Goal: Transaction & Acquisition: Purchase product/service

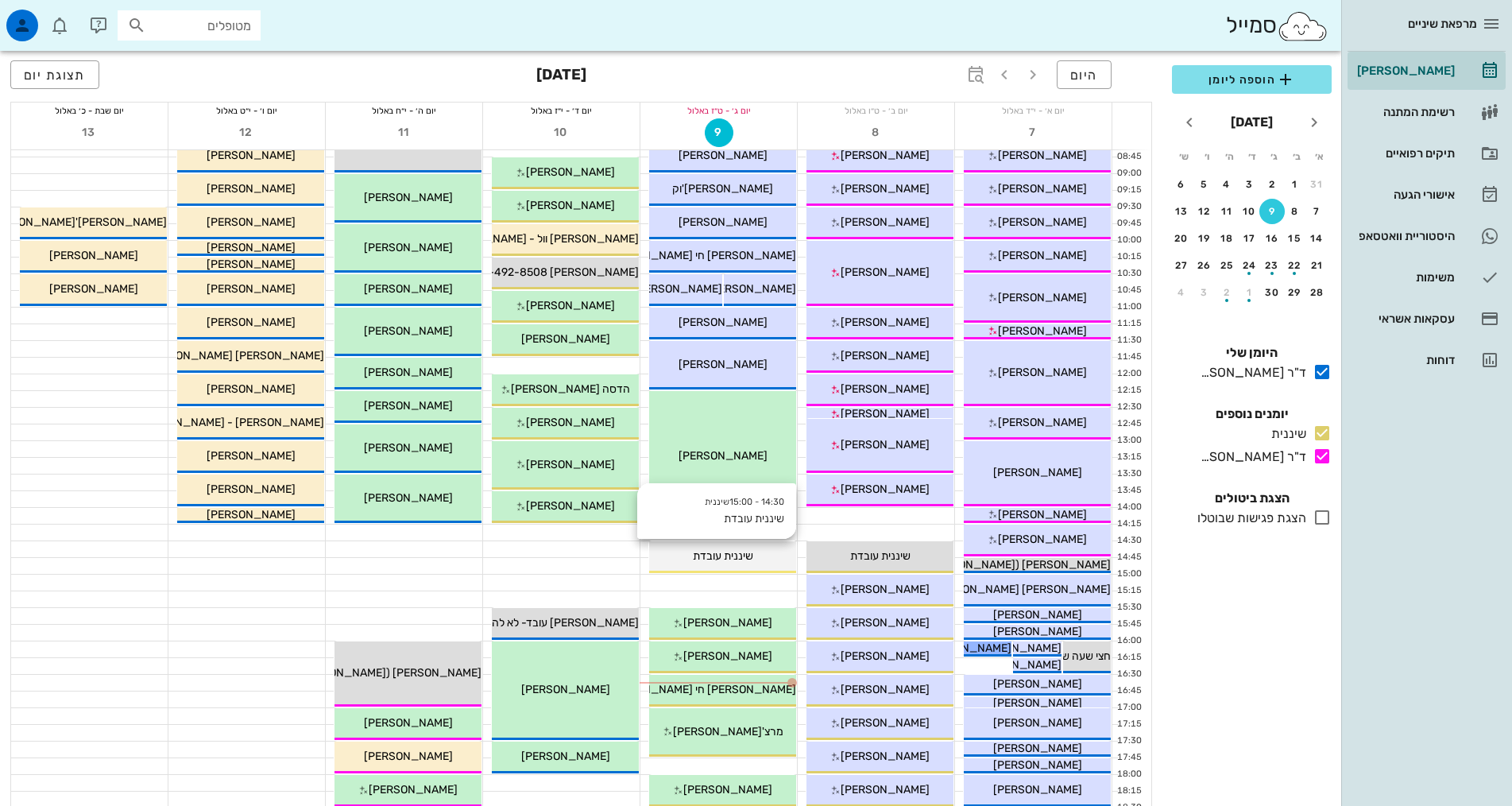
scroll to position [318, 0]
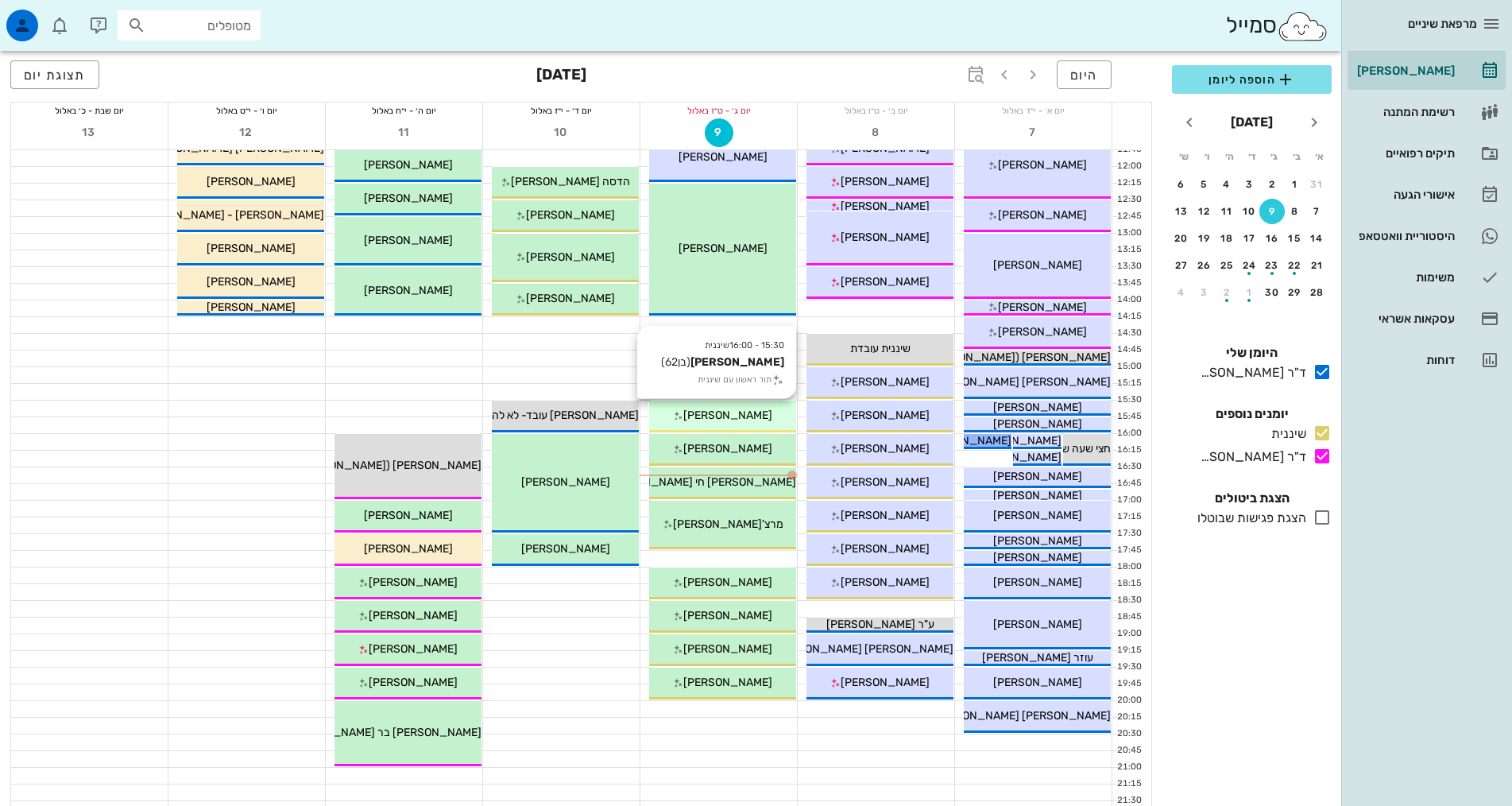
click at [754, 414] on span "[PERSON_NAME]" at bounding box center [728, 415] width 89 height 14
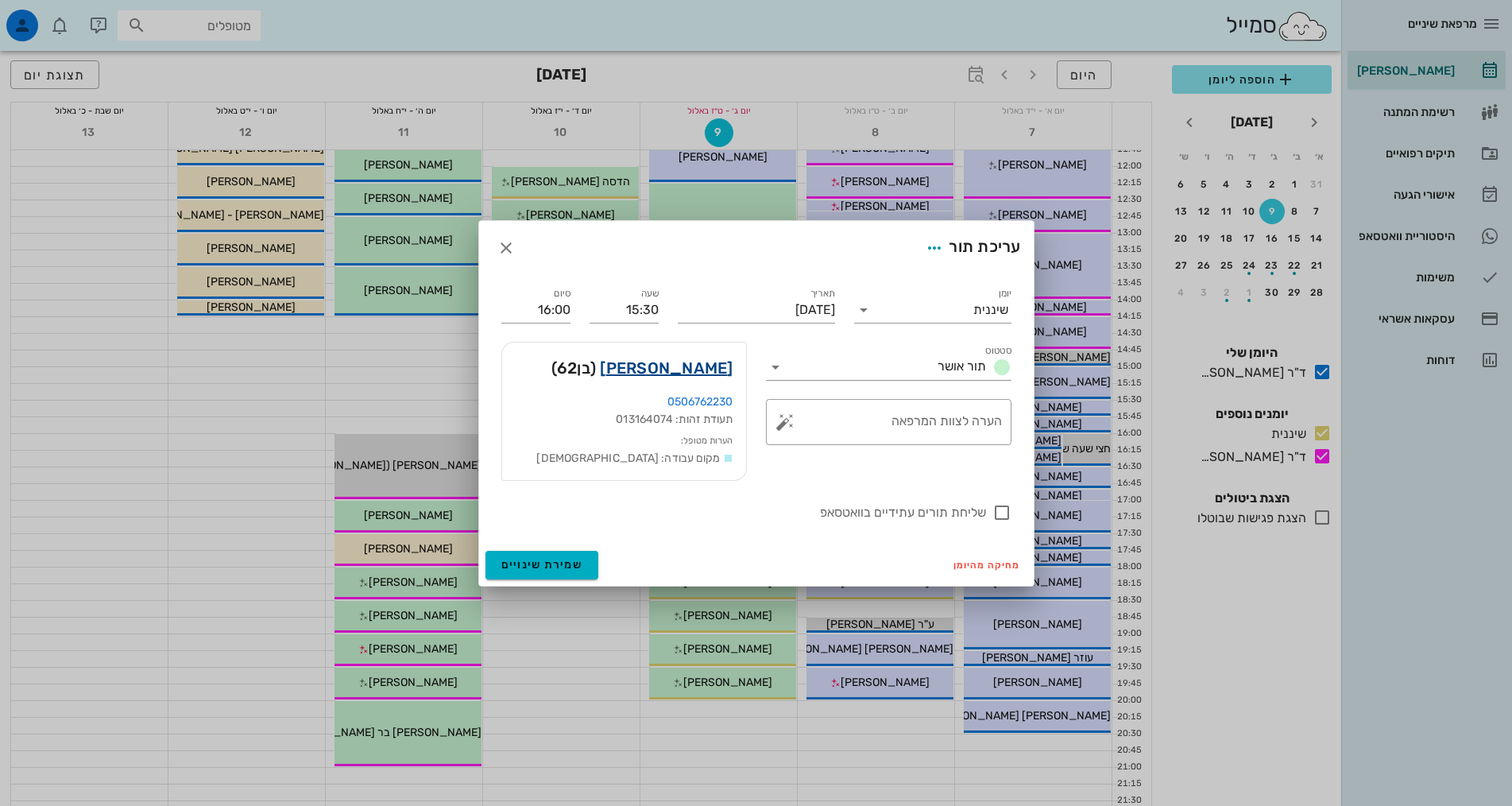
click at [705, 361] on link "[PERSON_NAME]" at bounding box center [666, 368] width 133 height 25
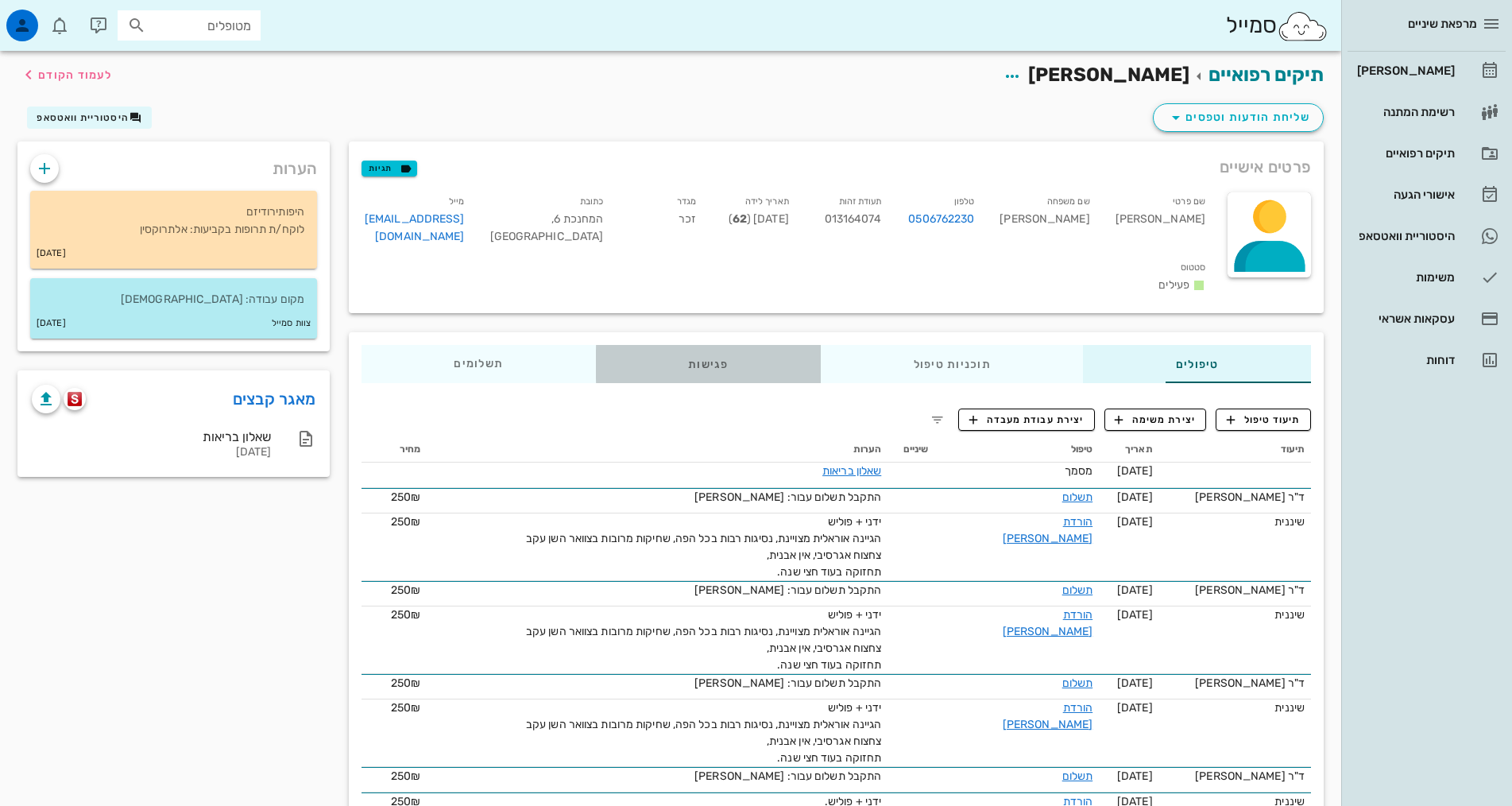
click at [596, 349] on div "פגישות" at bounding box center [709, 364] width 225 height 38
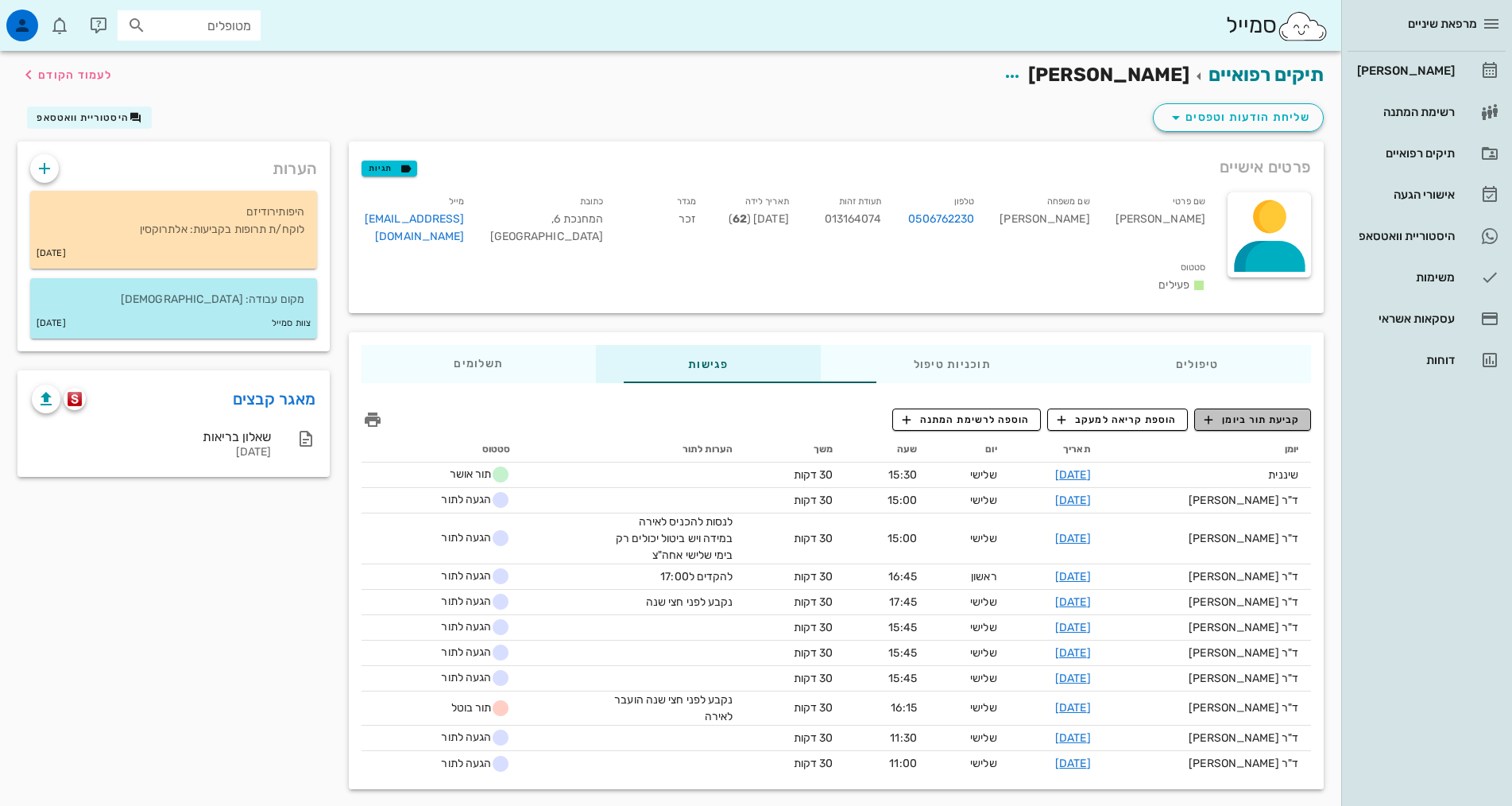
click at [1269, 412] on span "קביעת תור ביומן" at bounding box center [1252, 419] width 95 height 15
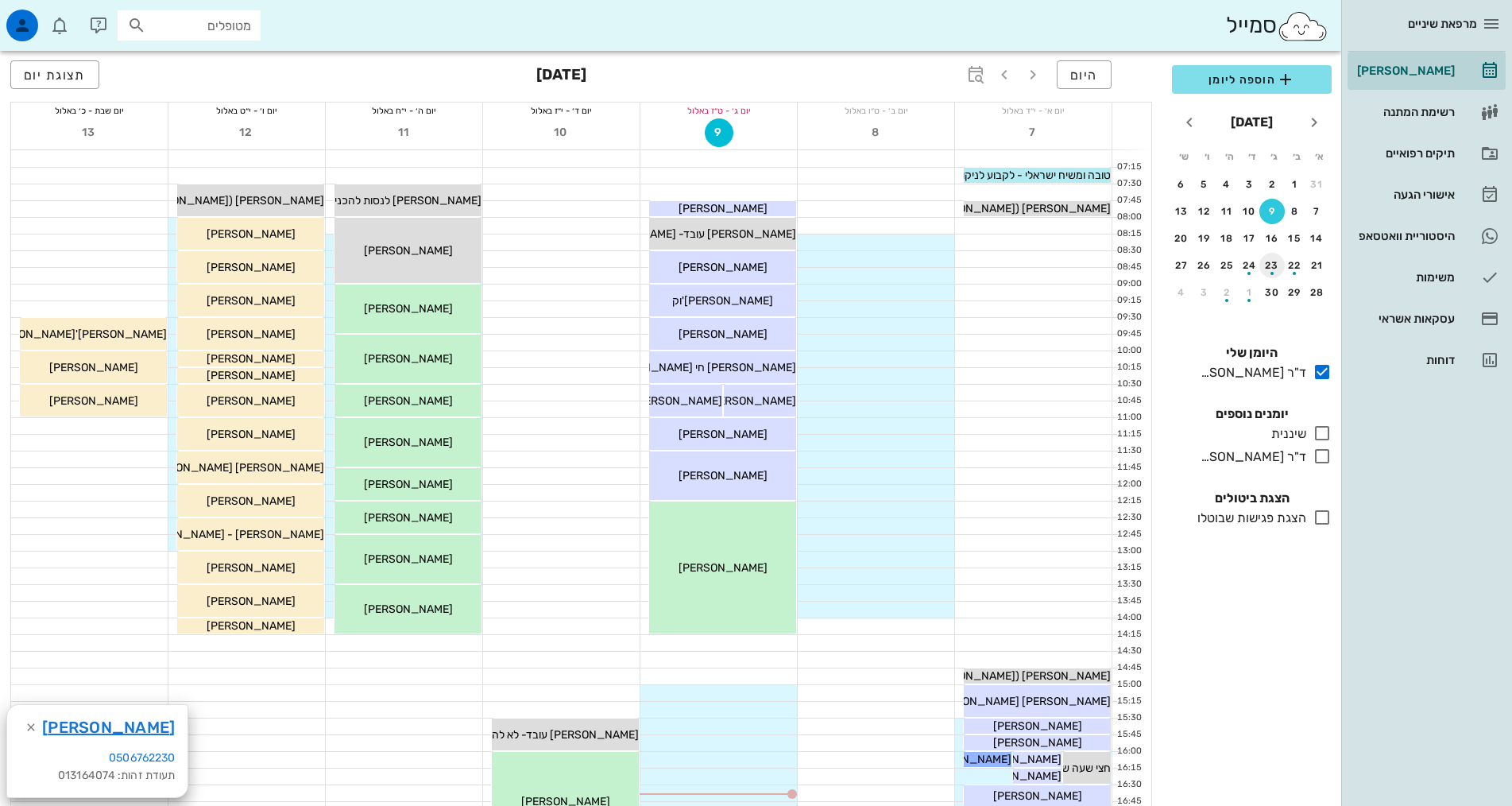
drag, startPoint x: 1316, startPoint y: 432, endPoint x: 1270, endPoint y: 272, distance: 166.5
click at [1316, 432] on icon at bounding box center [1321, 433] width 19 height 19
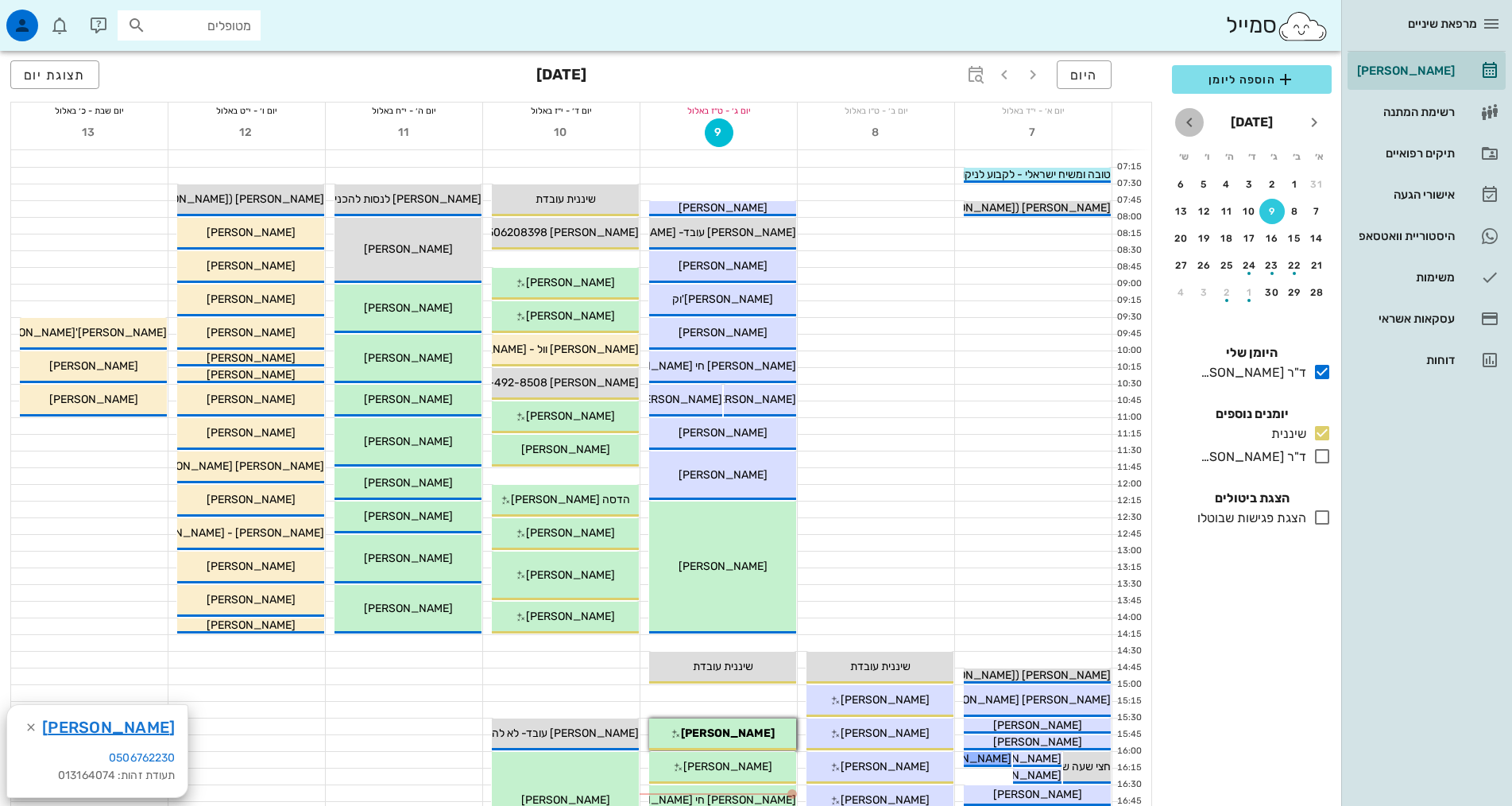
click at [1193, 126] on icon "חודש הבא" at bounding box center [1189, 122] width 19 height 19
click at [1192, 124] on icon "חודש הבא" at bounding box center [1189, 122] width 19 height 19
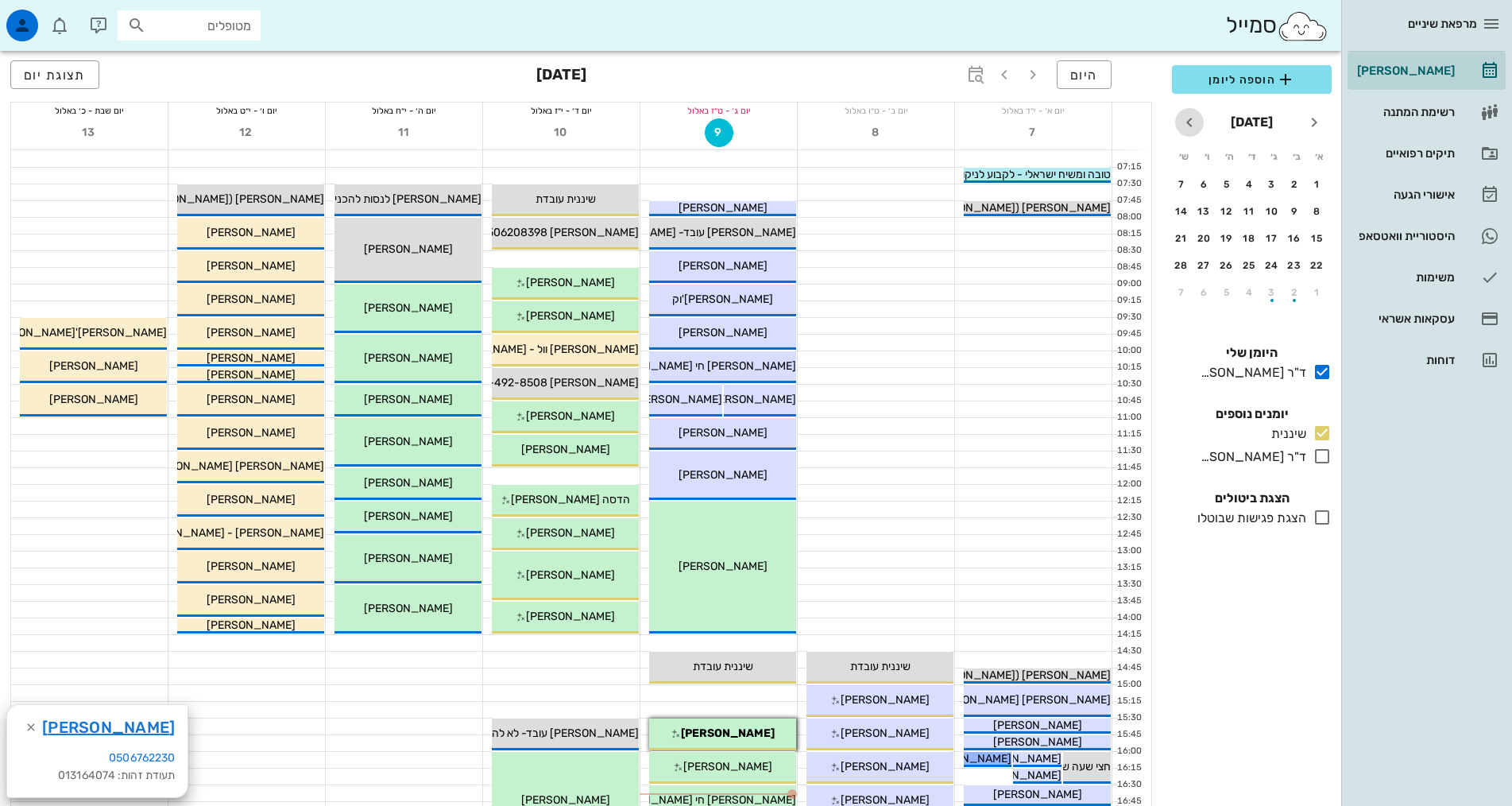
click at [1192, 124] on icon "חודש הבא" at bounding box center [1189, 122] width 19 height 19
click at [1241, 201] on td "11" at bounding box center [1251, 211] width 21 height 25
click at [1251, 206] on div "11" at bounding box center [1250, 211] width 25 height 11
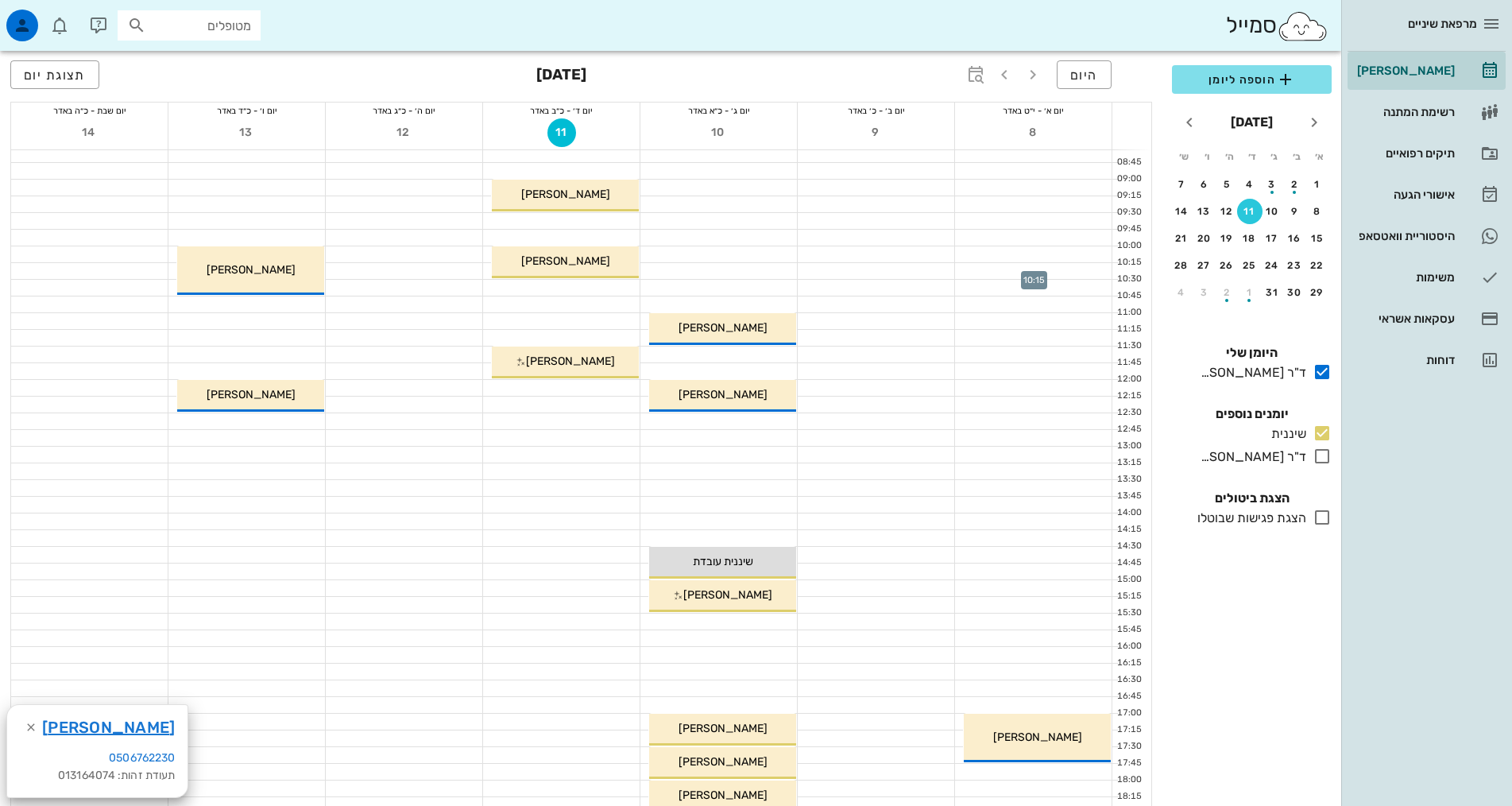
scroll to position [239, 0]
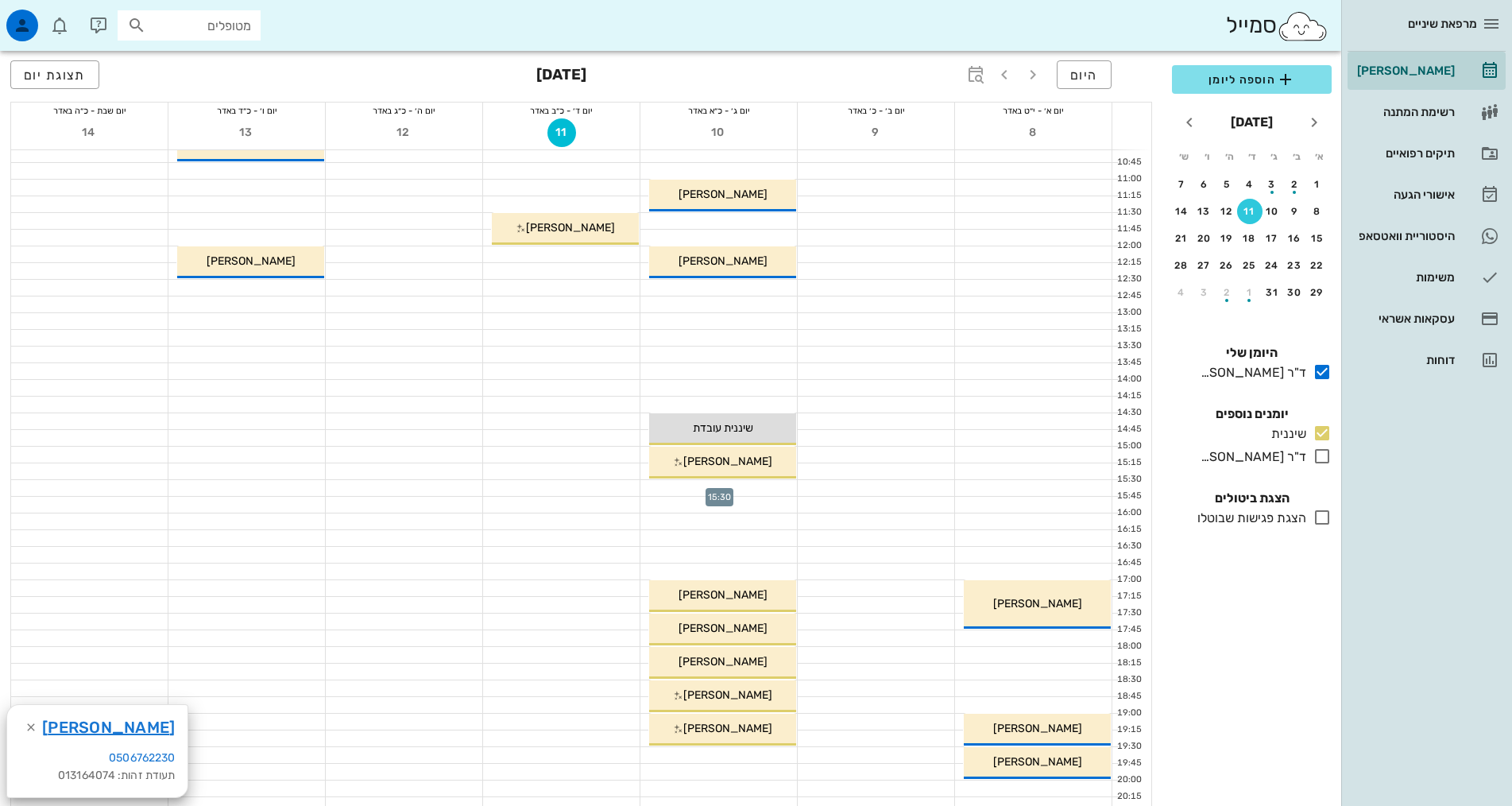
click at [768, 489] on div at bounding box center [719, 488] width 156 height 16
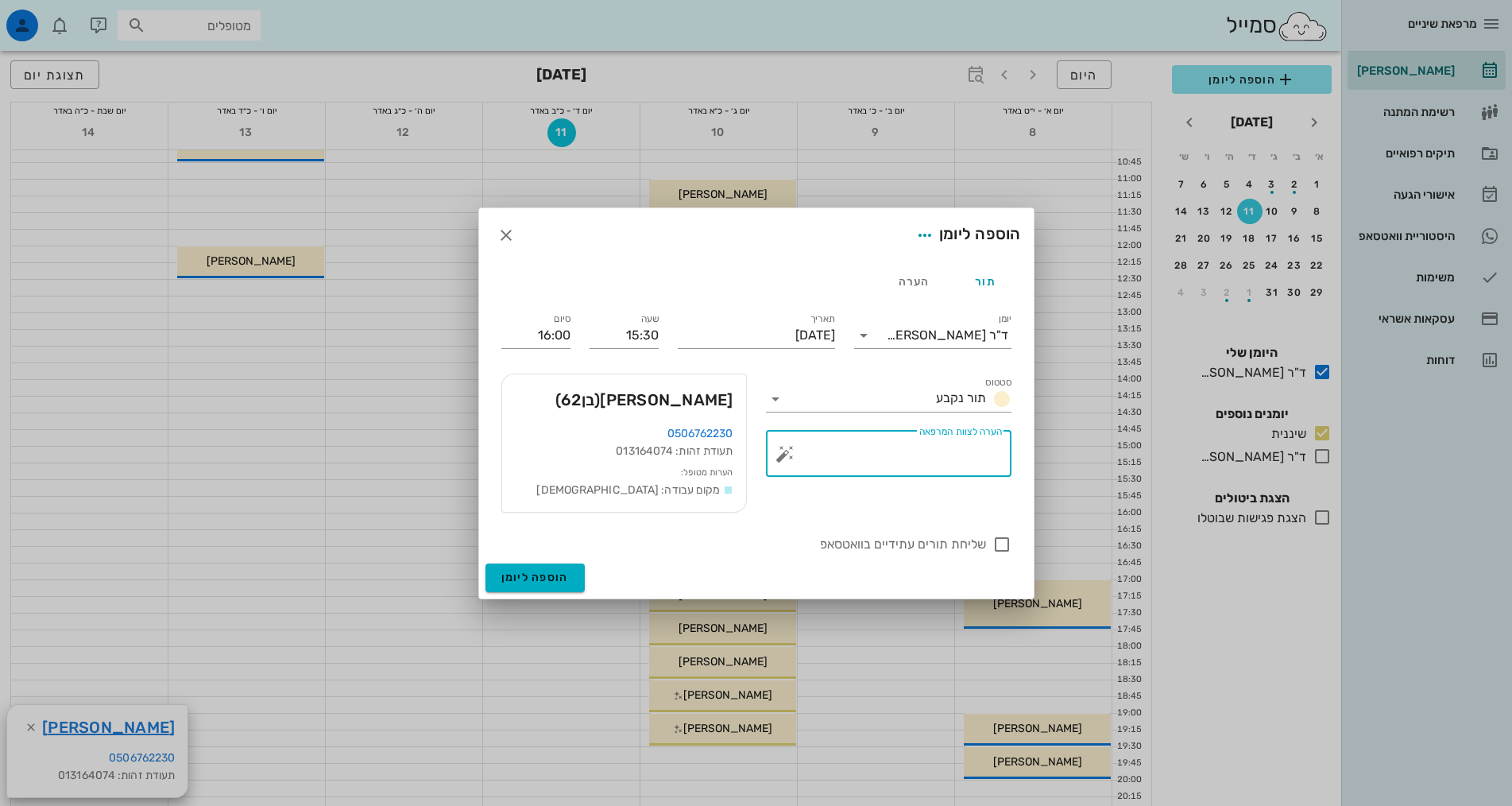
click at [953, 456] on textarea "הערה לצוות המרפאה" at bounding box center [894, 457] width 213 height 38
type textarea "נקבע לפני חצי שנה"
click at [515, 574] on span "הוספה ליומן" at bounding box center [535, 576] width 67 height 14
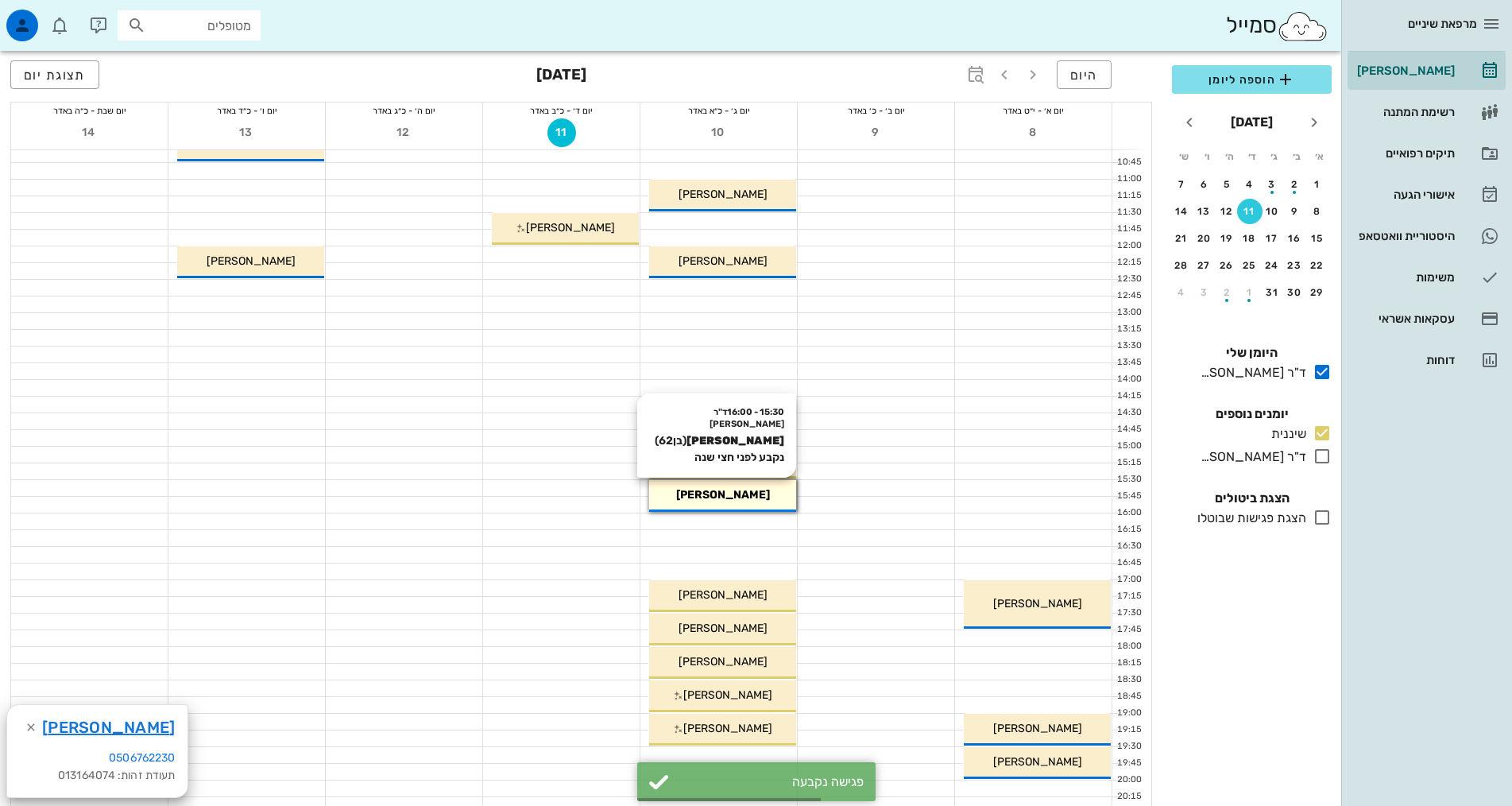
click at [750, 503] on div "15:30 - 16:00 ד"ר [PERSON_NAME] [PERSON_NAME] (בן 62 ) נקבע לפני חצי שנה [PERSO…" at bounding box center [722, 496] width 147 height 32
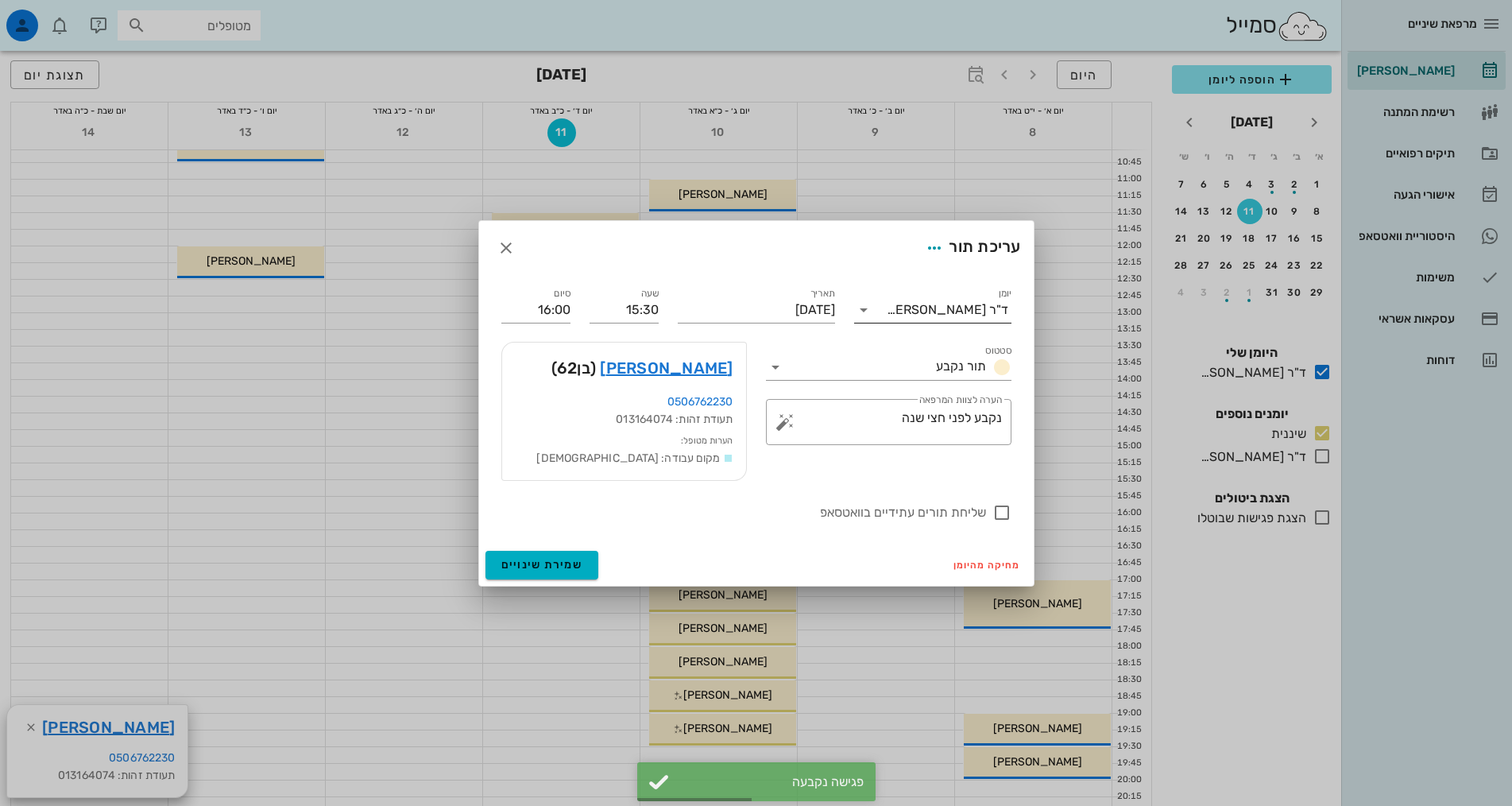
click at [963, 312] on div "ד"ר [PERSON_NAME]" at bounding box center [947, 310] width 122 height 15
click at [986, 351] on div "שיננית" at bounding box center [932, 360] width 132 height 34
click at [527, 565] on span "שמירת שינויים" at bounding box center [542, 564] width 82 height 14
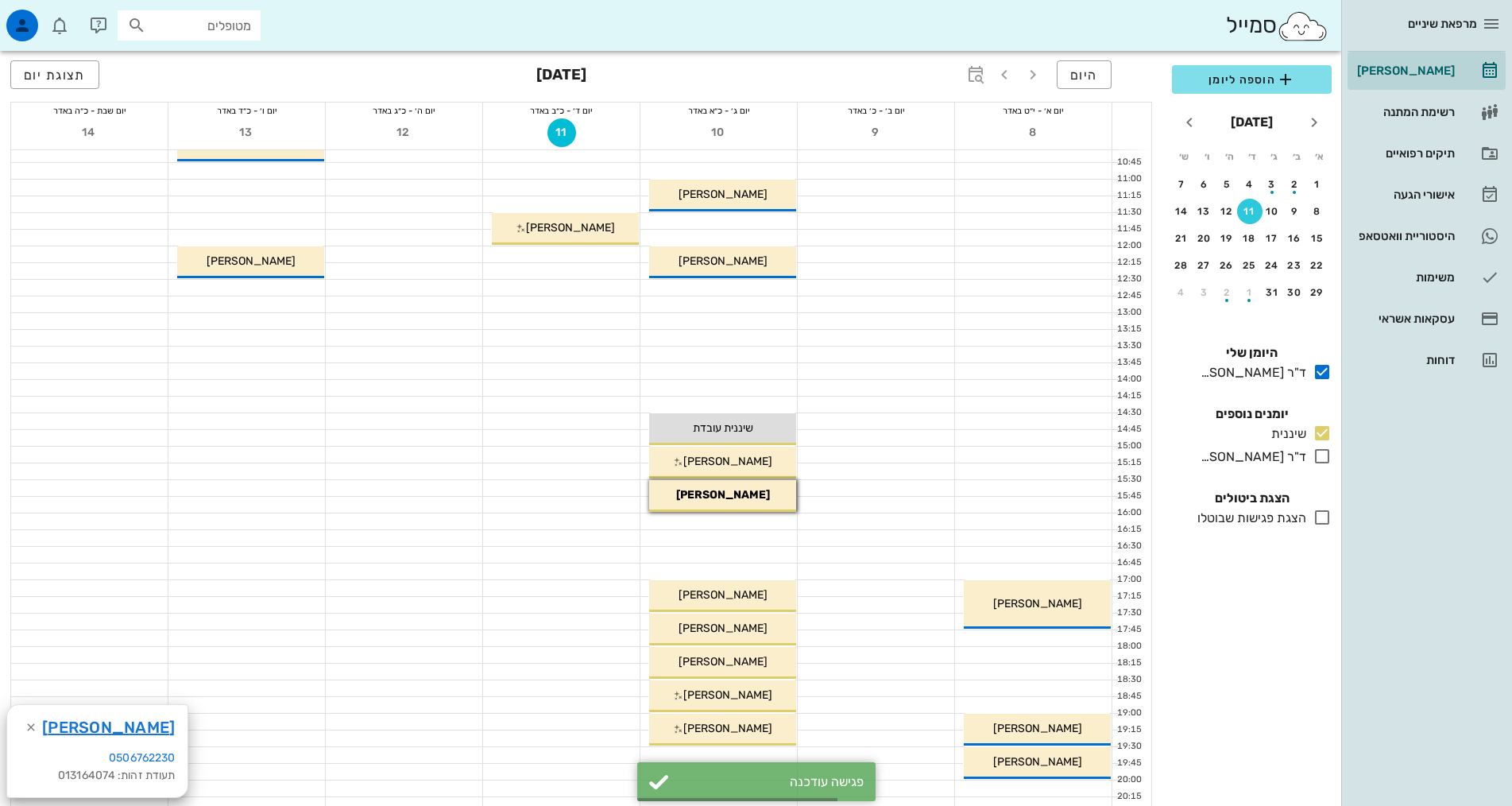
click at [771, 522] on div at bounding box center [719, 521] width 156 height 16
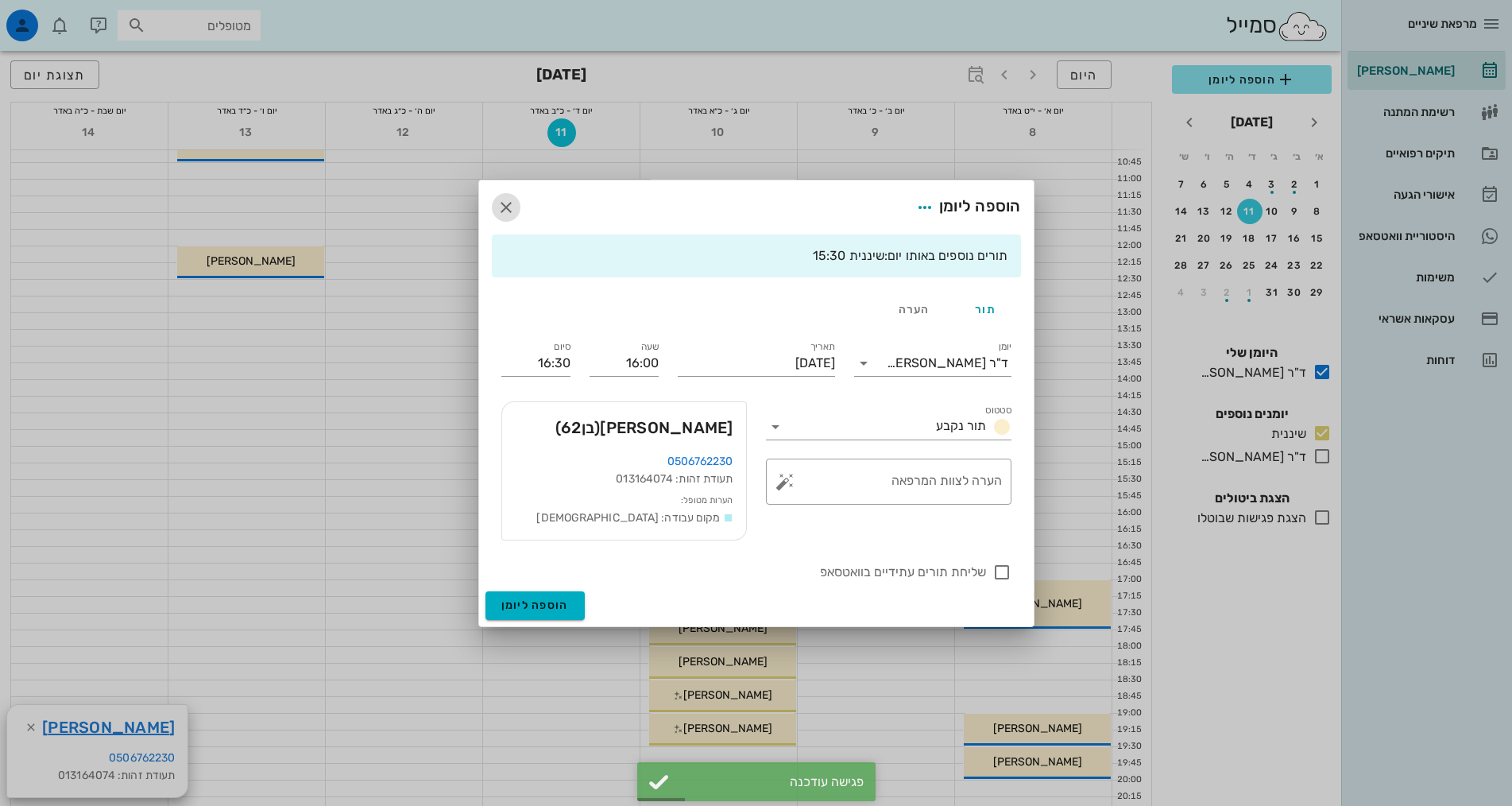
click at [506, 205] on icon "button" at bounding box center [506, 207] width 19 height 19
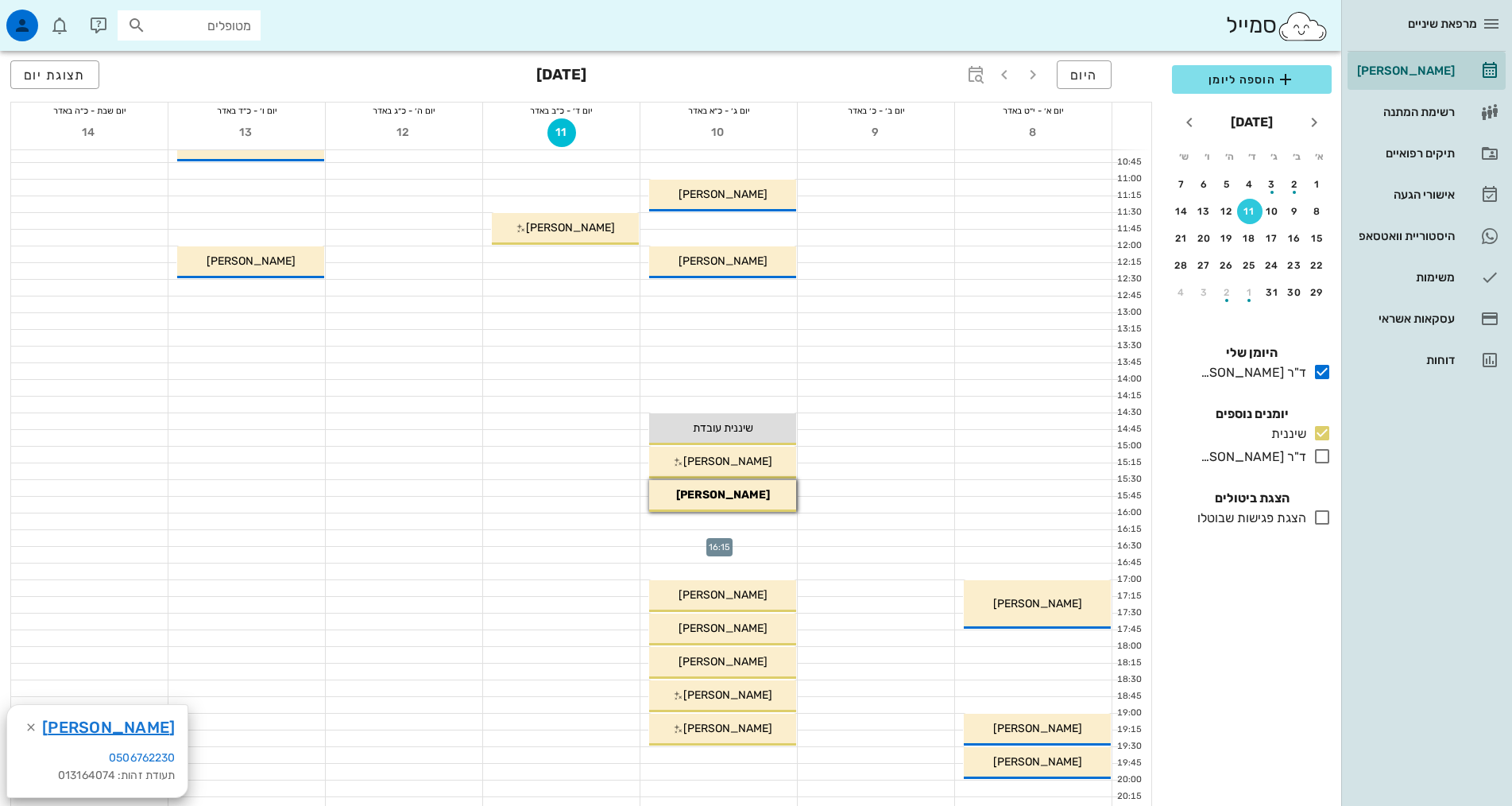
click at [758, 531] on div at bounding box center [719, 538] width 156 height 16
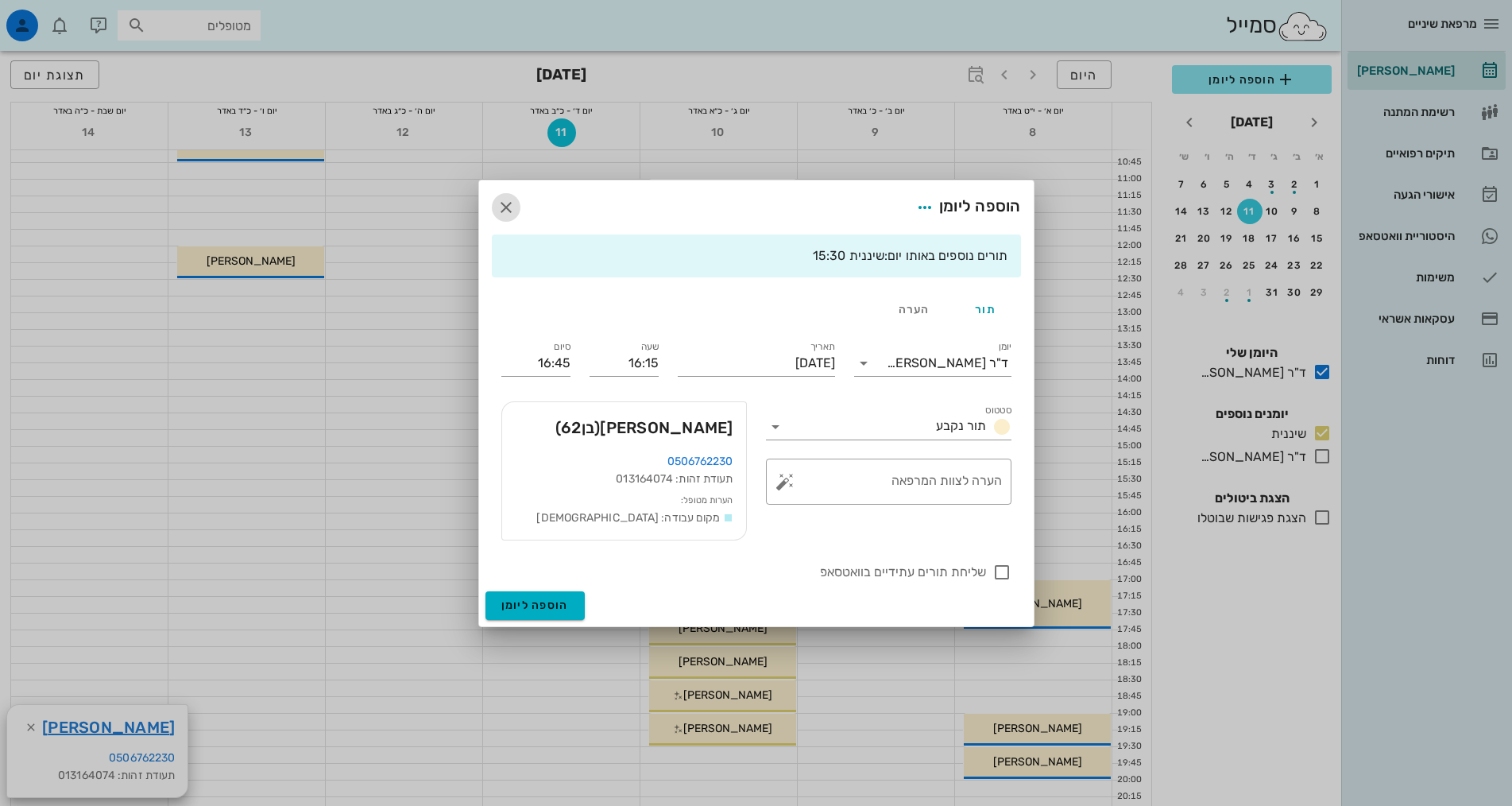
click at [504, 205] on icon "button" at bounding box center [506, 207] width 19 height 19
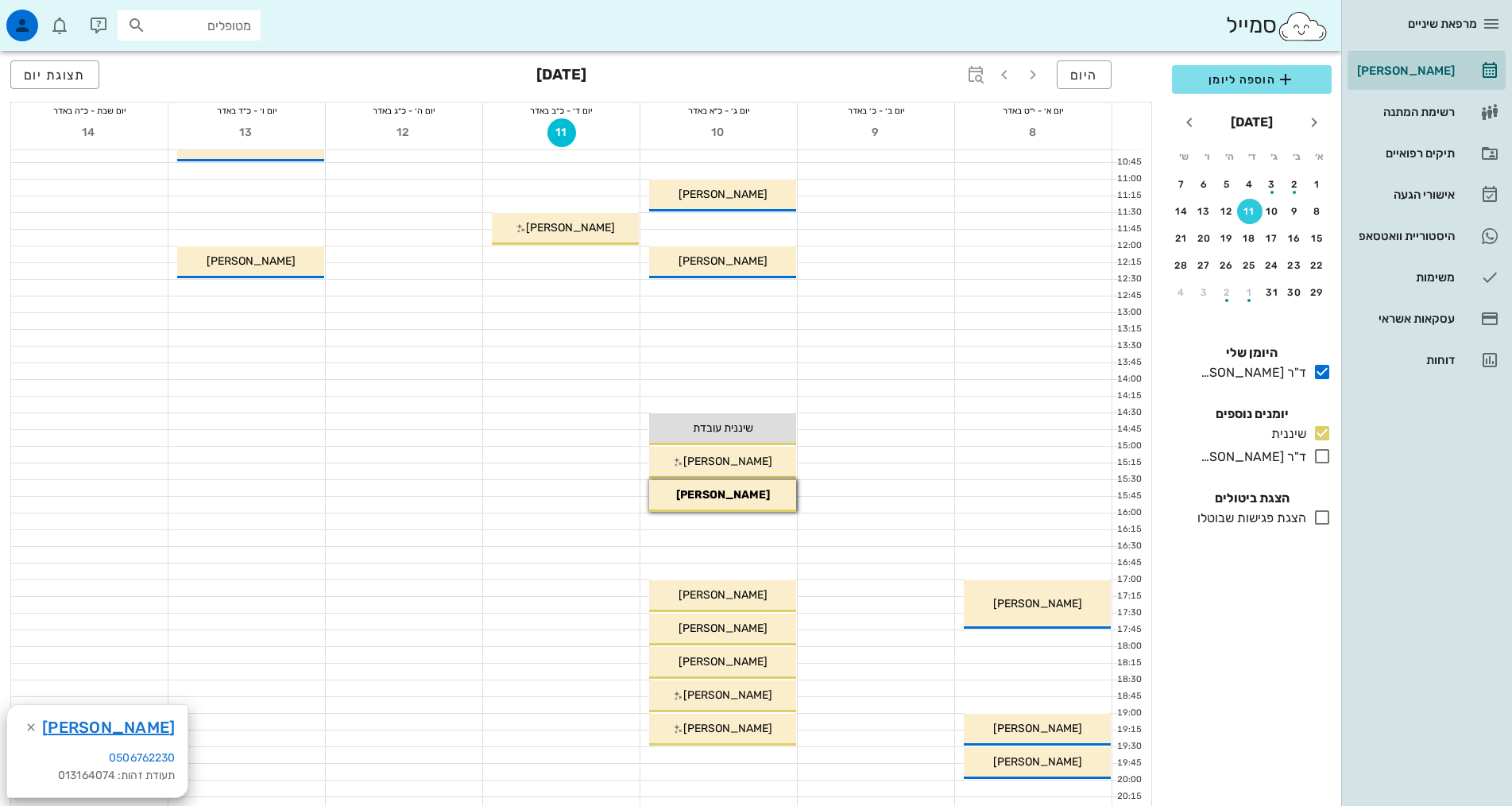
click at [1105, 304] on div at bounding box center [1033, 305] width 156 height 16
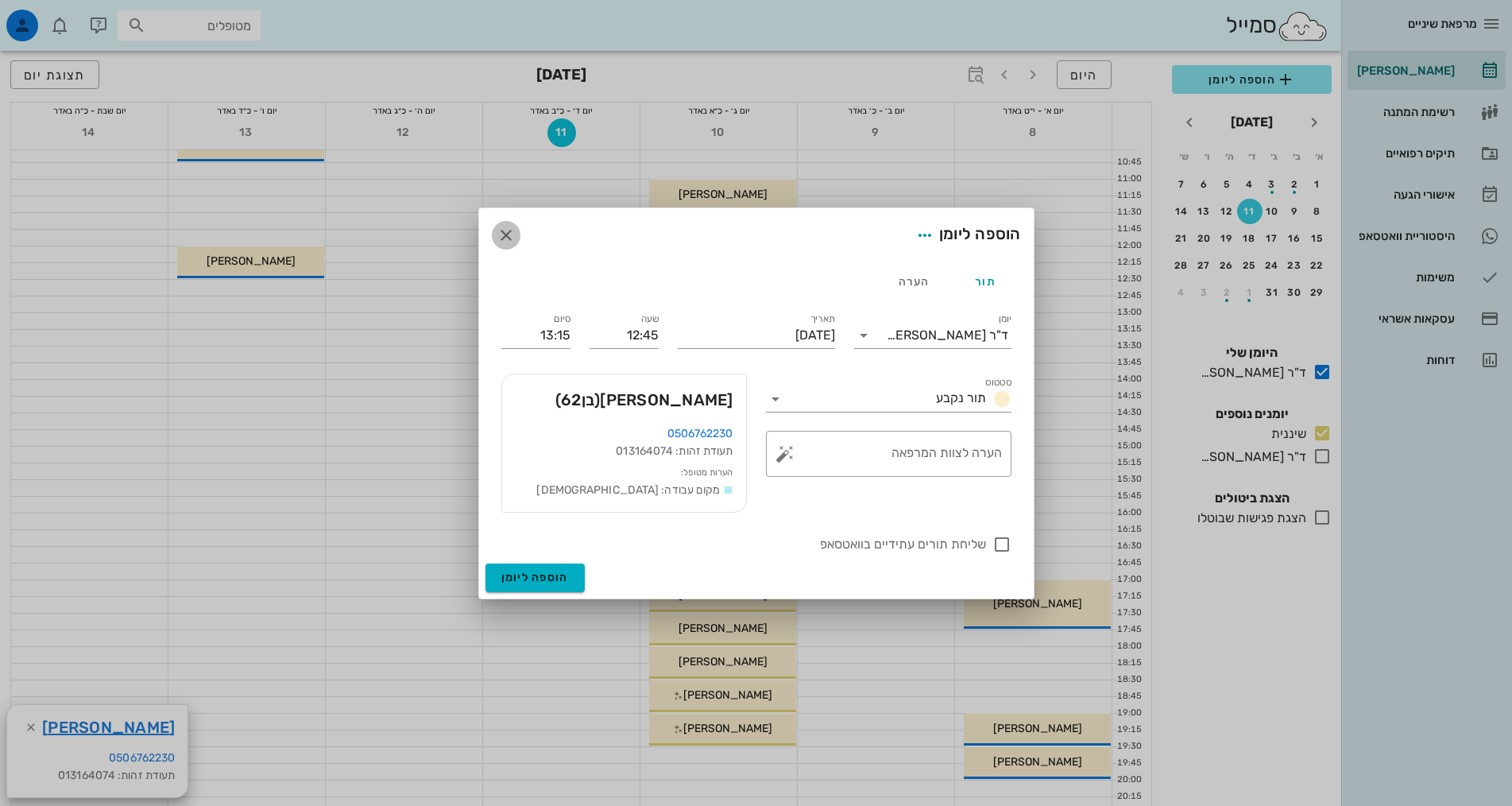
click at [510, 235] on icon "button" at bounding box center [506, 235] width 19 height 19
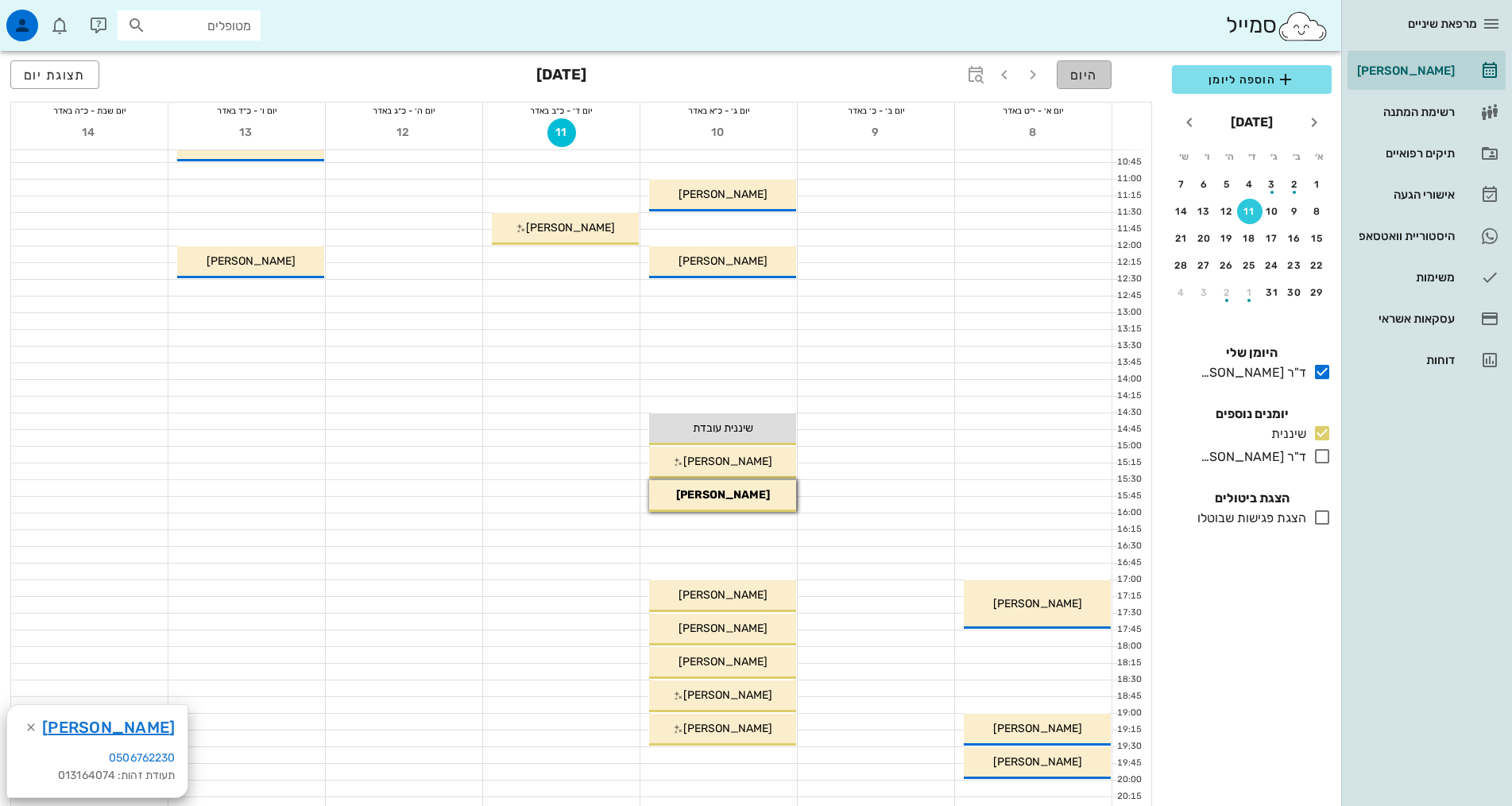
click at [1098, 74] on button "היום" at bounding box center [1084, 75] width 54 height 29
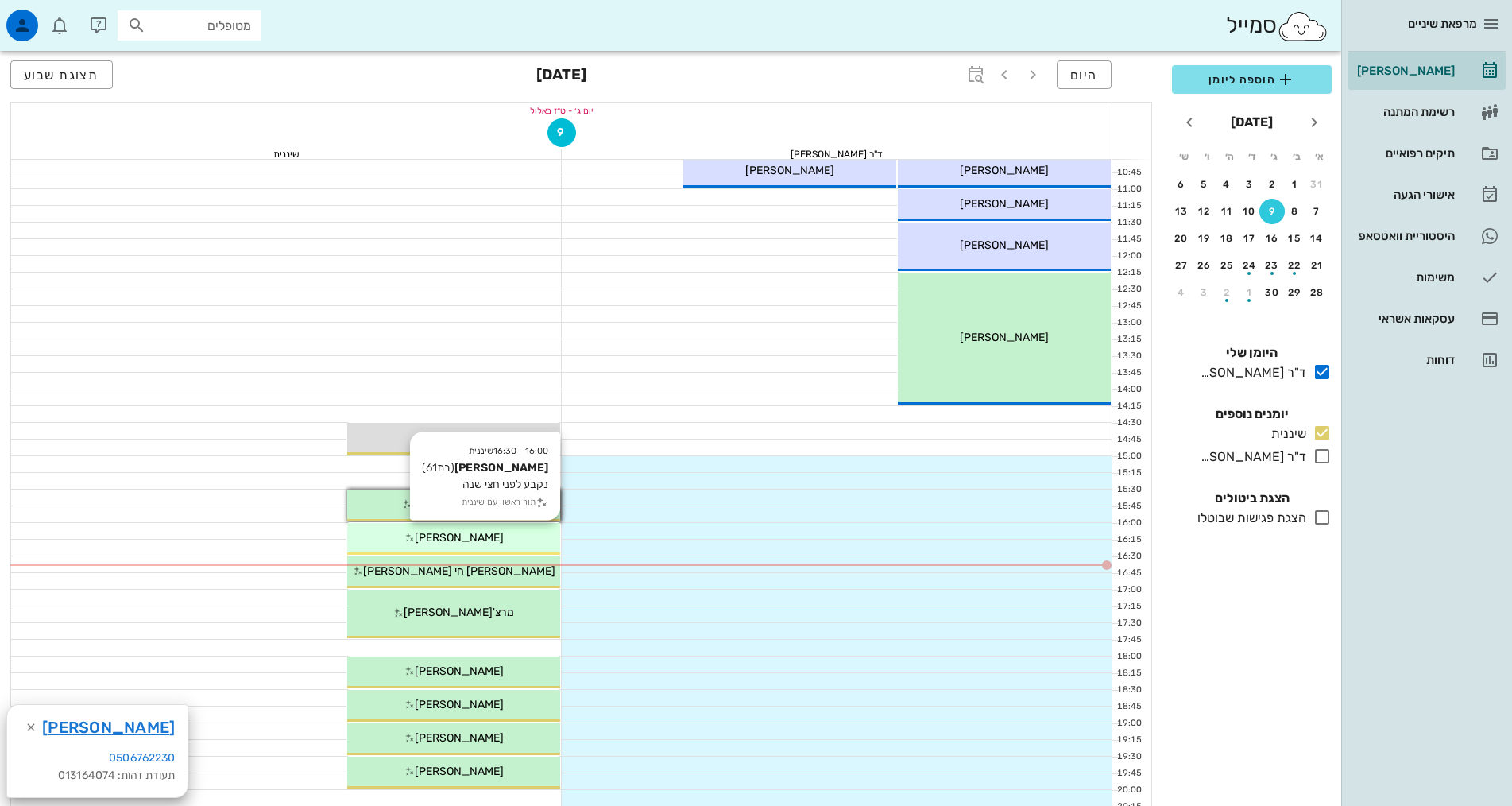
click at [484, 541] on div "[PERSON_NAME]" at bounding box center [454, 537] width 213 height 16
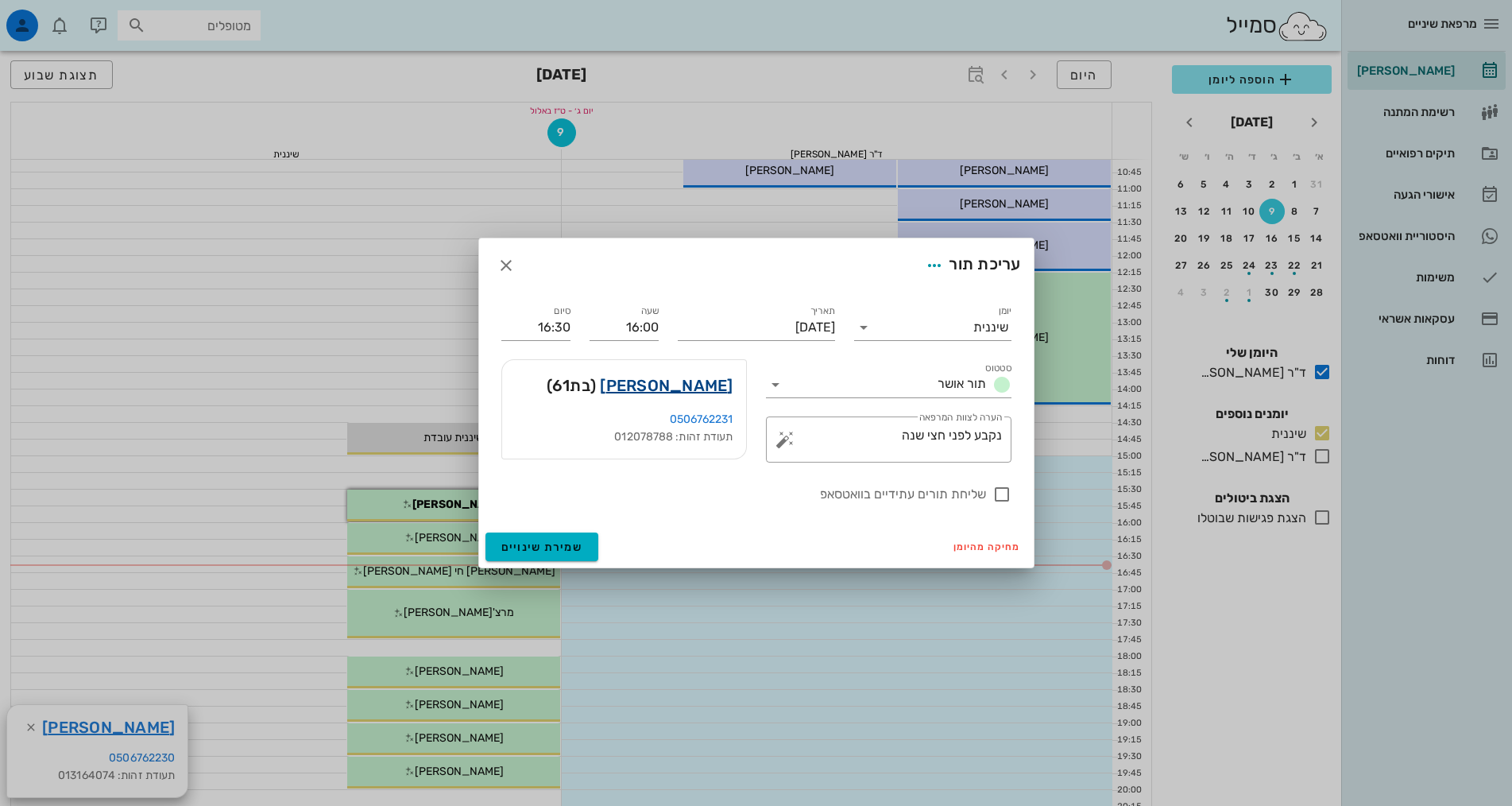
click at [678, 392] on link "[PERSON_NAME]" at bounding box center [666, 386] width 133 height 25
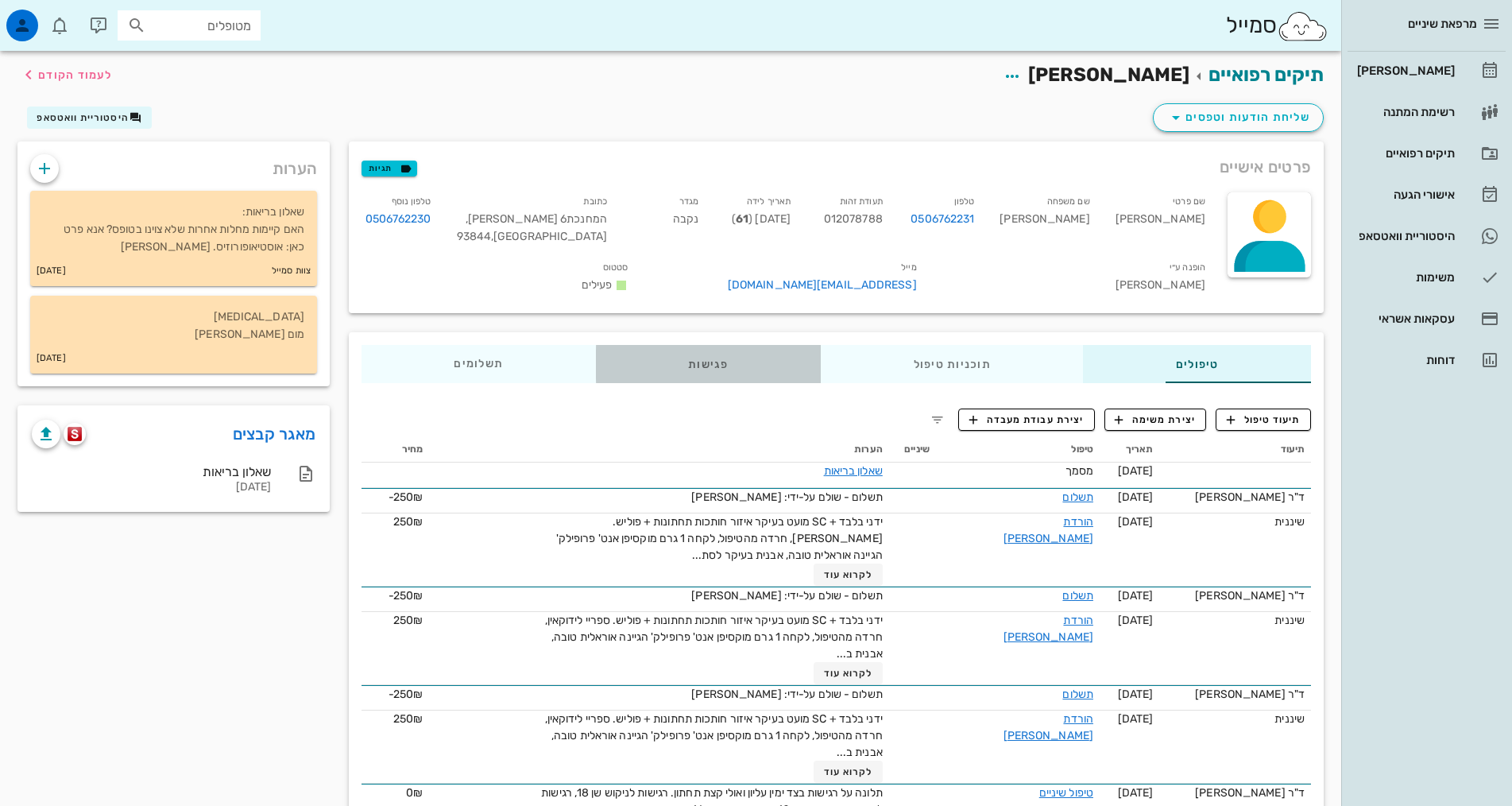
click at [641, 367] on div "פגישות" at bounding box center [709, 364] width 225 height 38
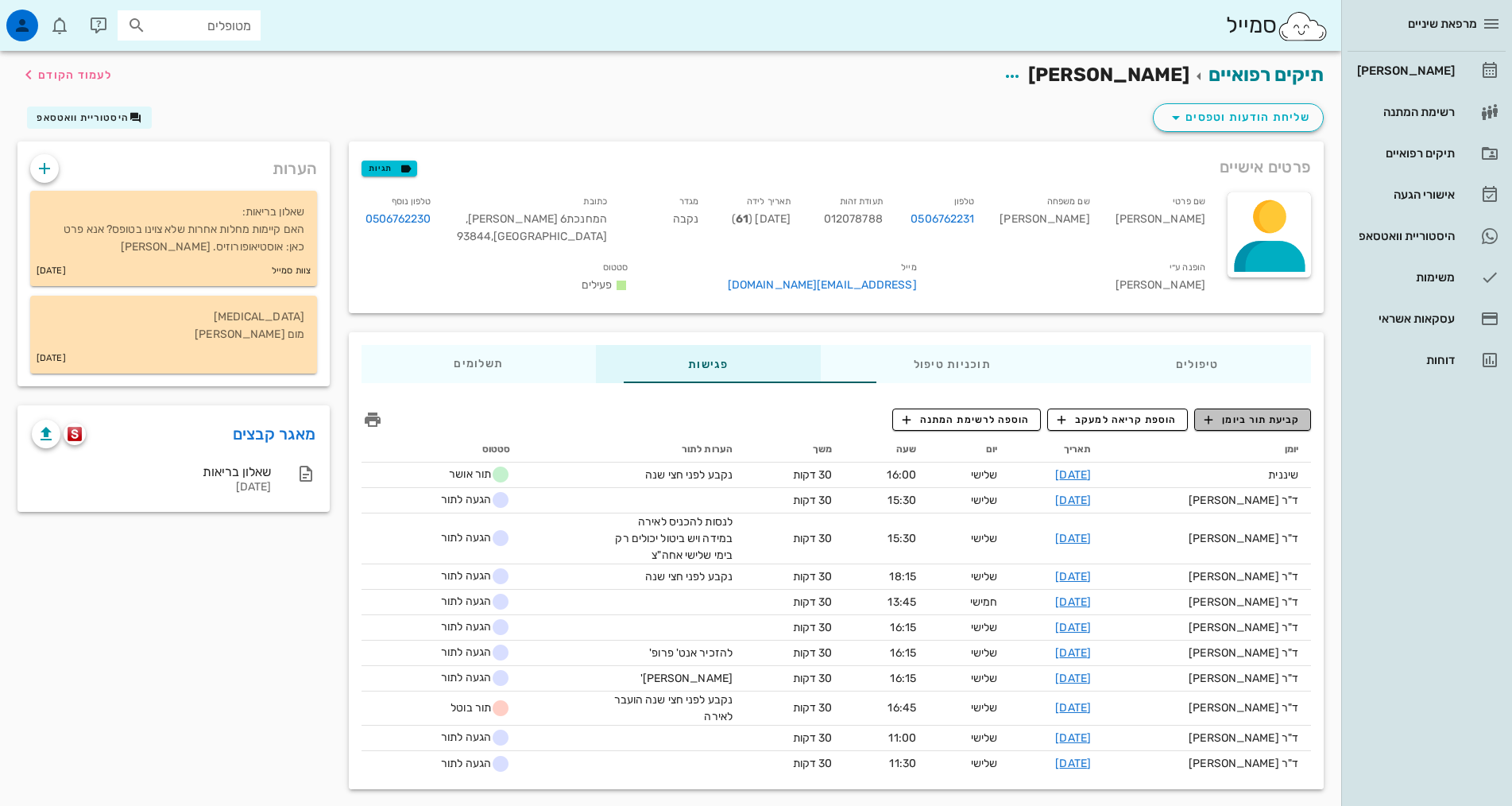
click at [1238, 417] on span "קביעת תור ביומן" at bounding box center [1252, 419] width 95 height 15
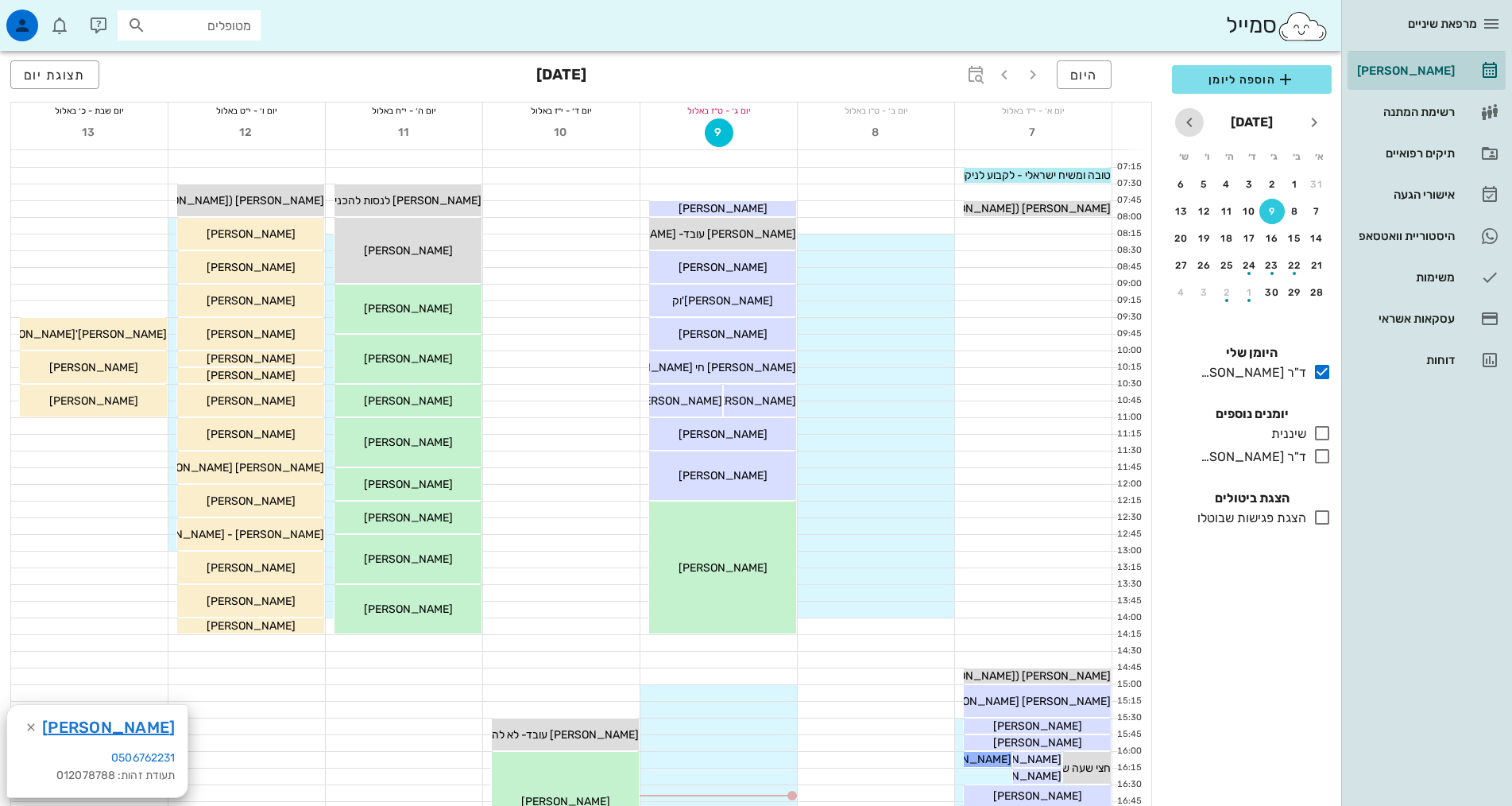
click at [1192, 120] on icon "חודש הבא" at bounding box center [1189, 122] width 19 height 19
click at [1192, 121] on icon "חודש הבא" at bounding box center [1189, 122] width 19 height 19
click at [1193, 121] on icon "חודש הבא" at bounding box center [1189, 122] width 19 height 19
click at [1192, 126] on icon "חודש הבא" at bounding box center [1189, 122] width 19 height 19
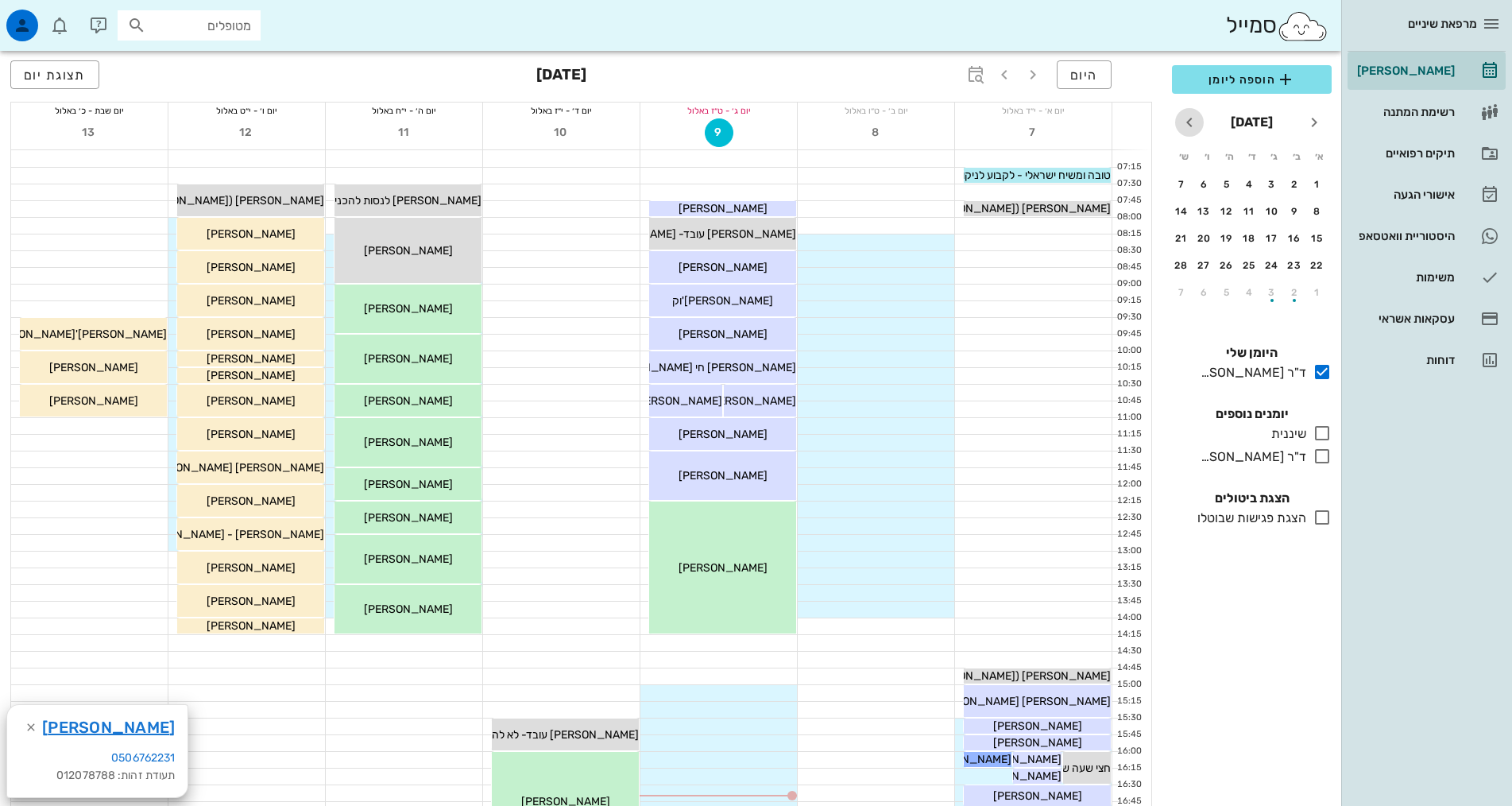
click at [1192, 132] on button "חודש הבא" at bounding box center [1190, 123] width 29 height 29
click at [1271, 211] on div "10" at bounding box center [1271, 211] width 25 height 11
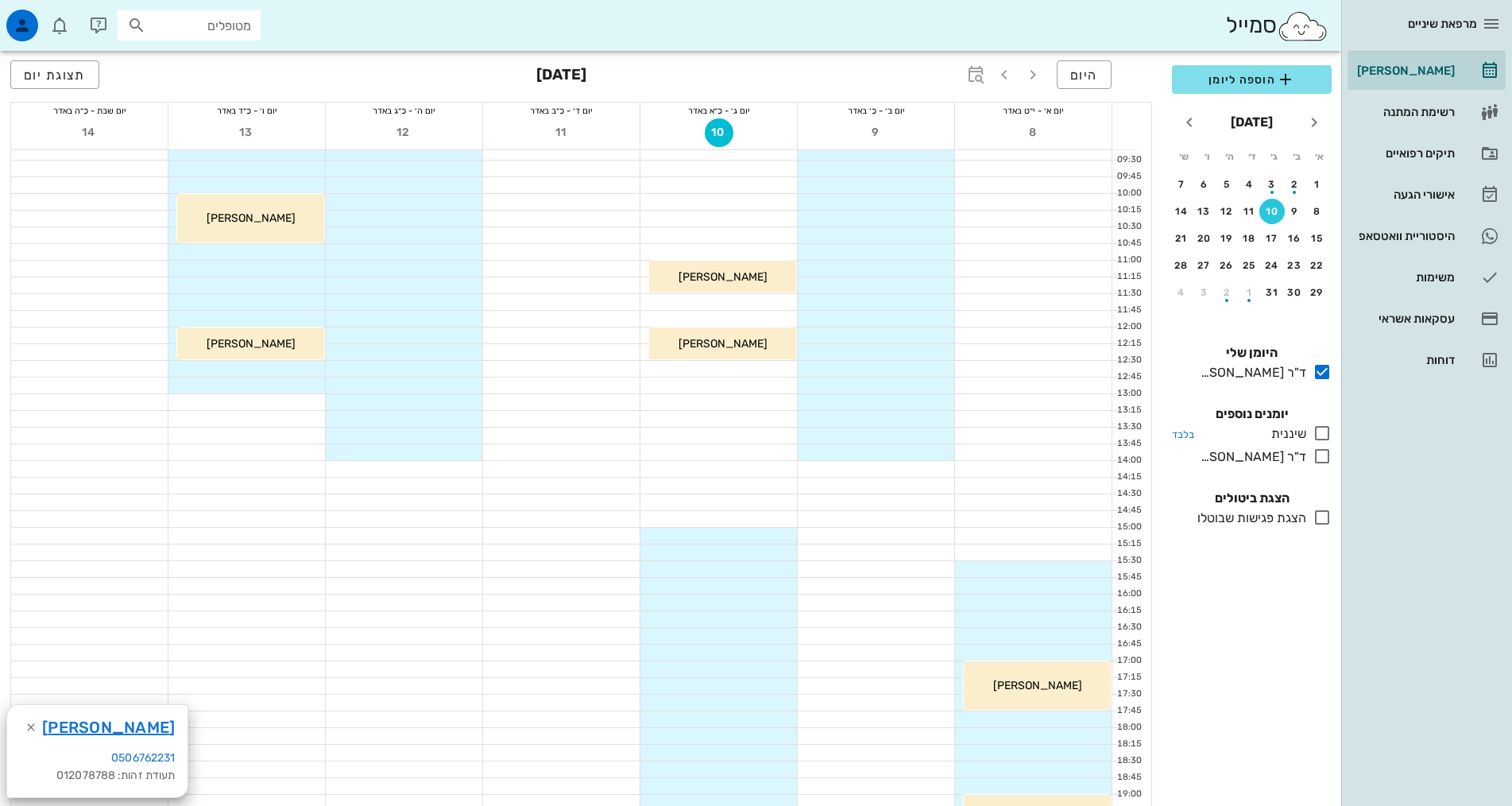
scroll to position [159, 0]
click at [1319, 431] on icon at bounding box center [1321, 433] width 19 height 19
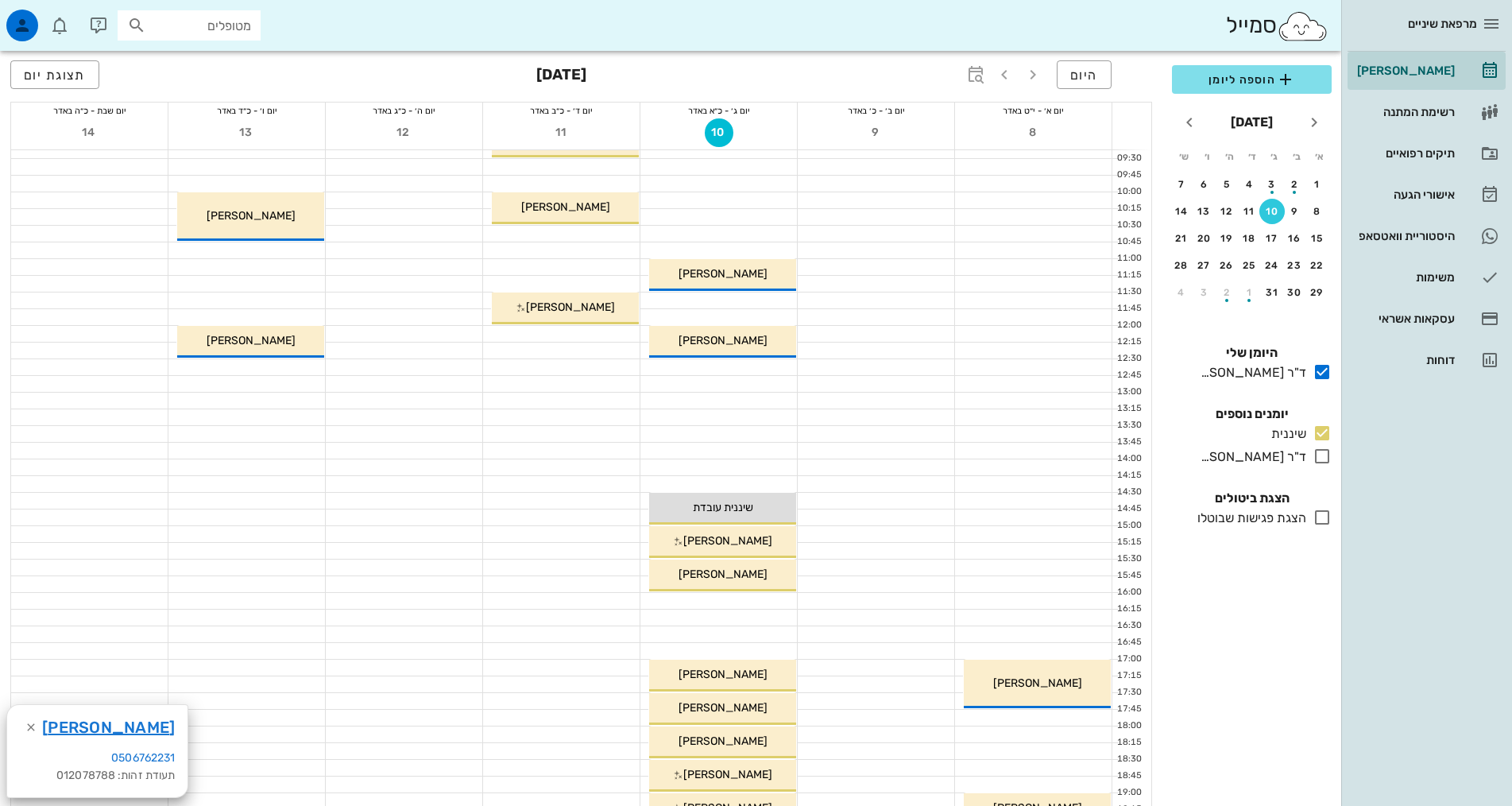
click at [754, 599] on div at bounding box center [719, 601] width 156 height 16
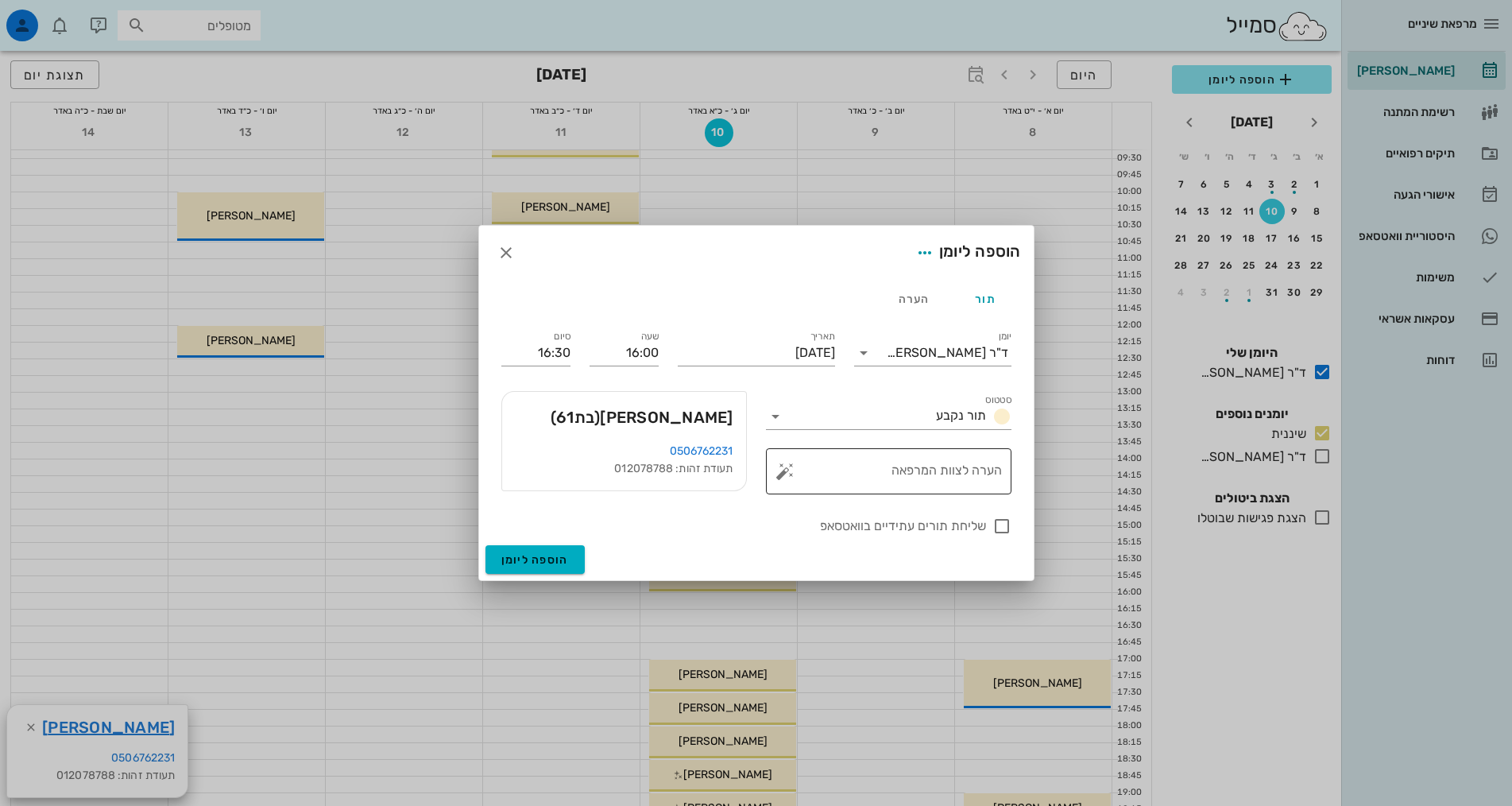
click at [921, 462] on div "הערה לצוות המרפאה" at bounding box center [894, 471] width 213 height 46
type textarea "נקבע לפני חצי שנה"
click at [987, 359] on div "ד"ר [PERSON_NAME]" at bounding box center [947, 353] width 122 height 15
click at [995, 410] on div "שיננית" at bounding box center [932, 403] width 132 height 15
click at [536, 560] on span "הוספה ליומן" at bounding box center [535, 559] width 67 height 14
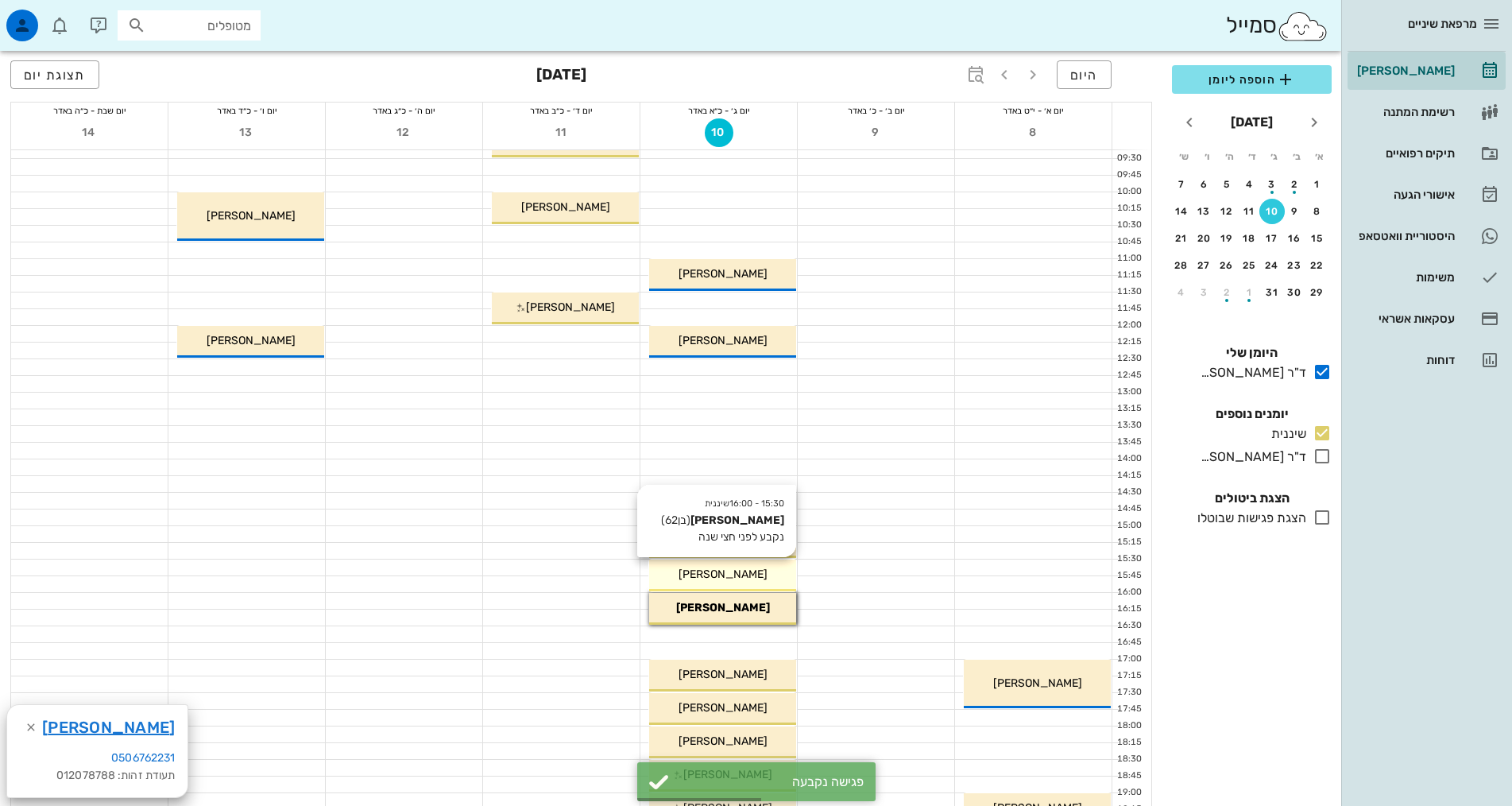
click at [741, 579] on span "[PERSON_NAME]" at bounding box center [723, 574] width 89 height 14
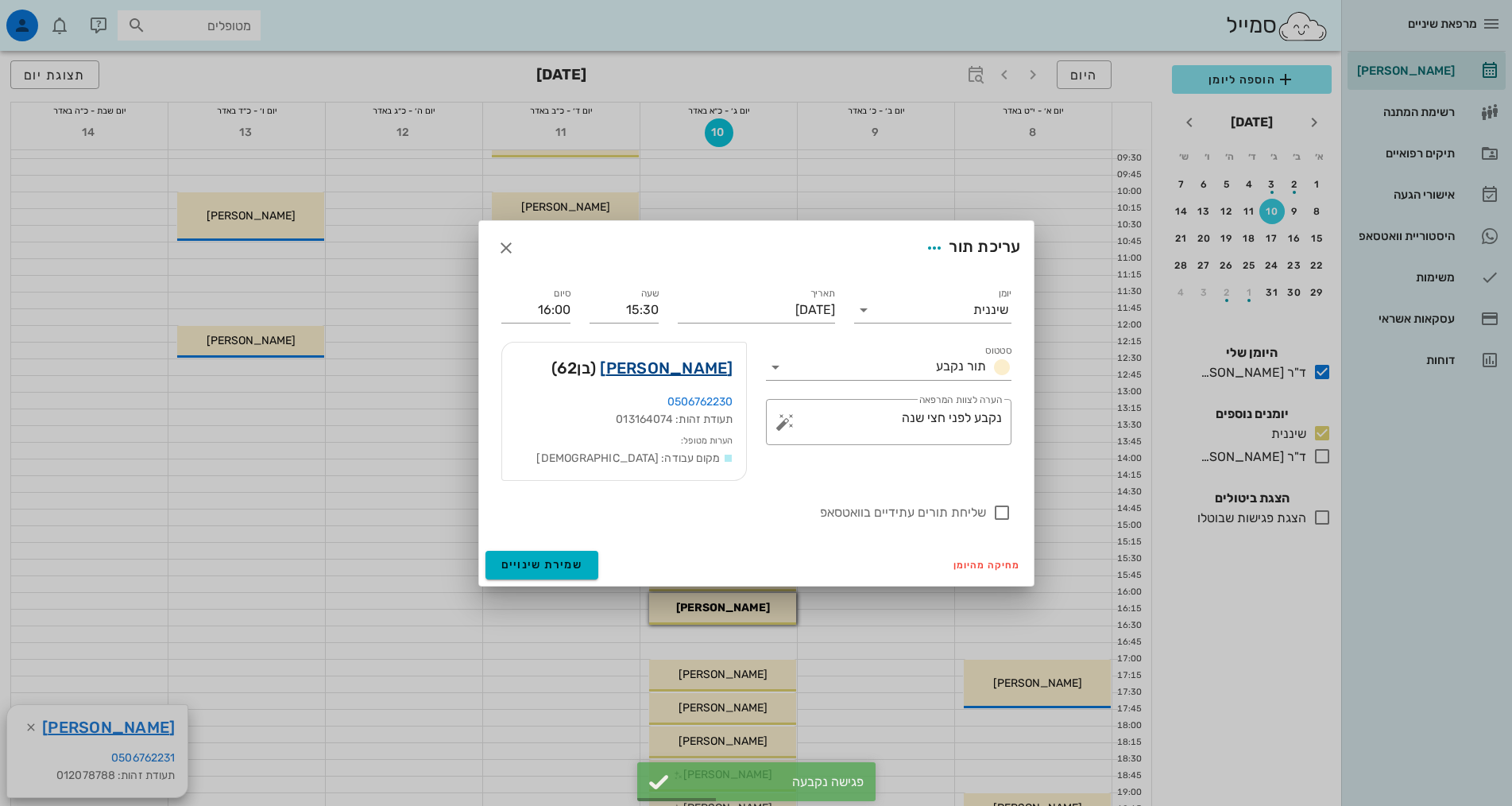
click at [713, 358] on link "[PERSON_NAME]" at bounding box center [666, 368] width 133 height 25
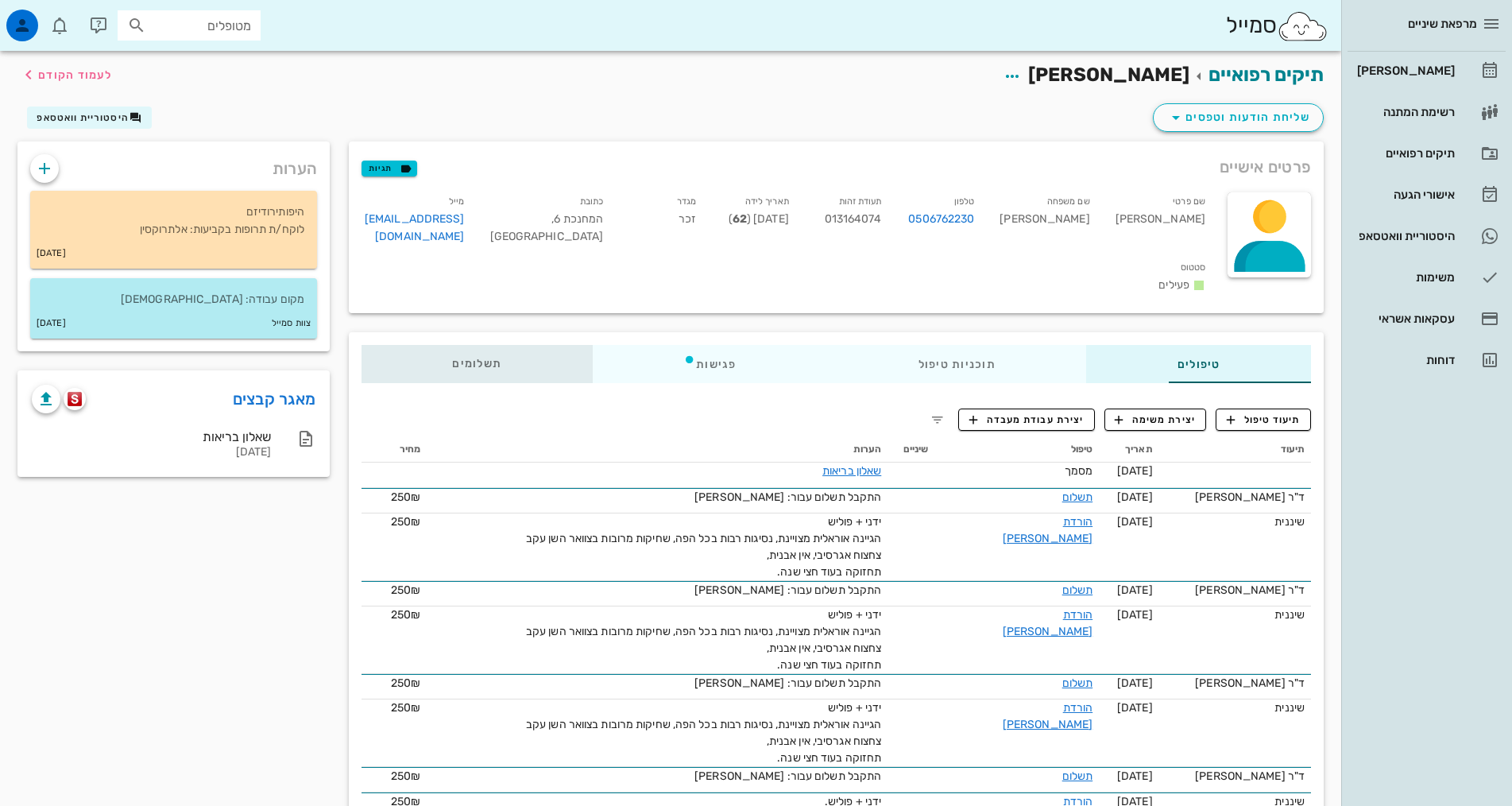
drag, startPoint x: 398, startPoint y: 342, endPoint x: 649, endPoint y: 373, distance: 252.9
click at [452, 359] on span "תשלומים 0₪" at bounding box center [476, 364] width 49 height 11
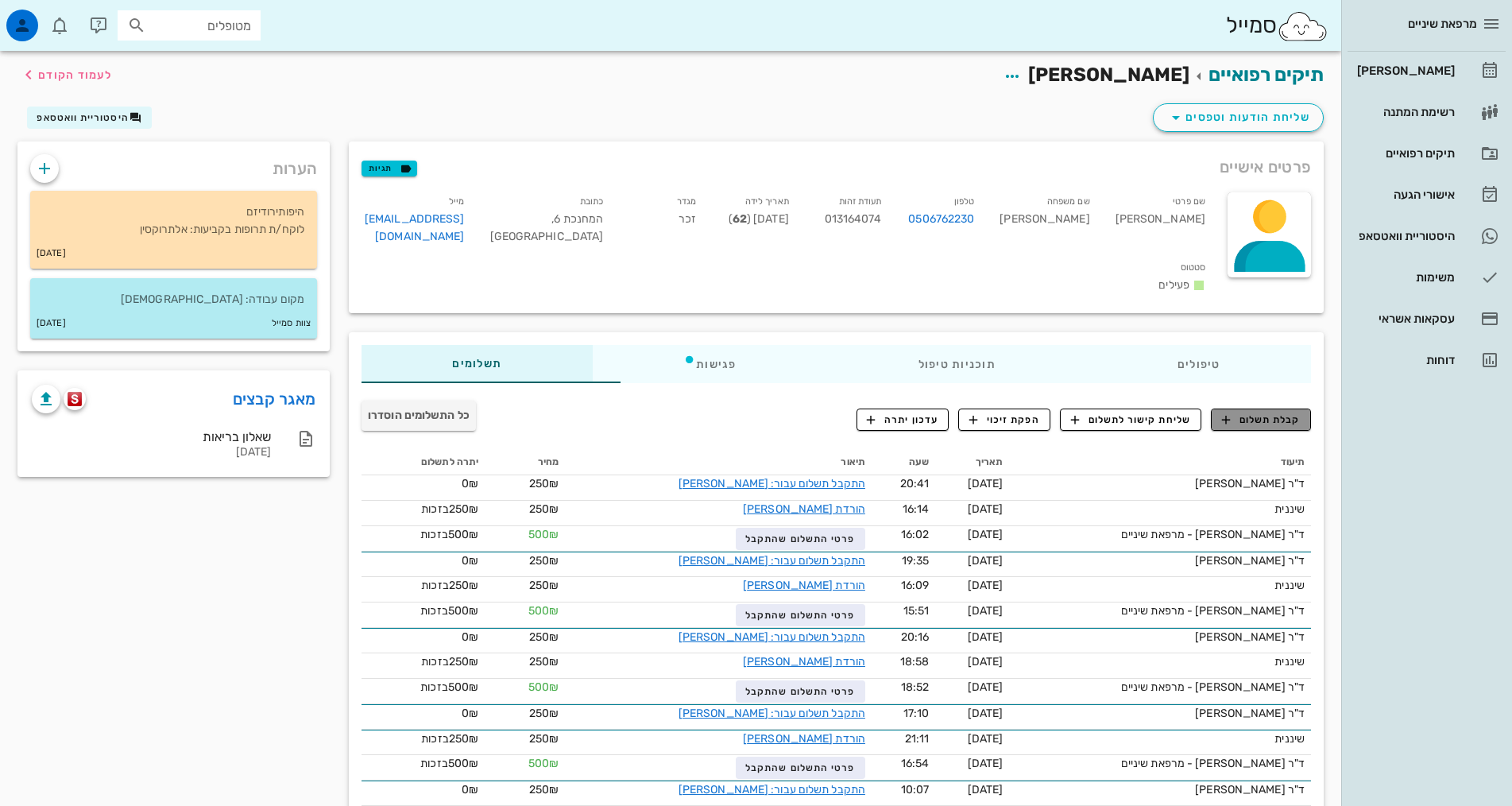
click at [1233, 412] on span "קבלת תשלום" at bounding box center [1261, 419] width 79 height 15
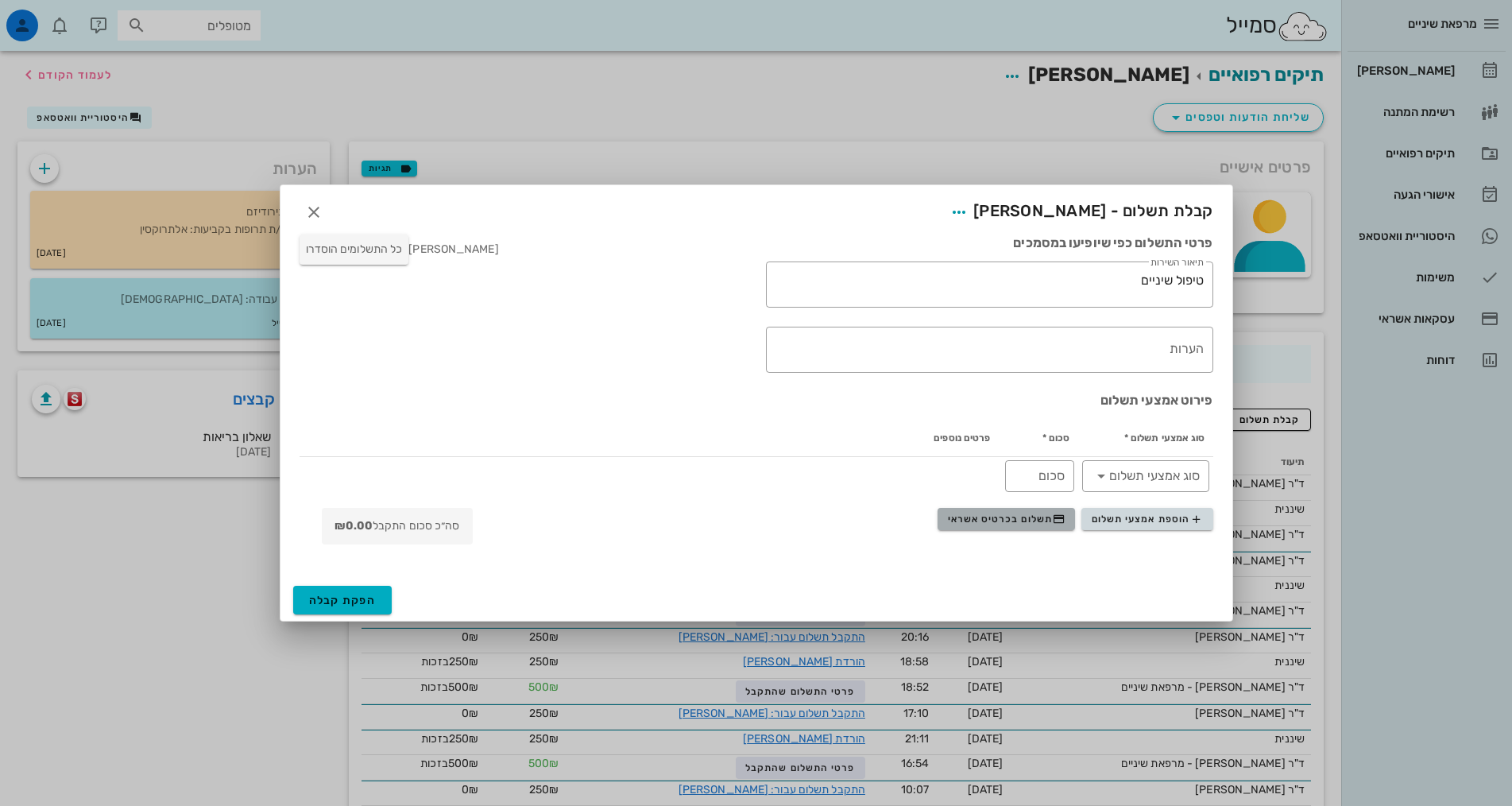
click at [1034, 525] on span "תשלום בכרטיס אשראי" at bounding box center [1006, 519] width 118 height 13
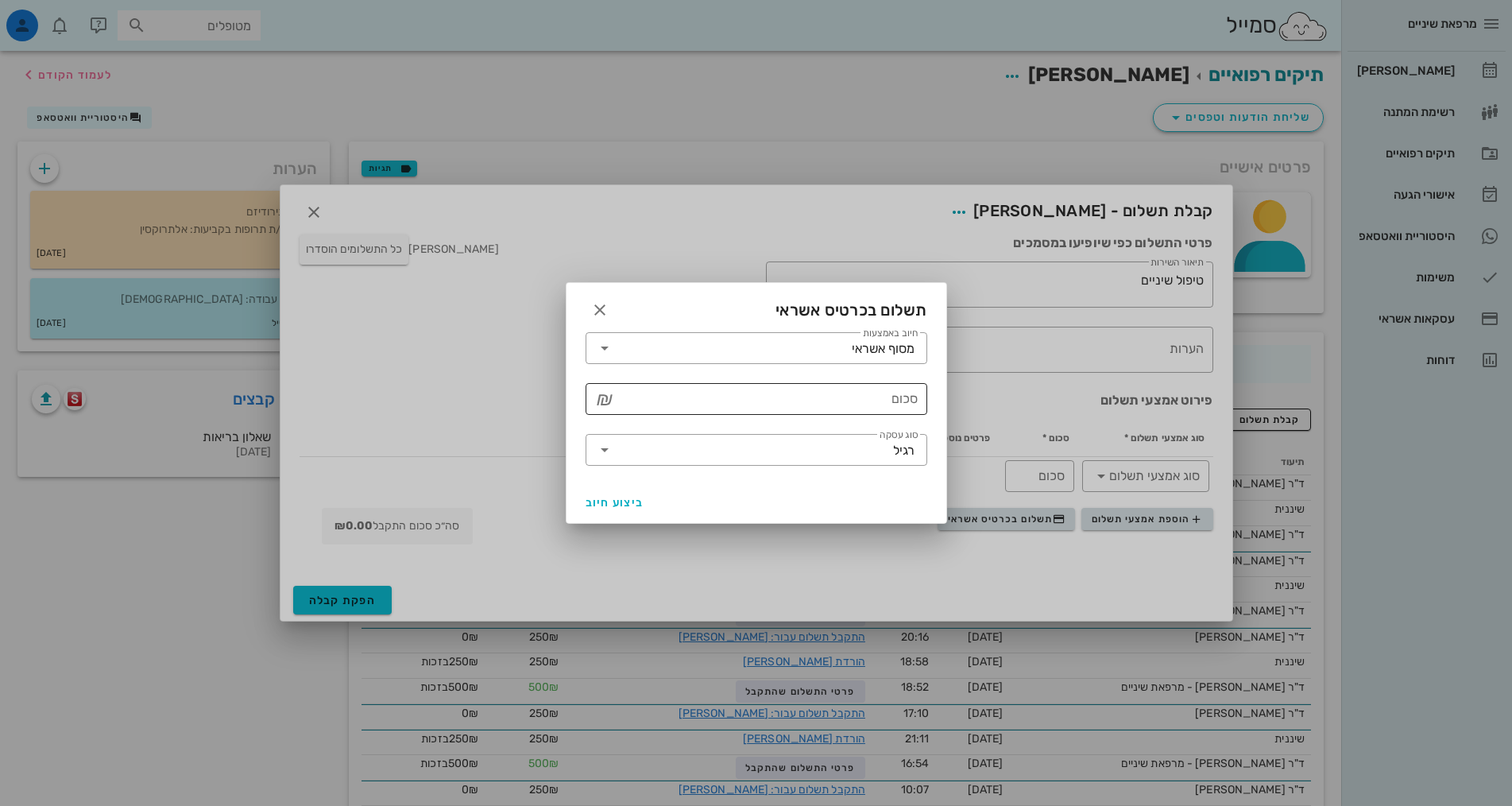
click at [908, 400] on input "סכום" at bounding box center [767, 398] width 300 height 25
type input "500"
drag, startPoint x: 620, startPoint y: 499, endPoint x: 622, endPoint y: 477, distance: 22.1
click at [620, 498] on span "ביצוע חיוב" at bounding box center [614, 502] width 59 height 14
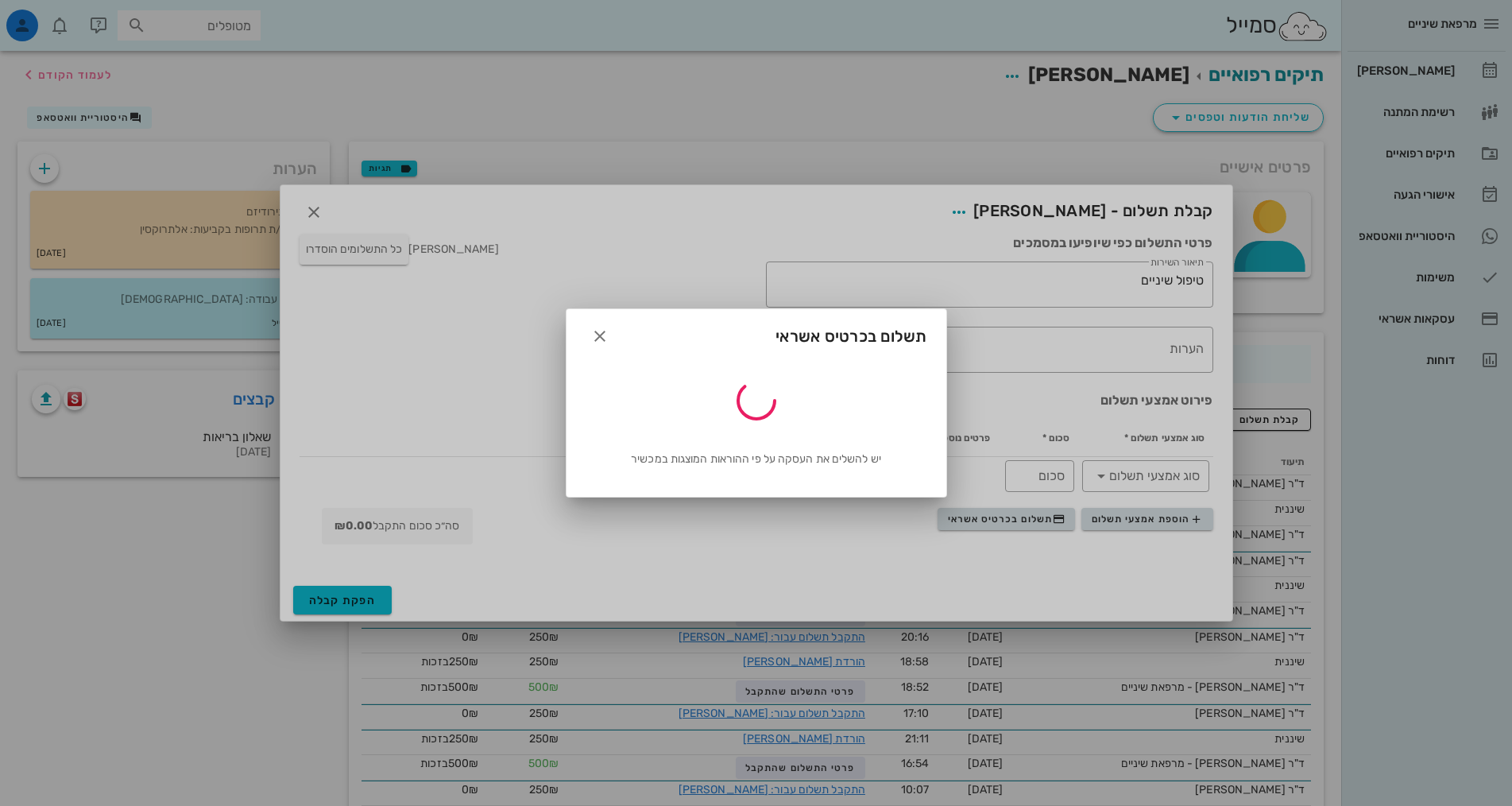
type input "500"
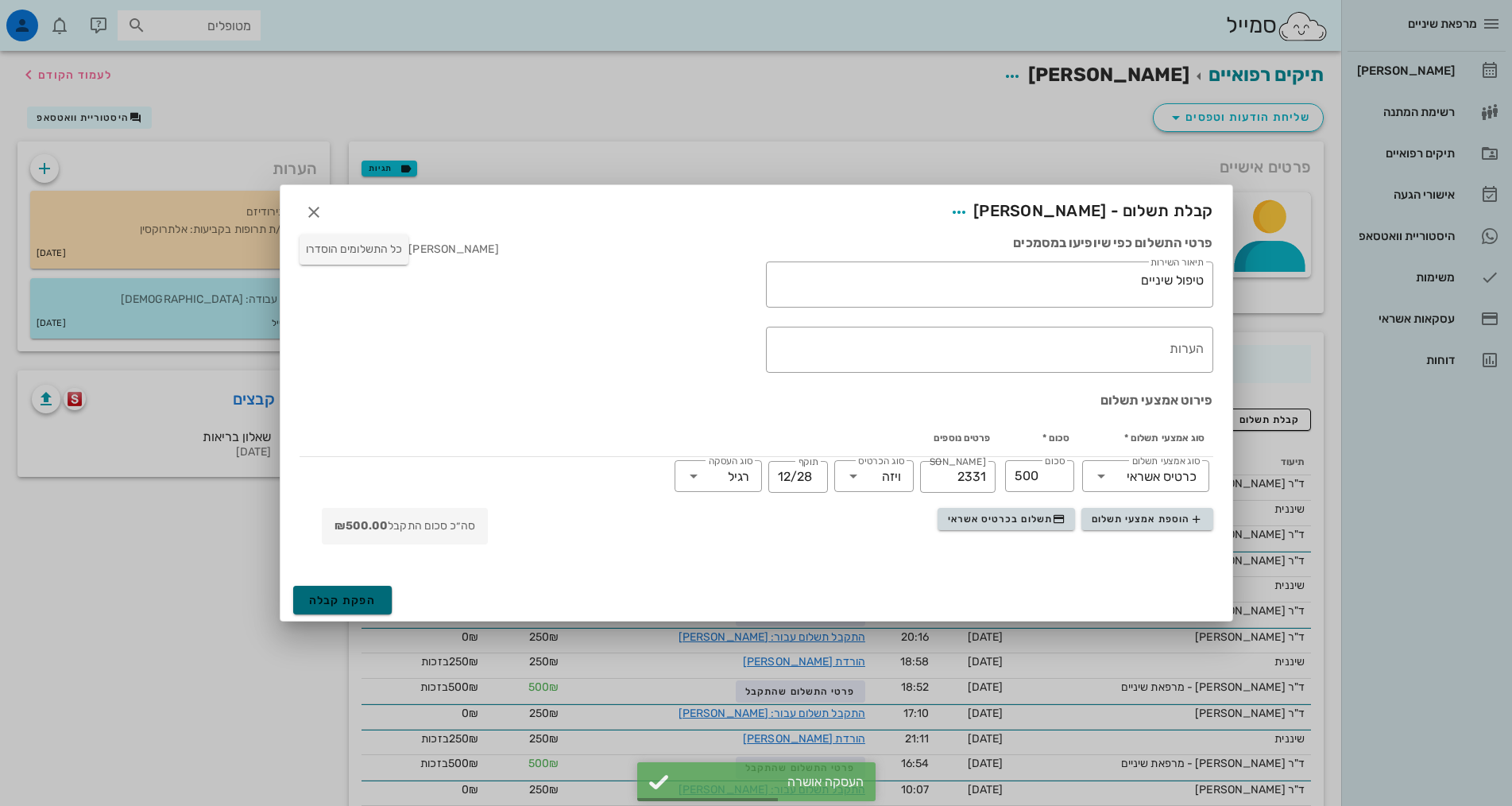
drag, startPoint x: 357, startPoint y: 596, endPoint x: 372, endPoint y: 599, distance: 15.3
click at [358, 596] on span "הפקת קבלה" at bounding box center [343, 600] width 67 height 14
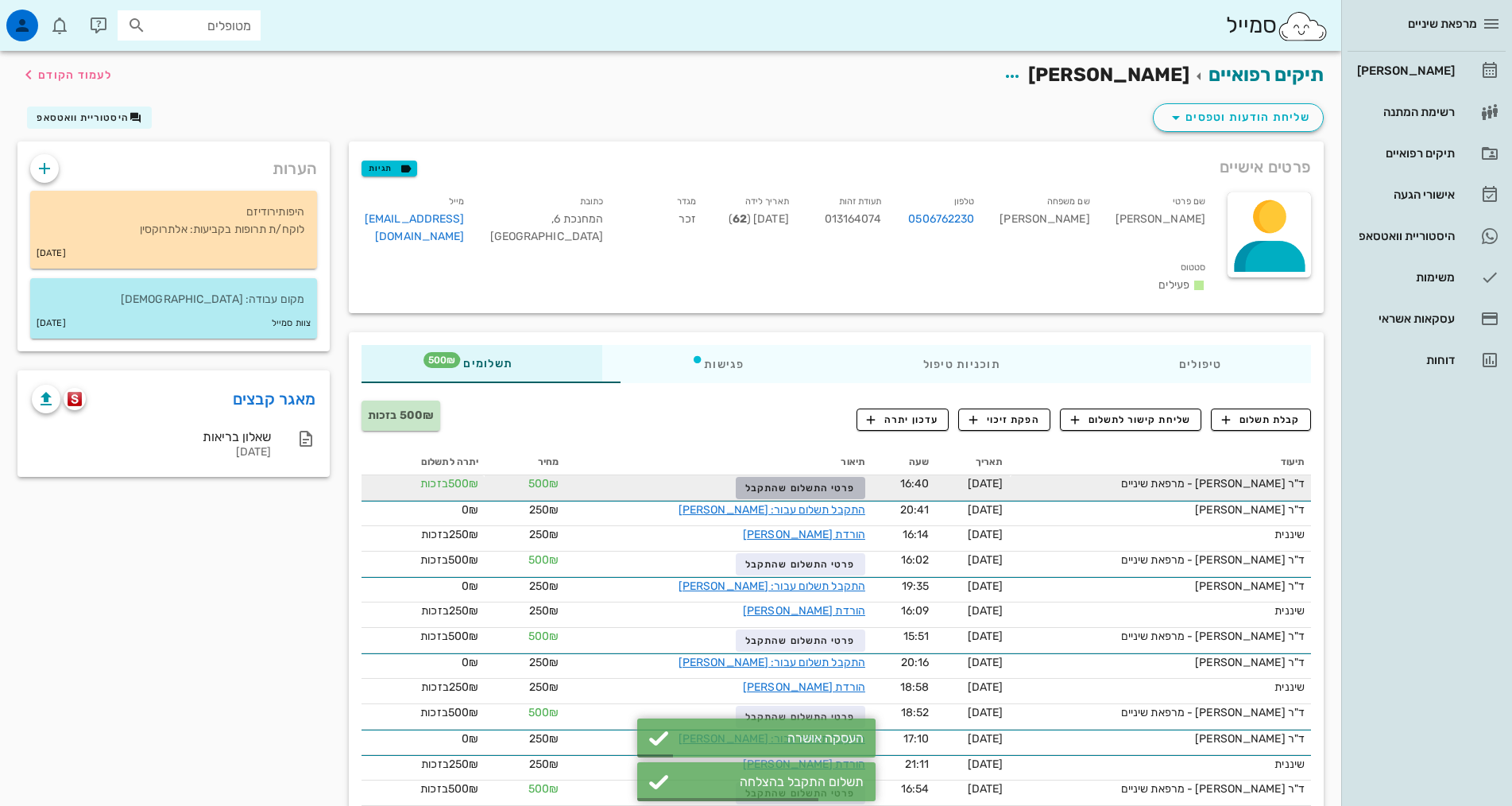
click at [745, 482] on span "פרטי התשלום שהתקבל" at bounding box center [800, 487] width 110 height 11
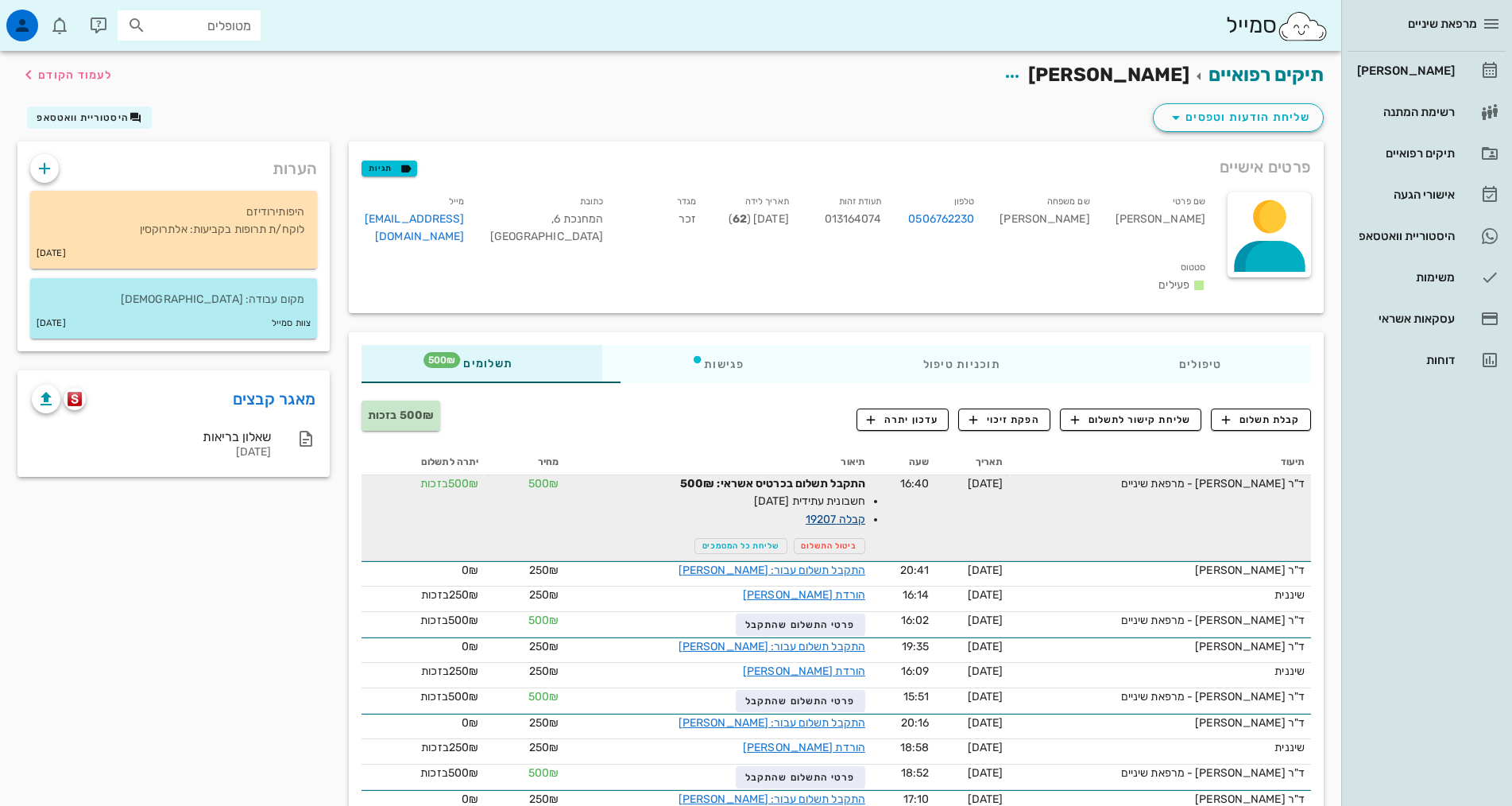
click at [806, 513] on link "קבלה 19207" at bounding box center [836, 519] width 60 height 14
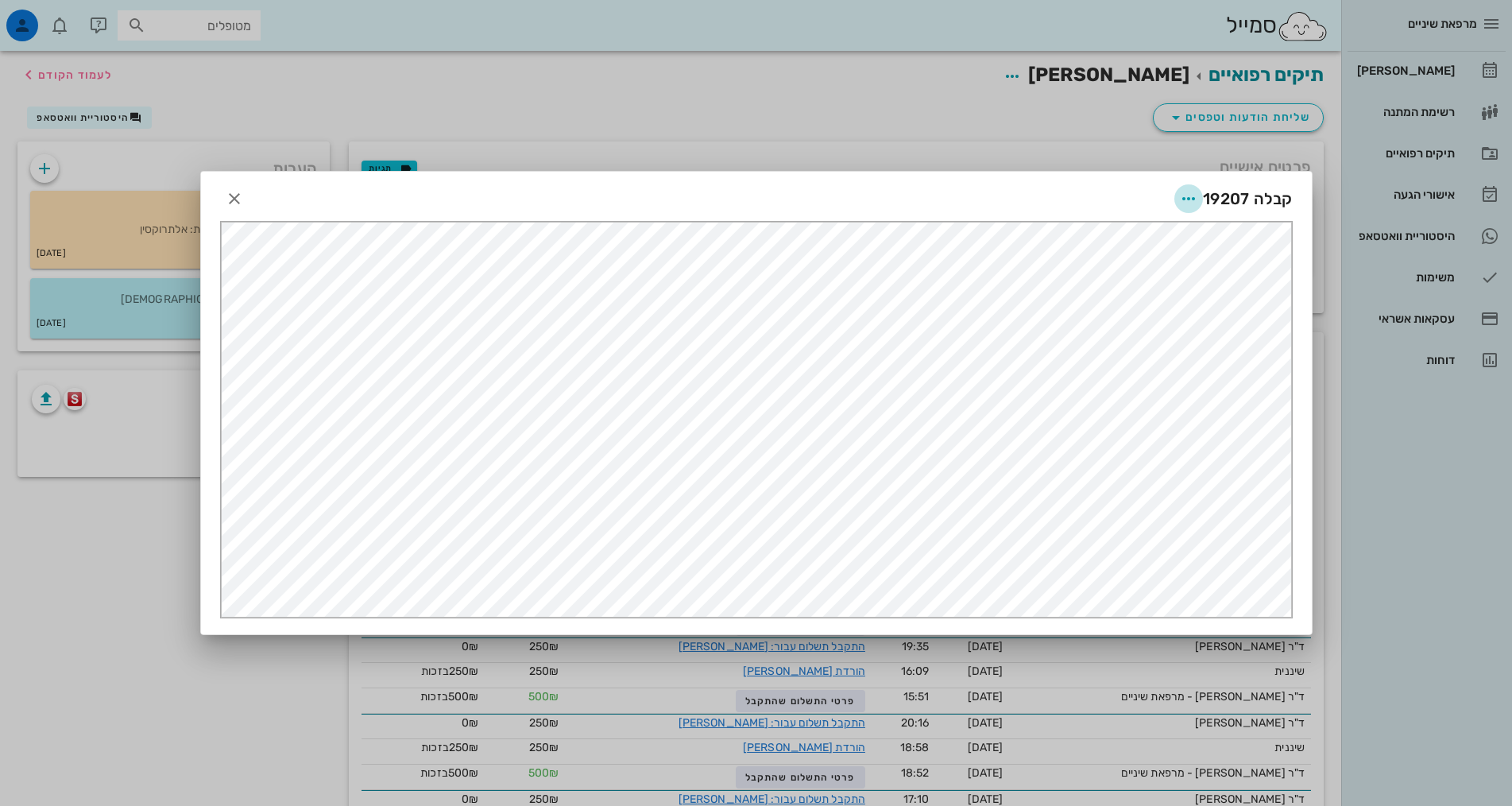
click at [1192, 201] on icon "button" at bounding box center [1188, 198] width 19 height 19
click at [1153, 309] on div "שליחה בוואטסאפ" at bounding box center [1144, 314] width 88 height 15
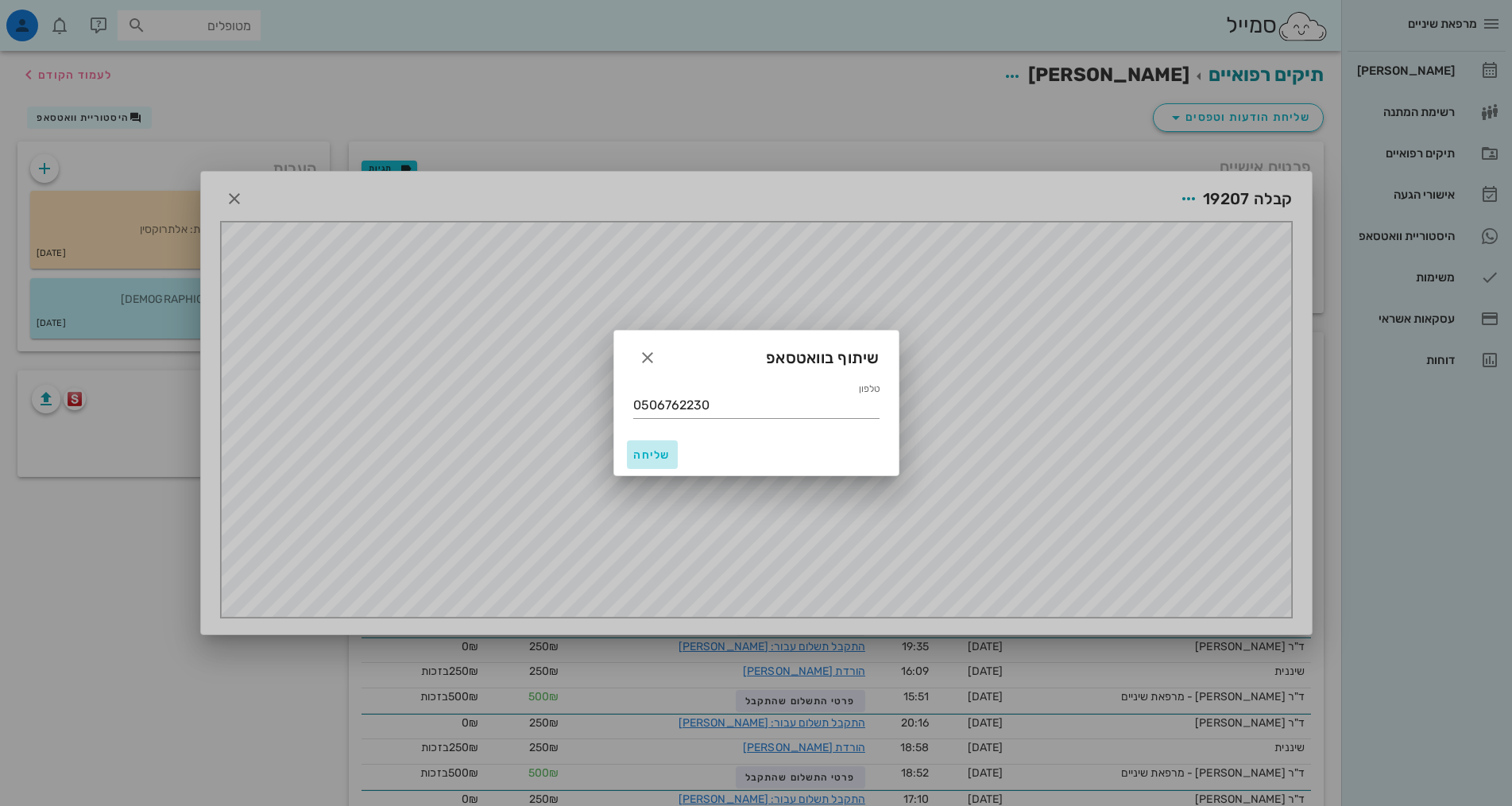
click at [669, 450] on span "שליחה" at bounding box center [653, 455] width 38 height 14
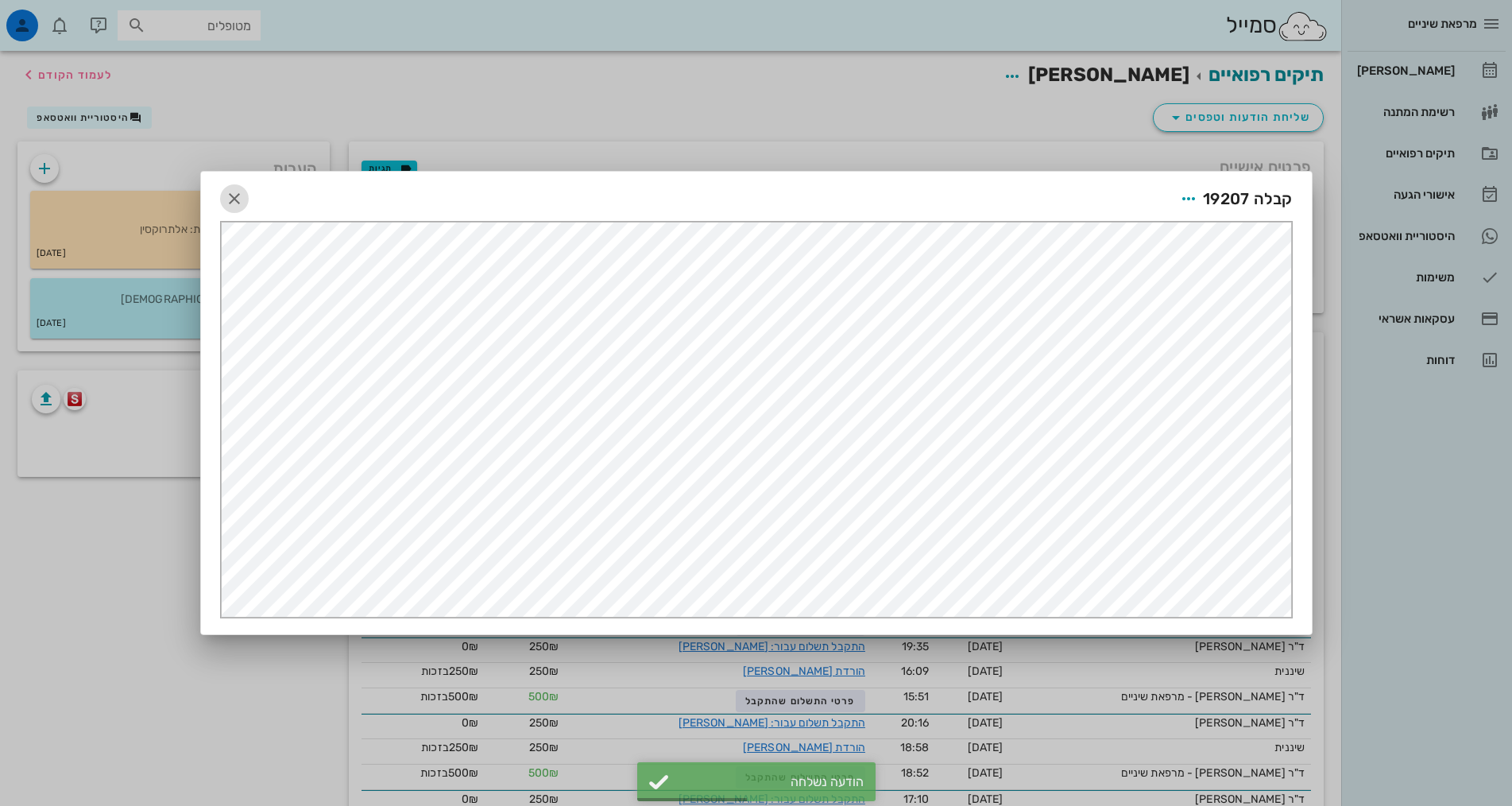
click at [226, 205] on icon "button" at bounding box center [234, 198] width 19 height 19
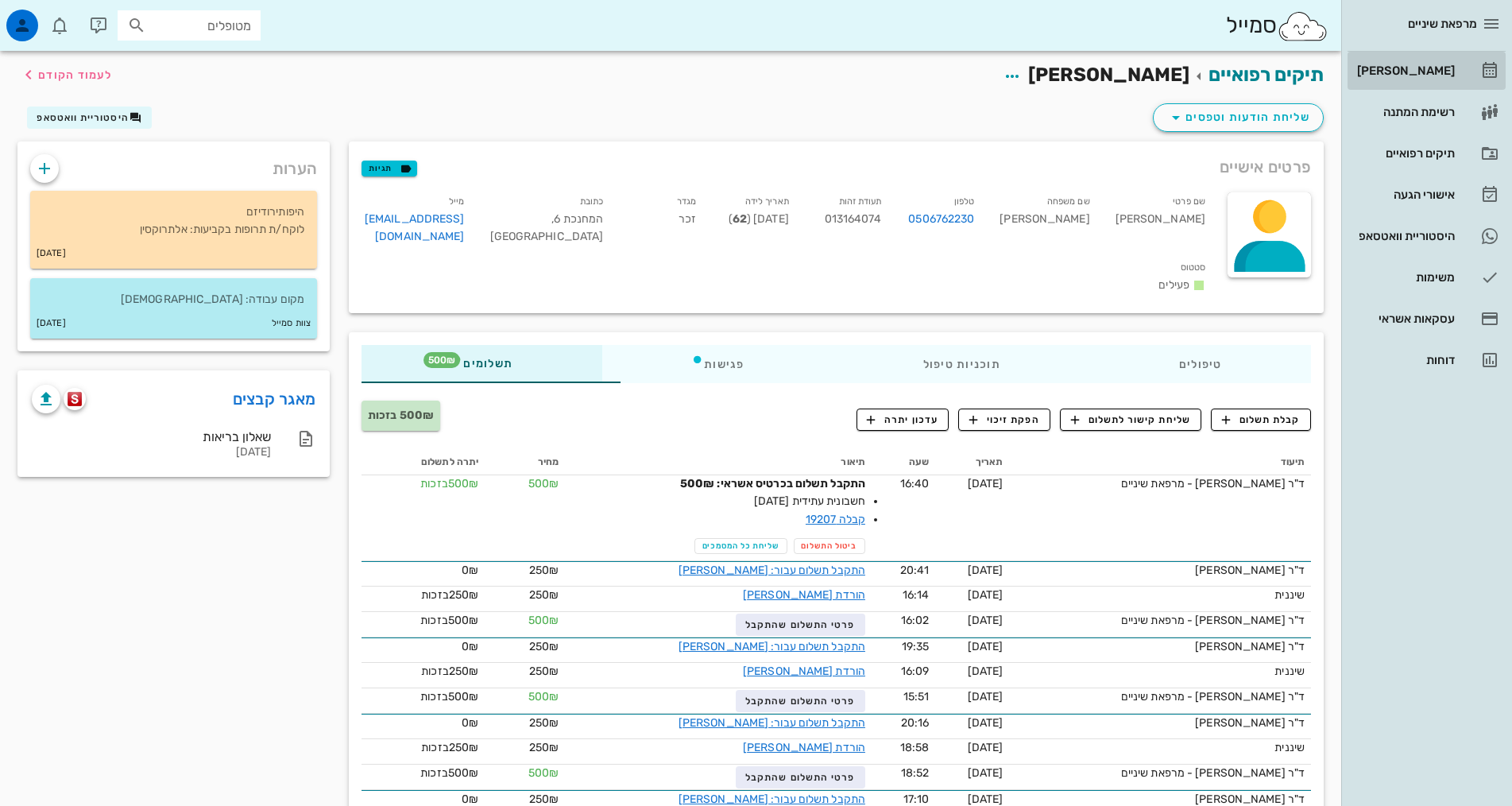
click at [1417, 69] on div "[PERSON_NAME]" at bounding box center [1404, 71] width 101 height 13
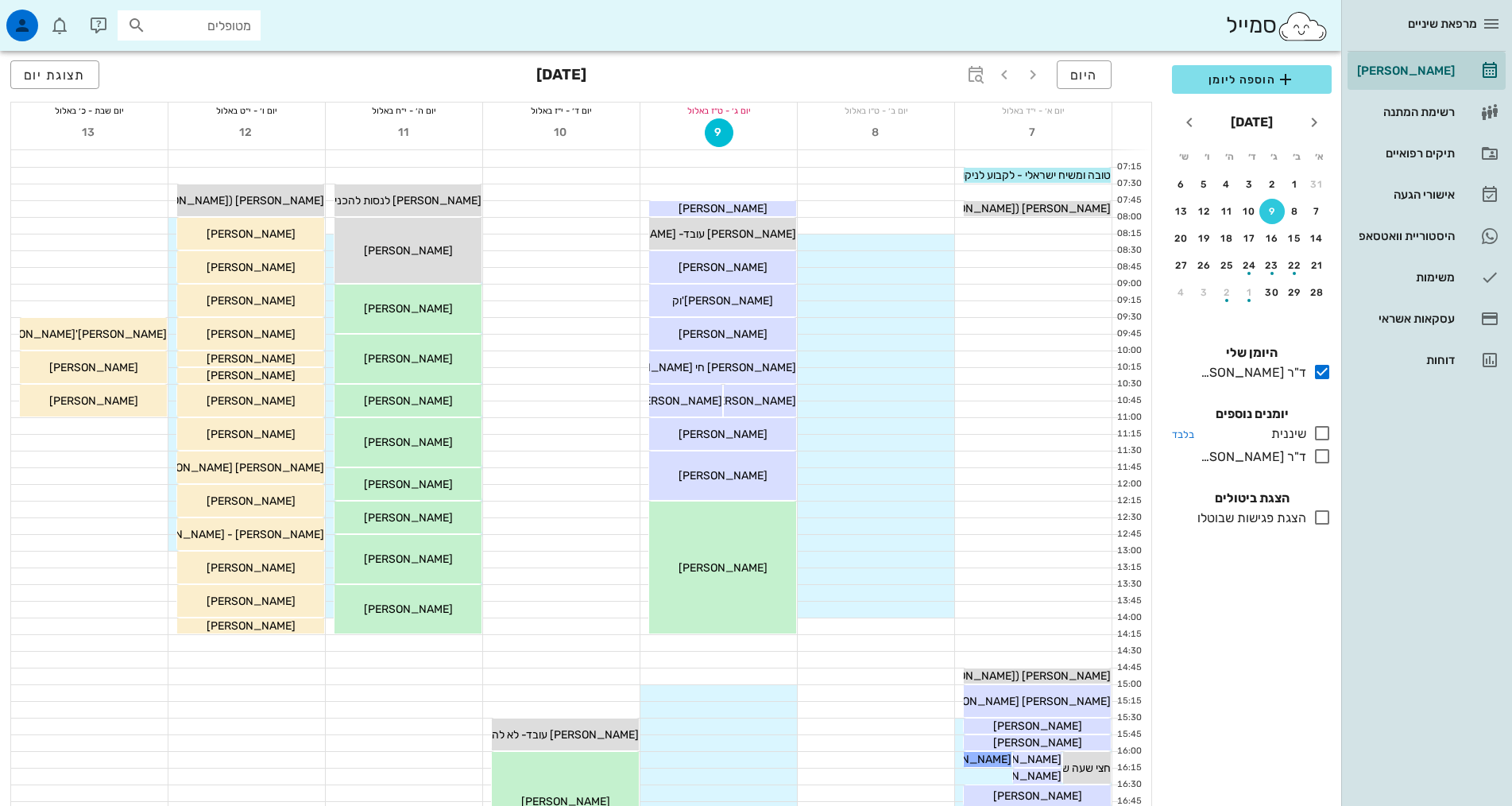
drag, startPoint x: 1317, startPoint y: 430, endPoint x: 1324, endPoint y: 443, distance: 14.8
click at [1316, 430] on icon at bounding box center [1321, 433] width 19 height 19
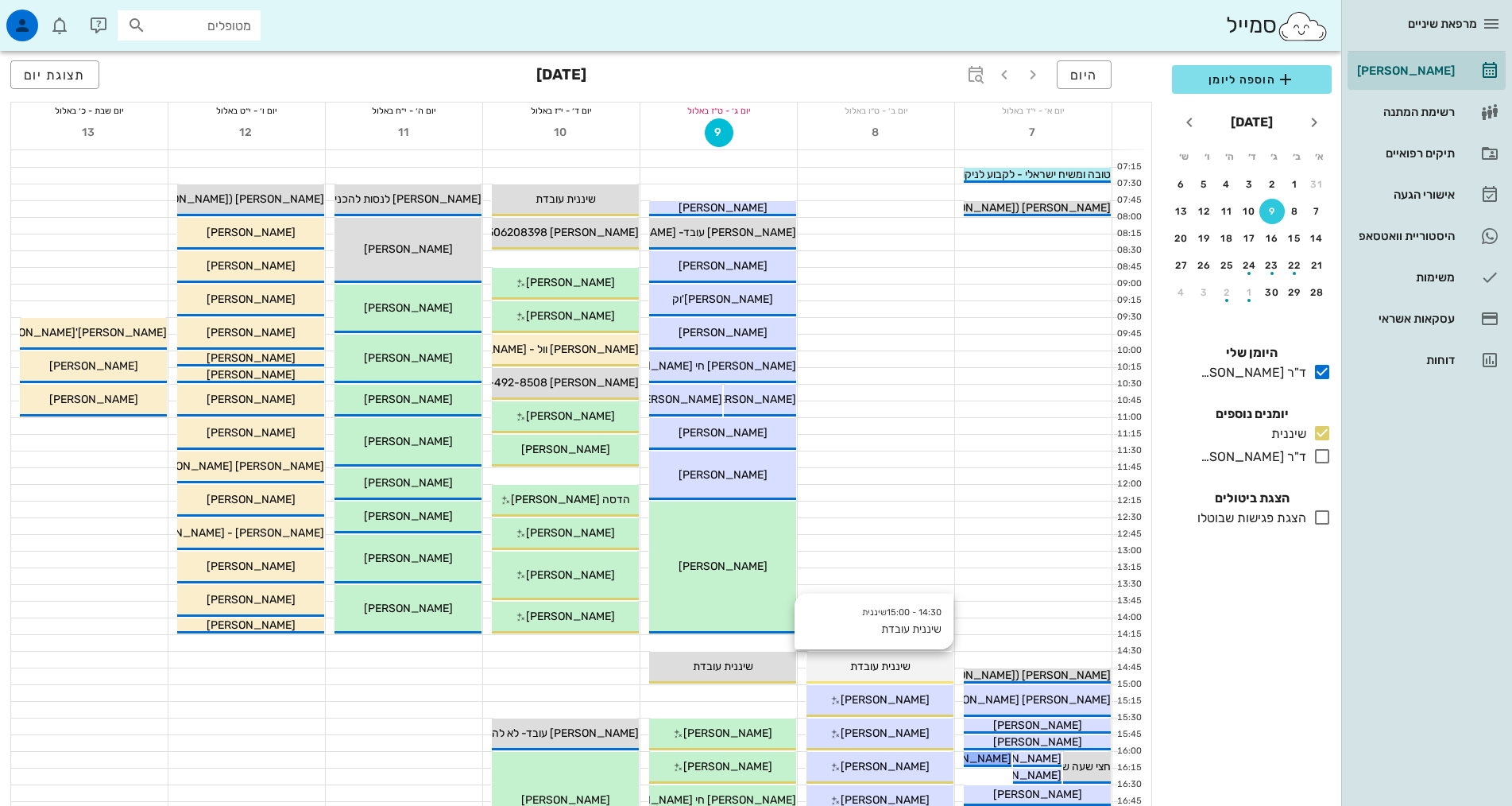
scroll to position [479, 0]
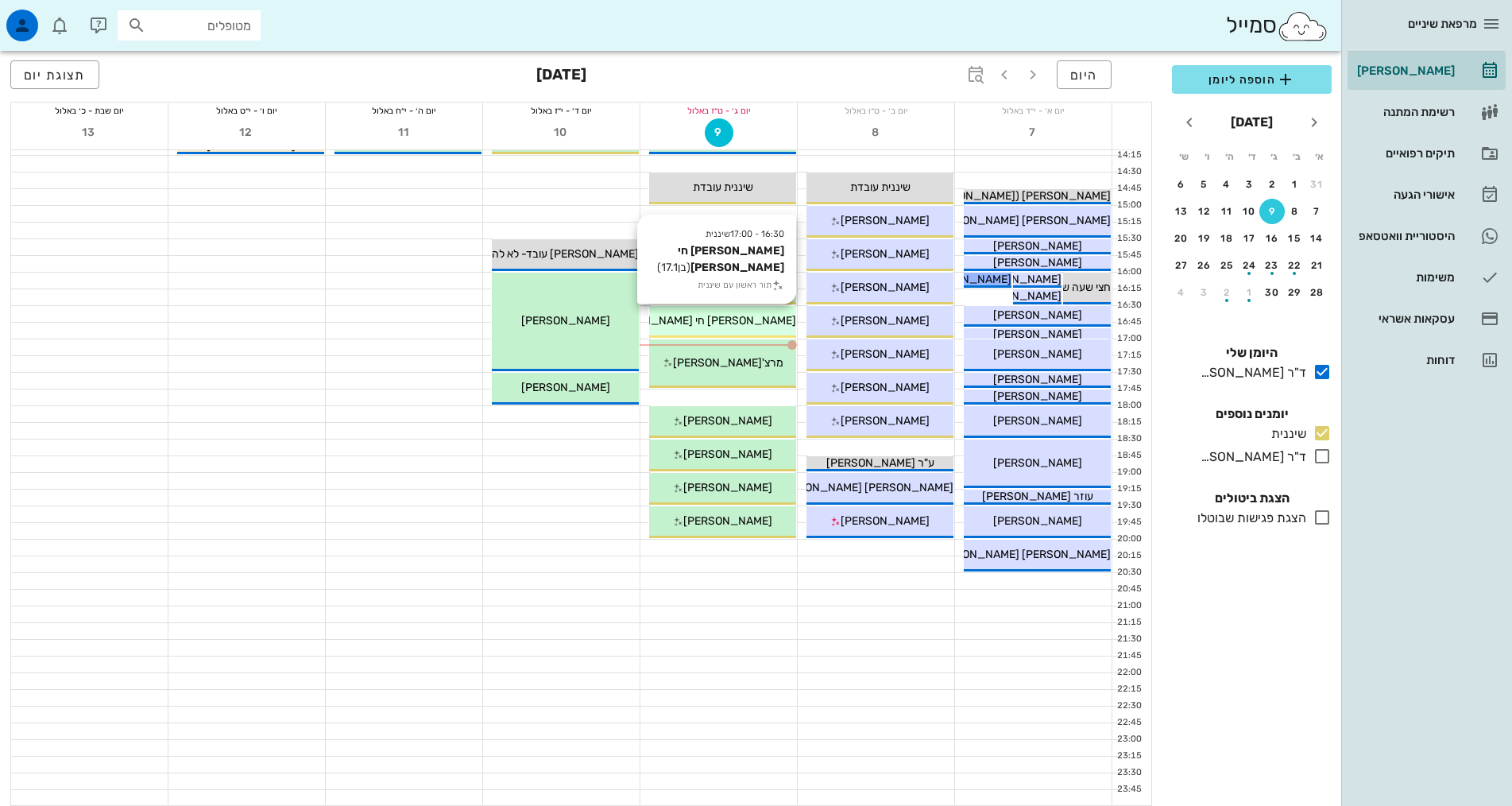
click at [717, 321] on span "[PERSON_NAME] חי [PERSON_NAME]" at bounding box center [700, 320] width 192 height 14
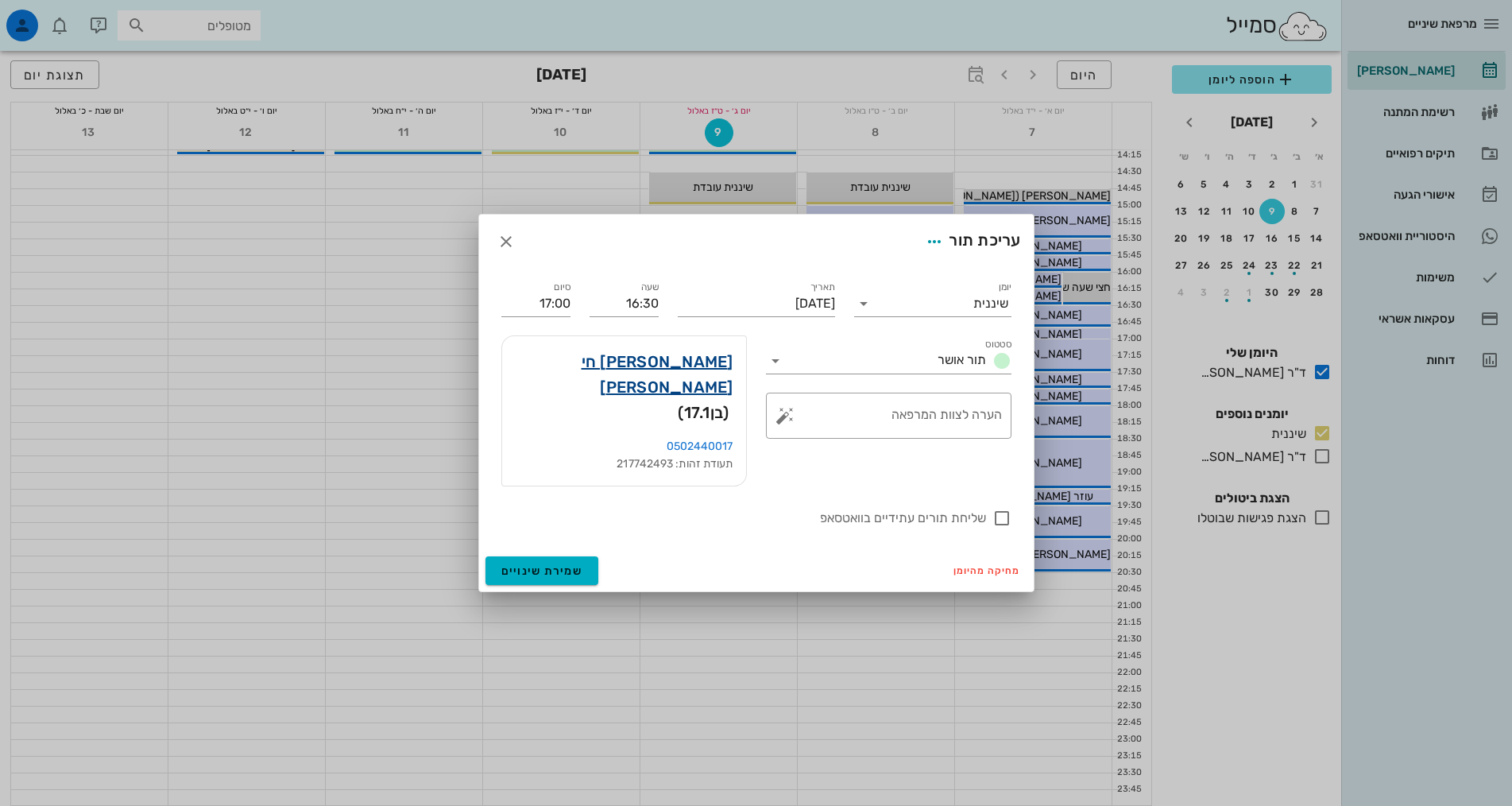
click at [717, 388] on link "[PERSON_NAME] חי [PERSON_NAME]" at bounding box center [623, 374] width 219 height 51
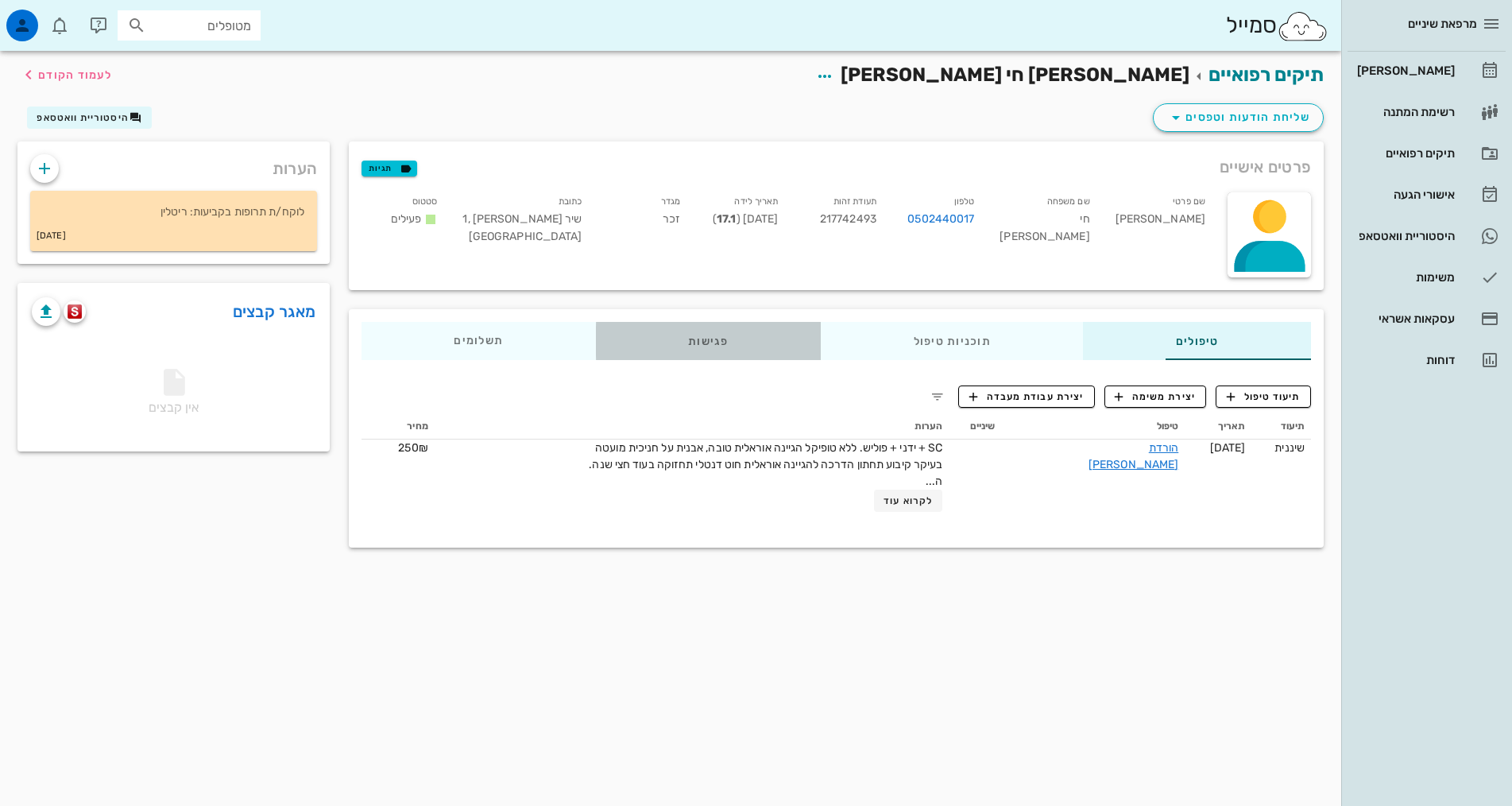
click at [633, 344] on div "פגישות" at bounding box center [709, 341] width 225 height 38
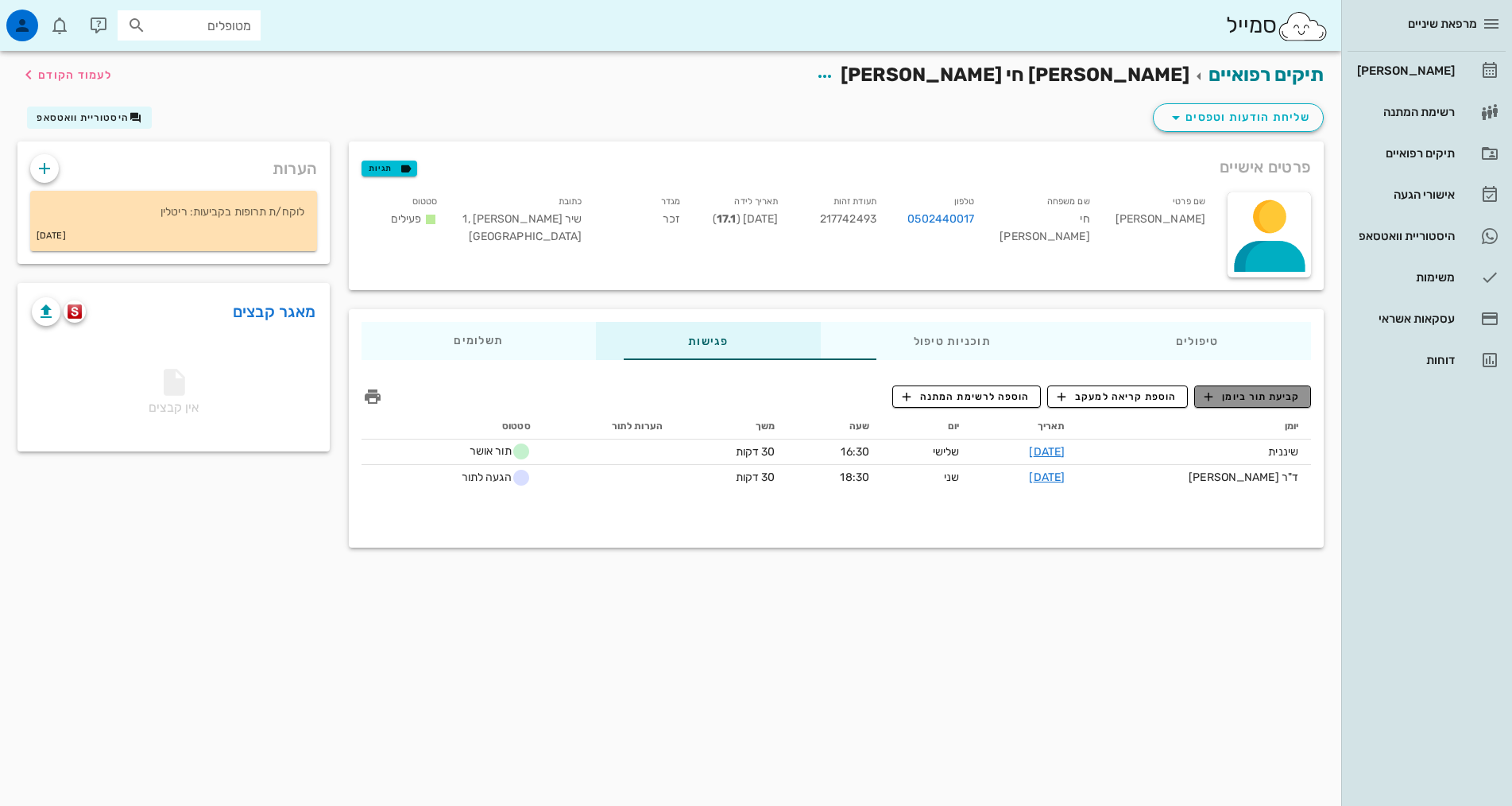
click at [1274, 392] on span "קביעת תור ביומן" at bounding box center [1252, 397] width 95 height 15
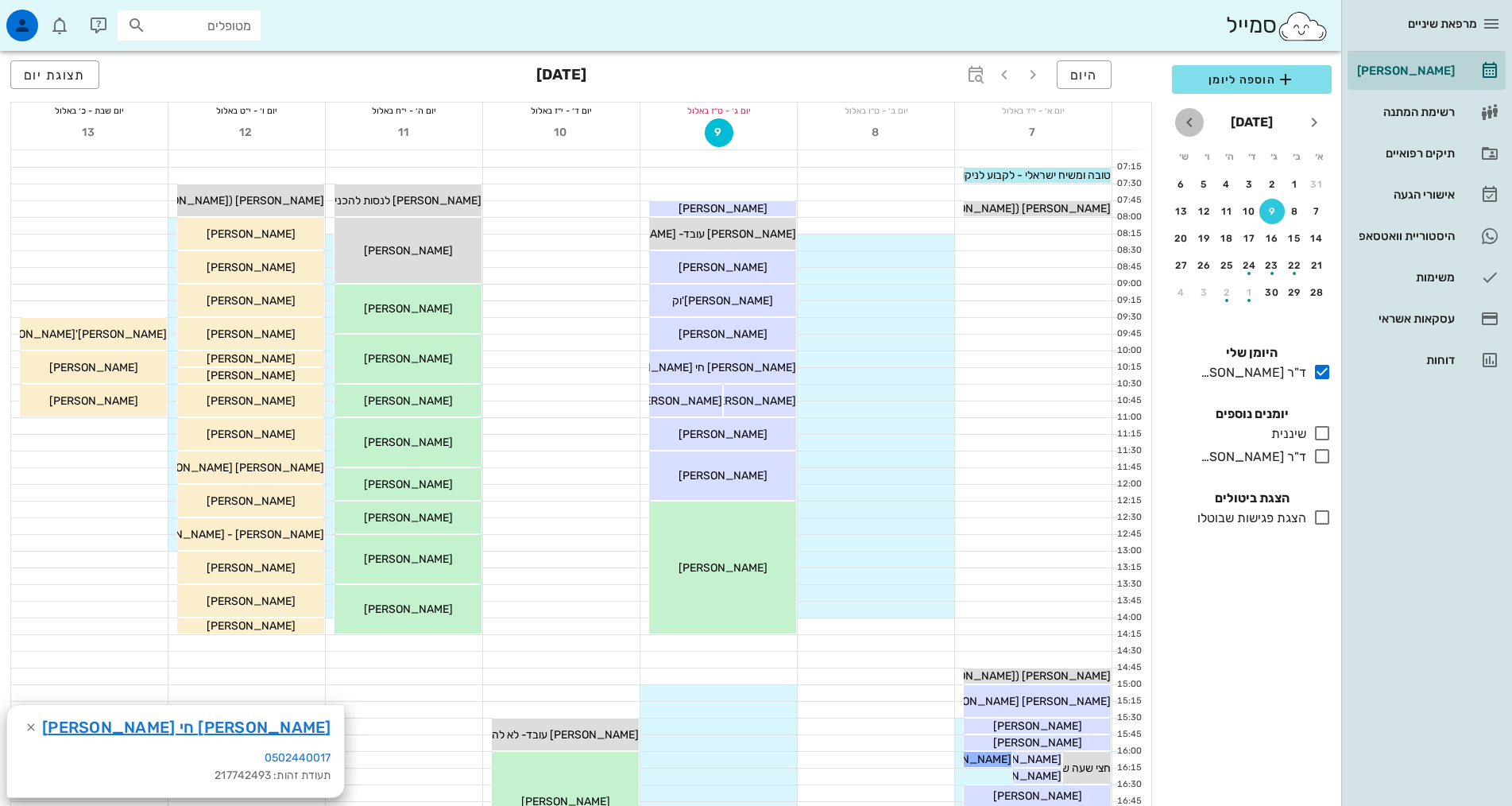
click at [1192, 121] on icon "חודש הבא" at bounding box center [1189, 122] width 19 height 19
click at [1243, 211] on div "10" at bounding box center [1250, 211] width 25 height 11
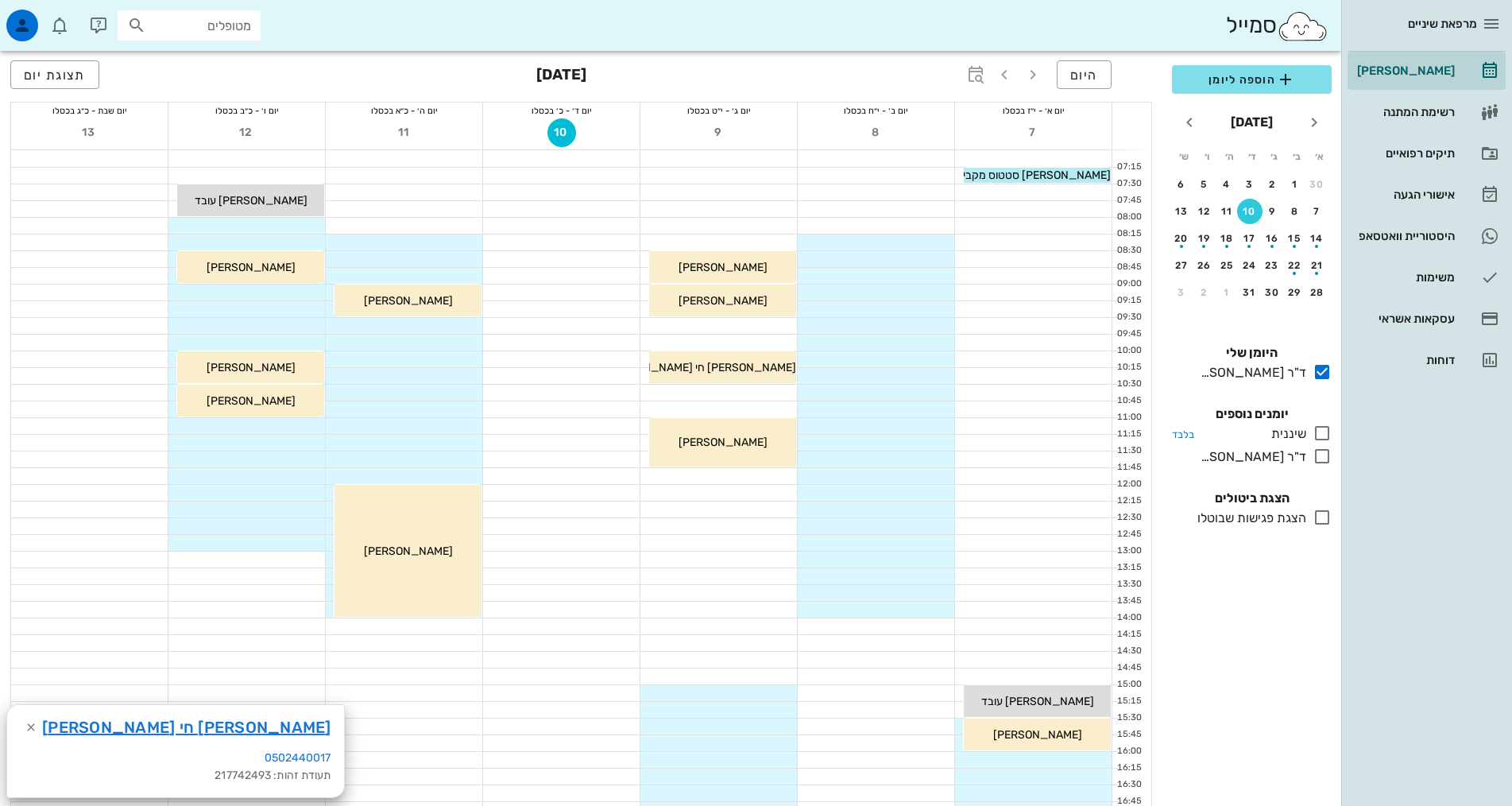
click at [1330, 435] on icon at bounding box center [1321, 433] width 19 height 19
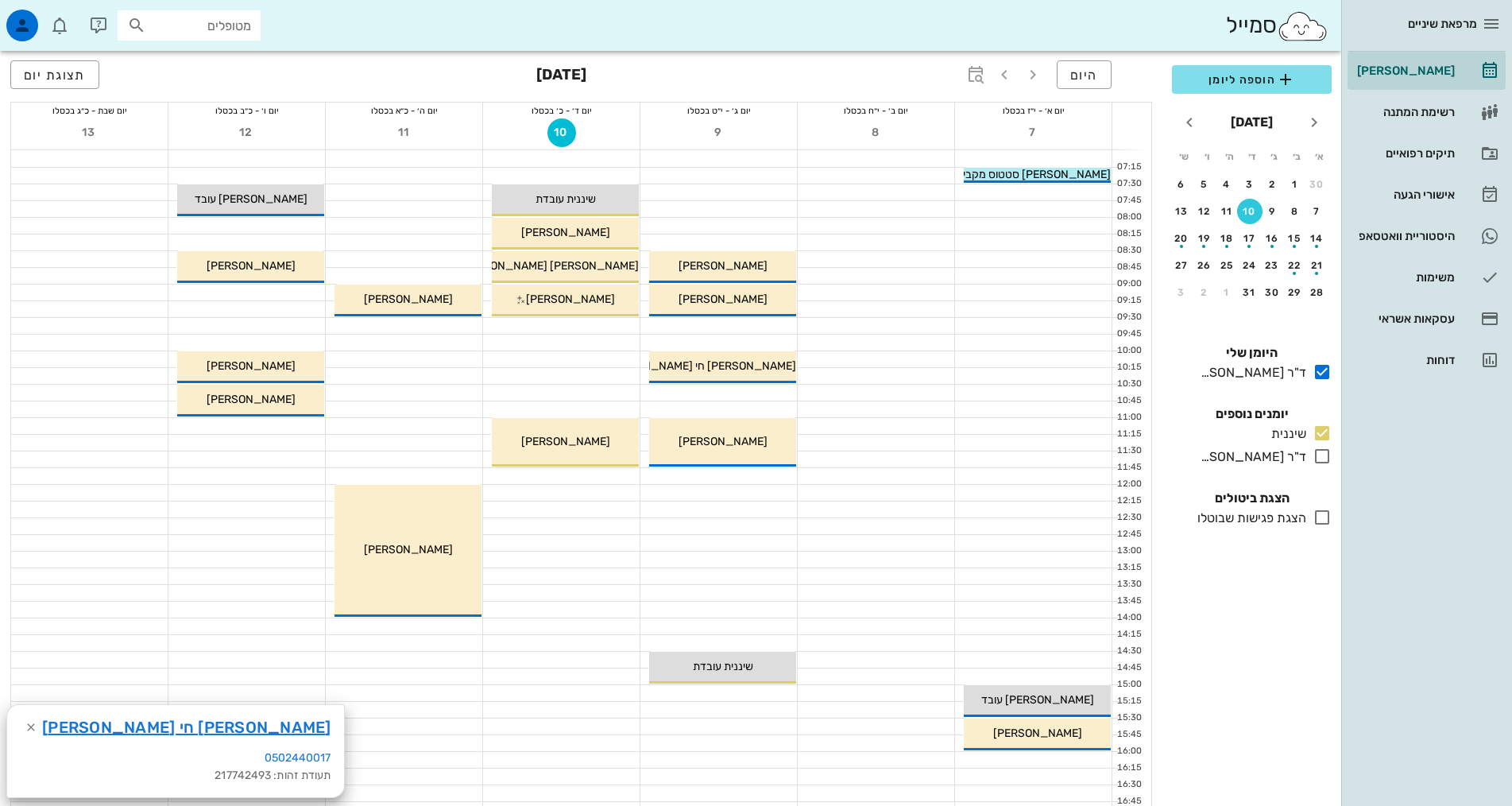
scroll to position [239, 0]
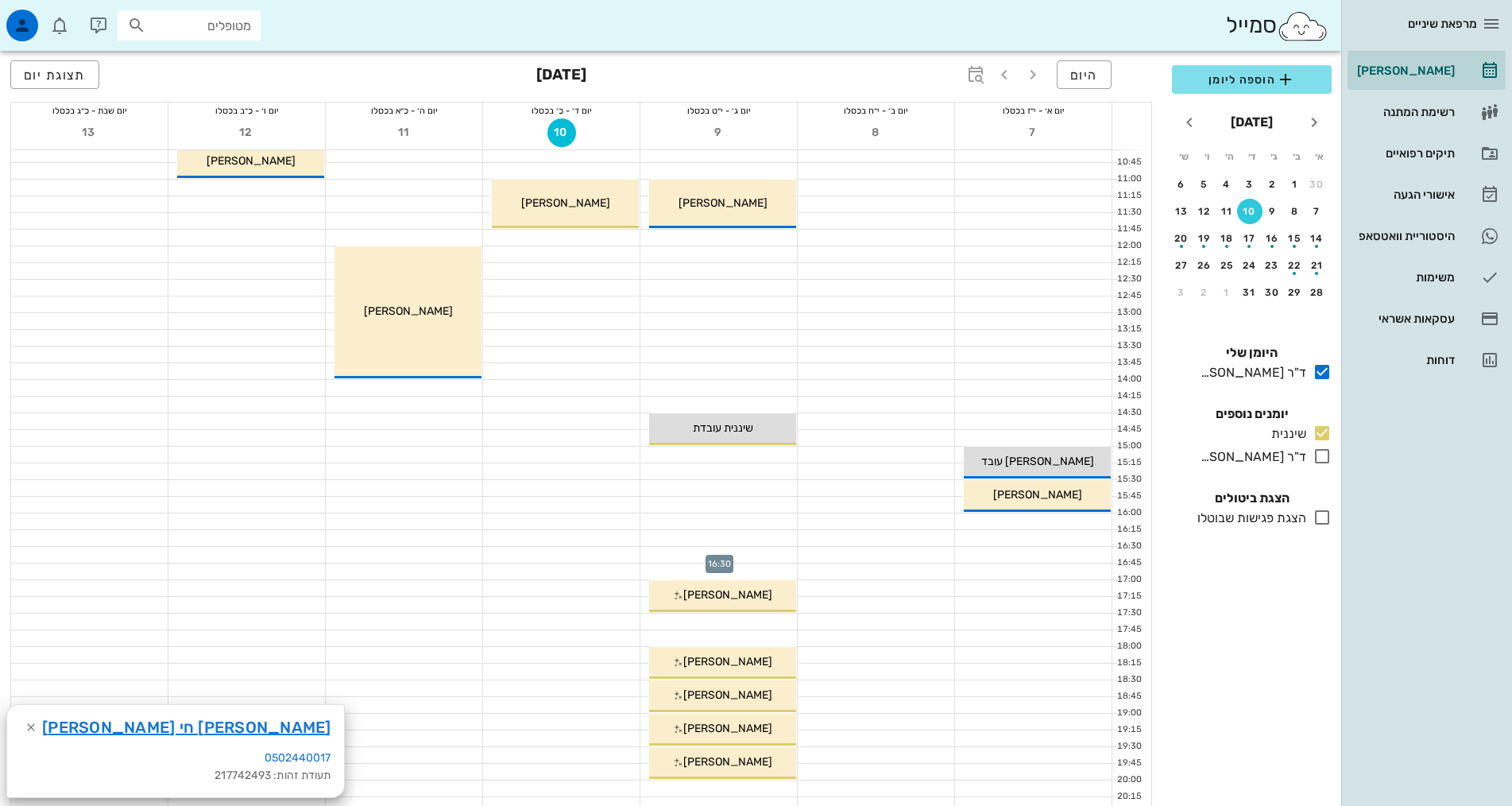
click at [751, 557] on div at bounding box center [719, 555] width 156 height 16
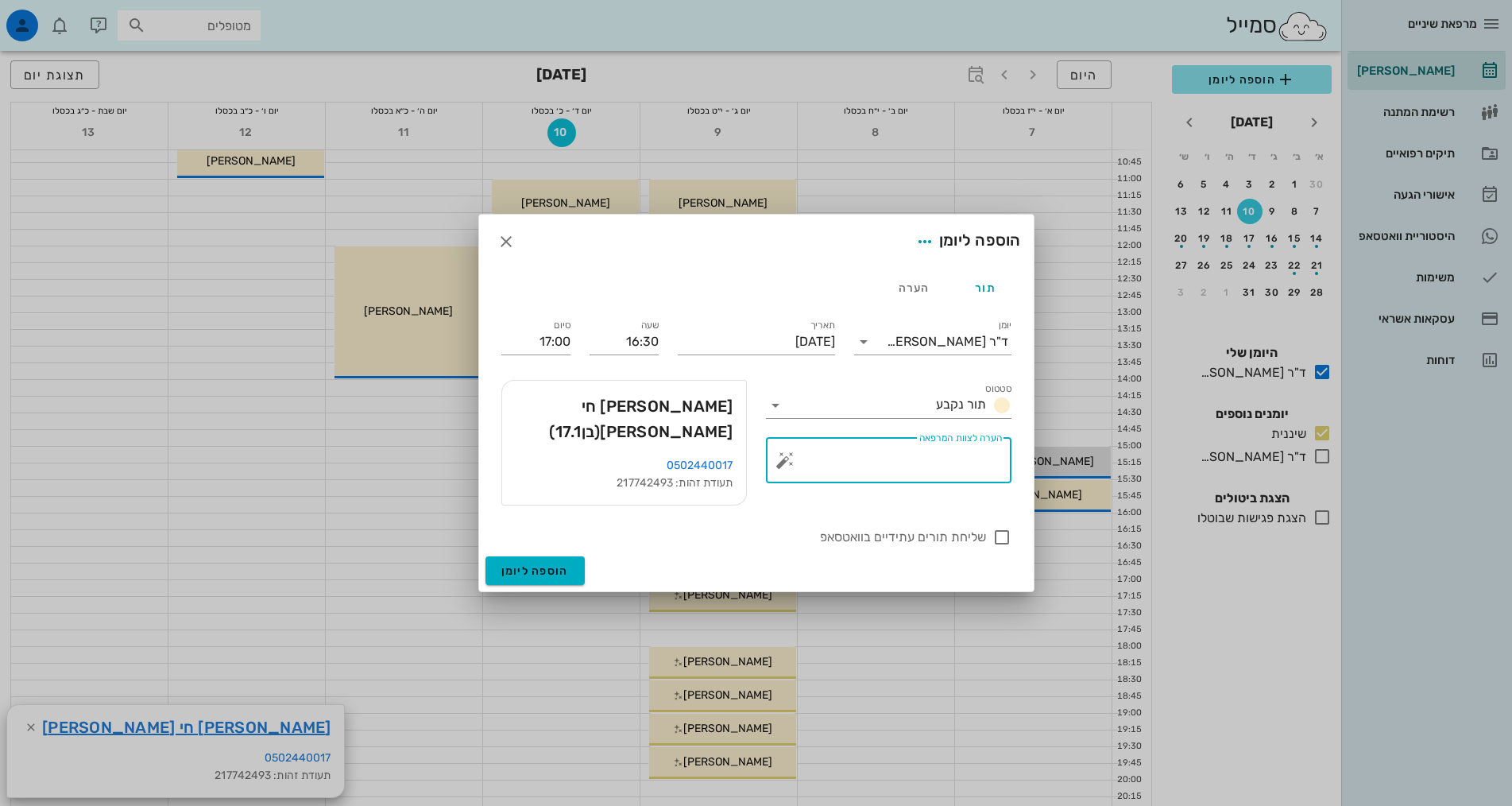
click at [950, 467] on div "הערה לצוות המרפאה" at bounding box center [894, 459] width 213 height 46
type textarea "נקבע לפני 3 חודשים"
click at [522, 564] on span "הוספה ליומן" at bounding box center [535, 570] width 67 height 14
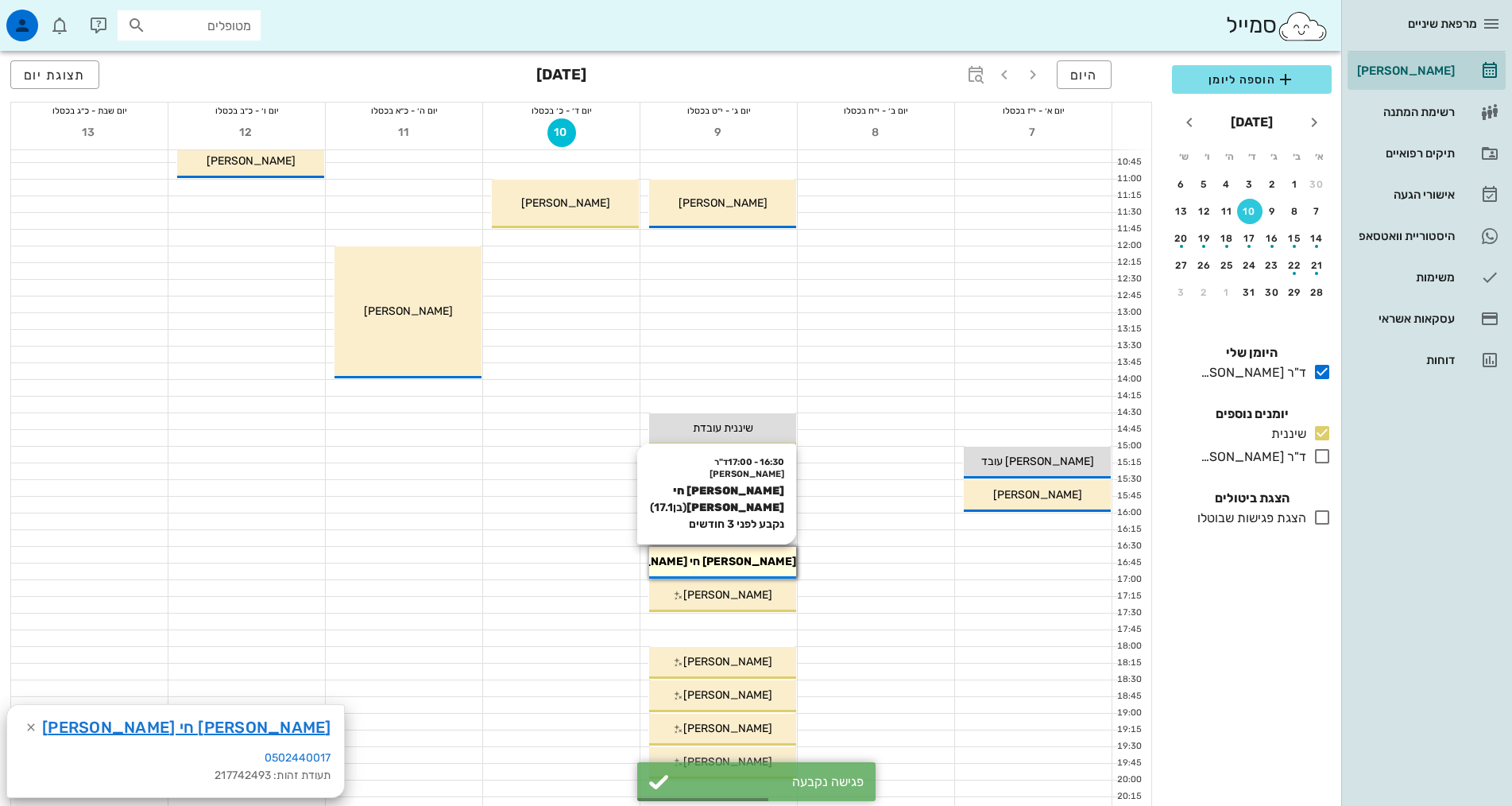
click at [761, 557] on div "[PERSON_NAME] חי [PERSON_NAME]" at bounding box center [722, 561] width 147 height 16
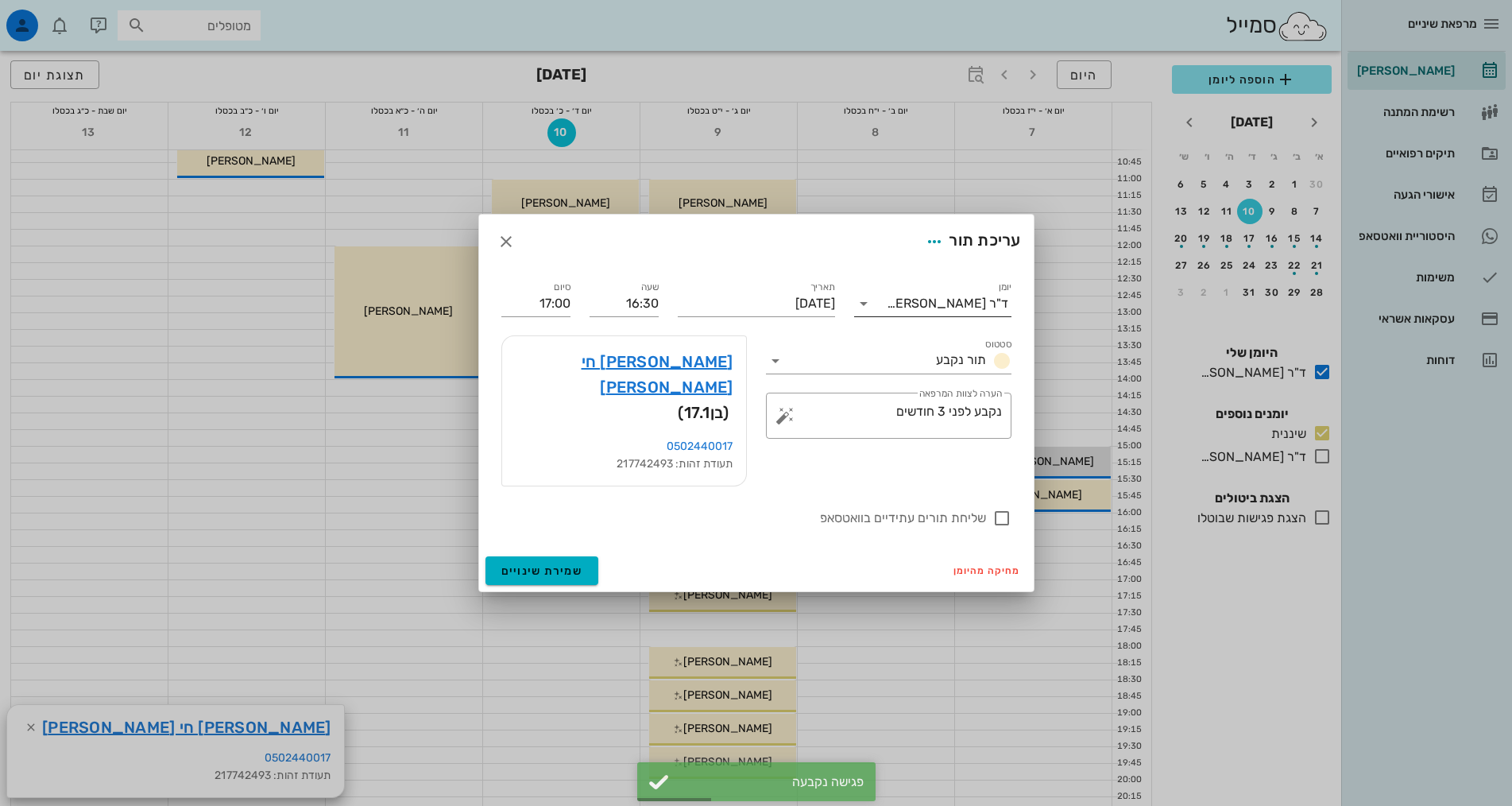
click at [984, 310] on div "ד"ר [PERSON_NAME]" at bounding box center [947, 304] width 122 height 15
click at [977, 367] on div "שיננית" at bounding box center [932, 378] width 132 height 34
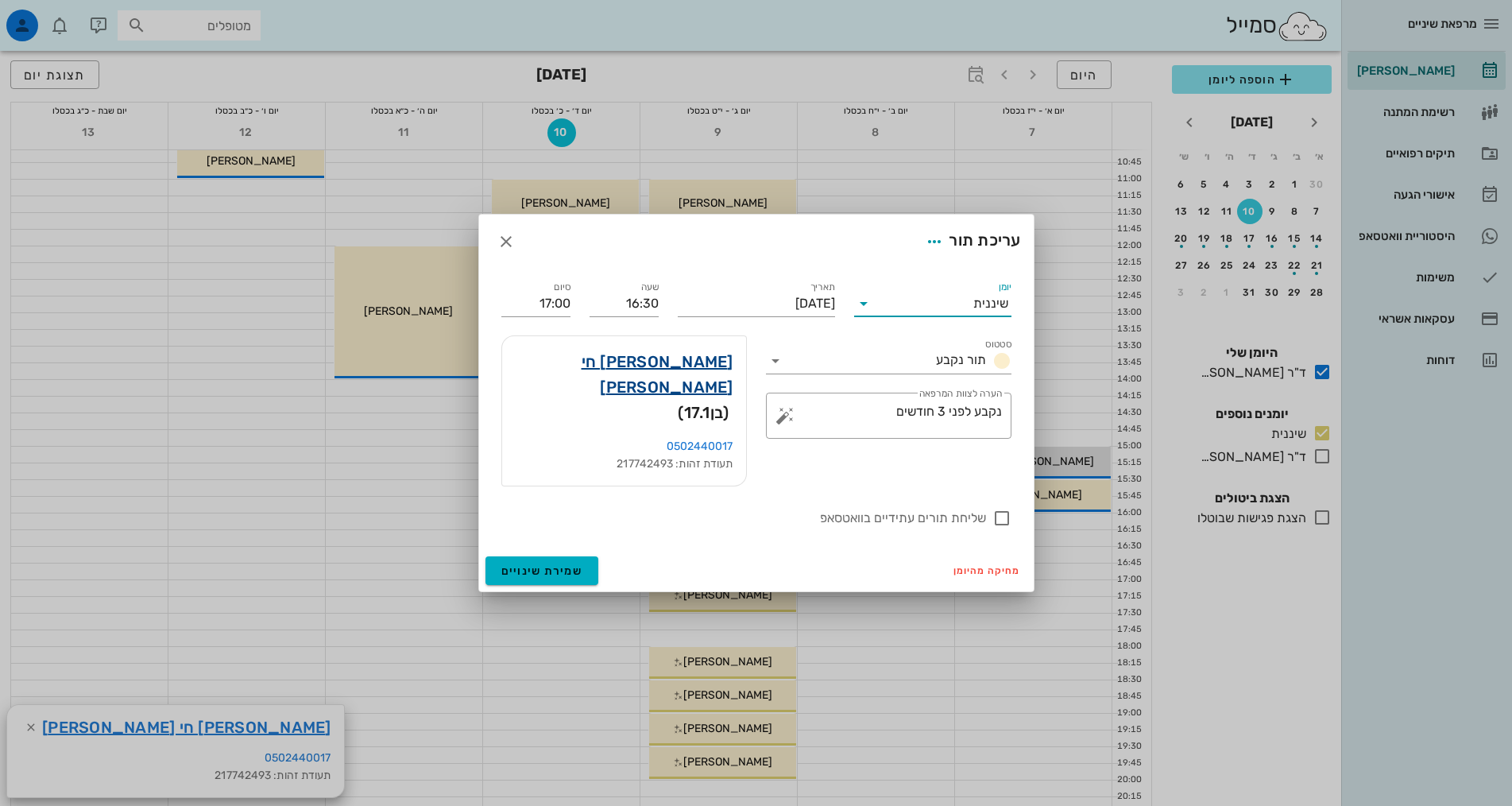
click at [660, 379] on link "[PERSON_NAME] חי [PERSON_NAME]" at bounding box center [623, 374] width 219 height 51
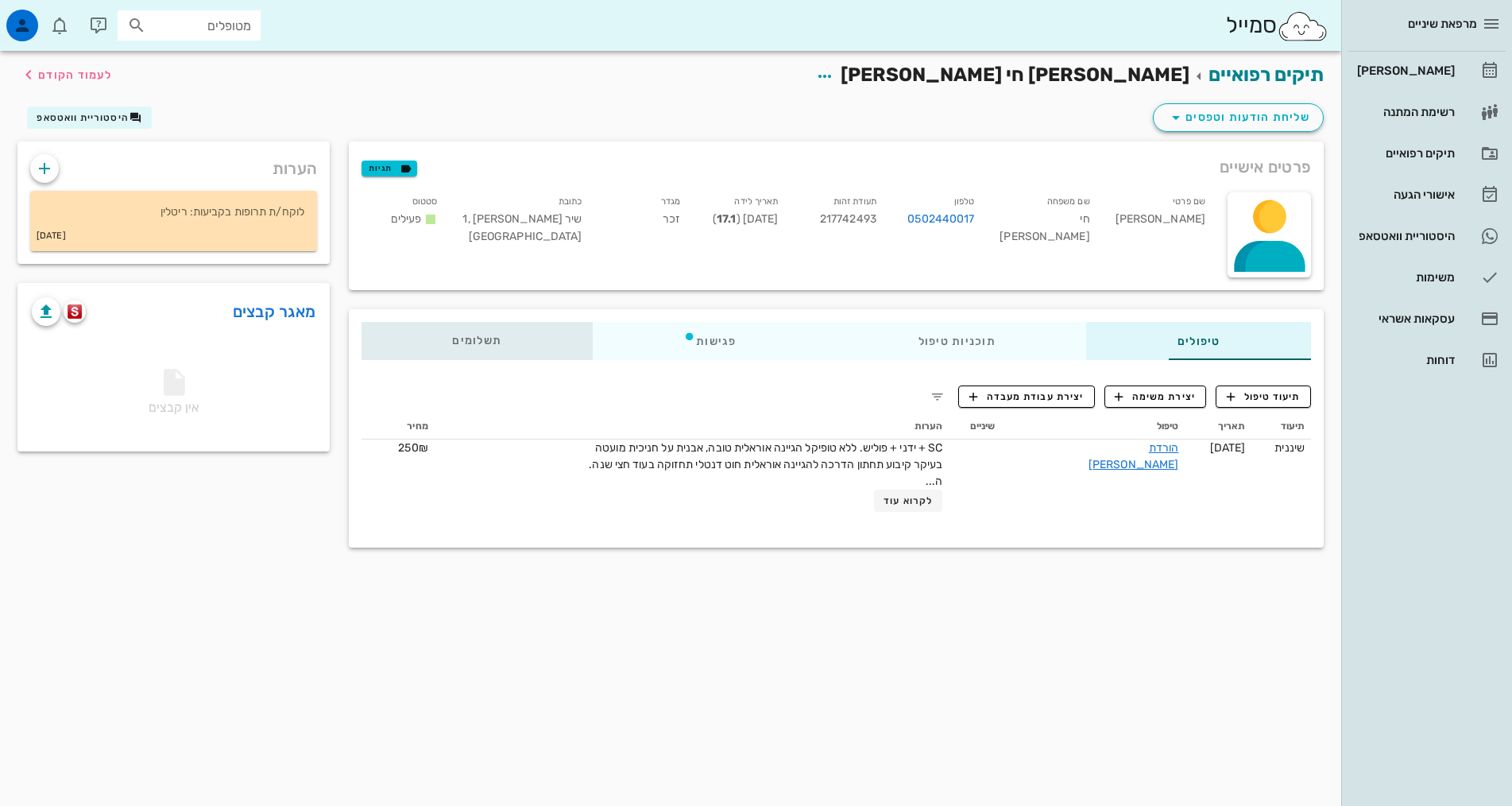
click at [452, 337] on span "תשלומים 0₪" at bounding box center [476, 340] width 49 height 11
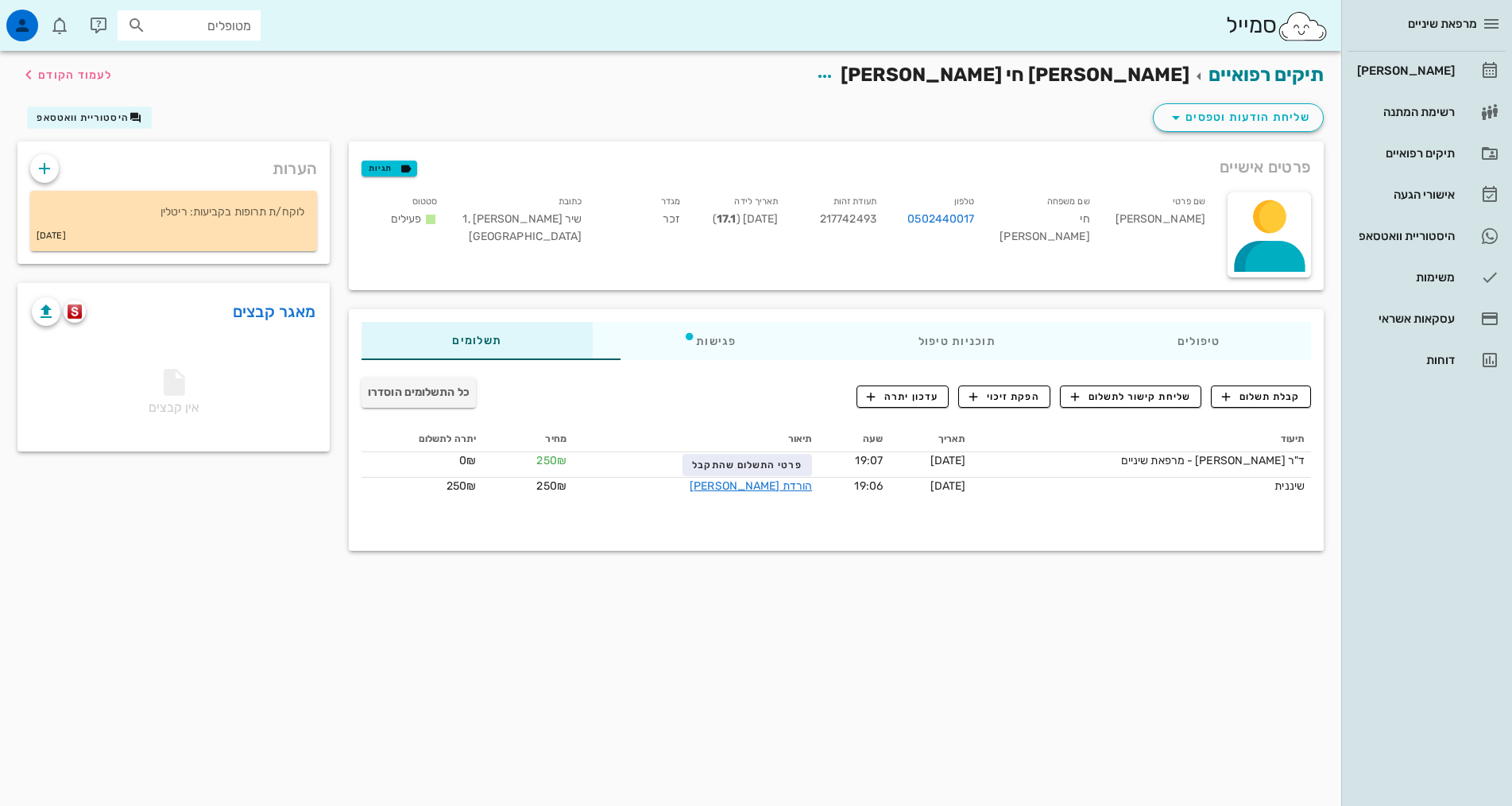
click at [1289, 409] on div "קבלת תשלום שליחת קישור לתשלום הפקת זיכוי עדכון יתרה" at bounding box center [1084, 400] width 455 height 29
click at [1281, 395] on span "קבלת תשלום" at bounding box center [1261, 397] width 79 height 15
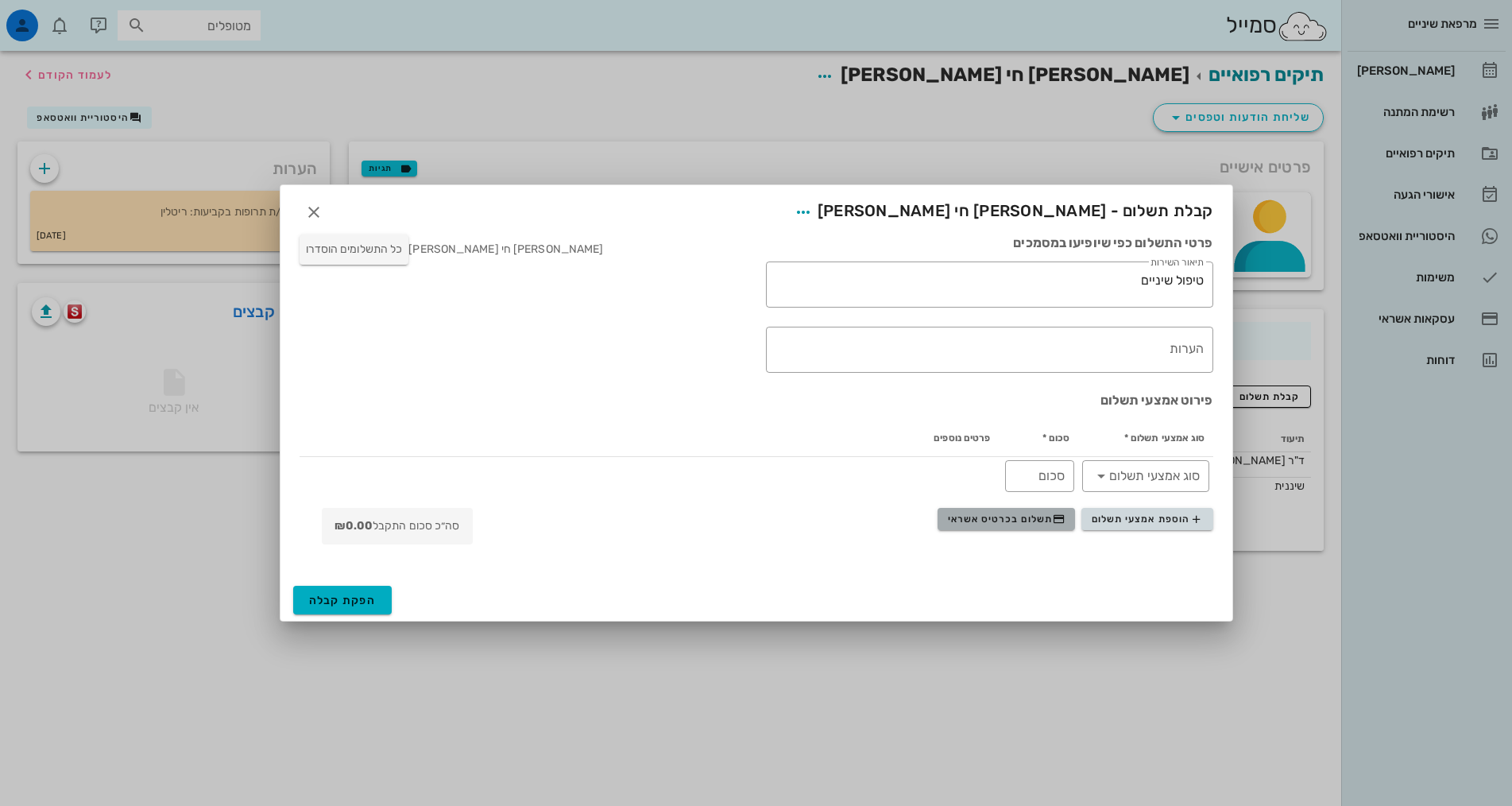
click at [1036, 519] on span "תשלום בכרטיס אשראי" at bounding box center [1006, 519] width 118 height 13
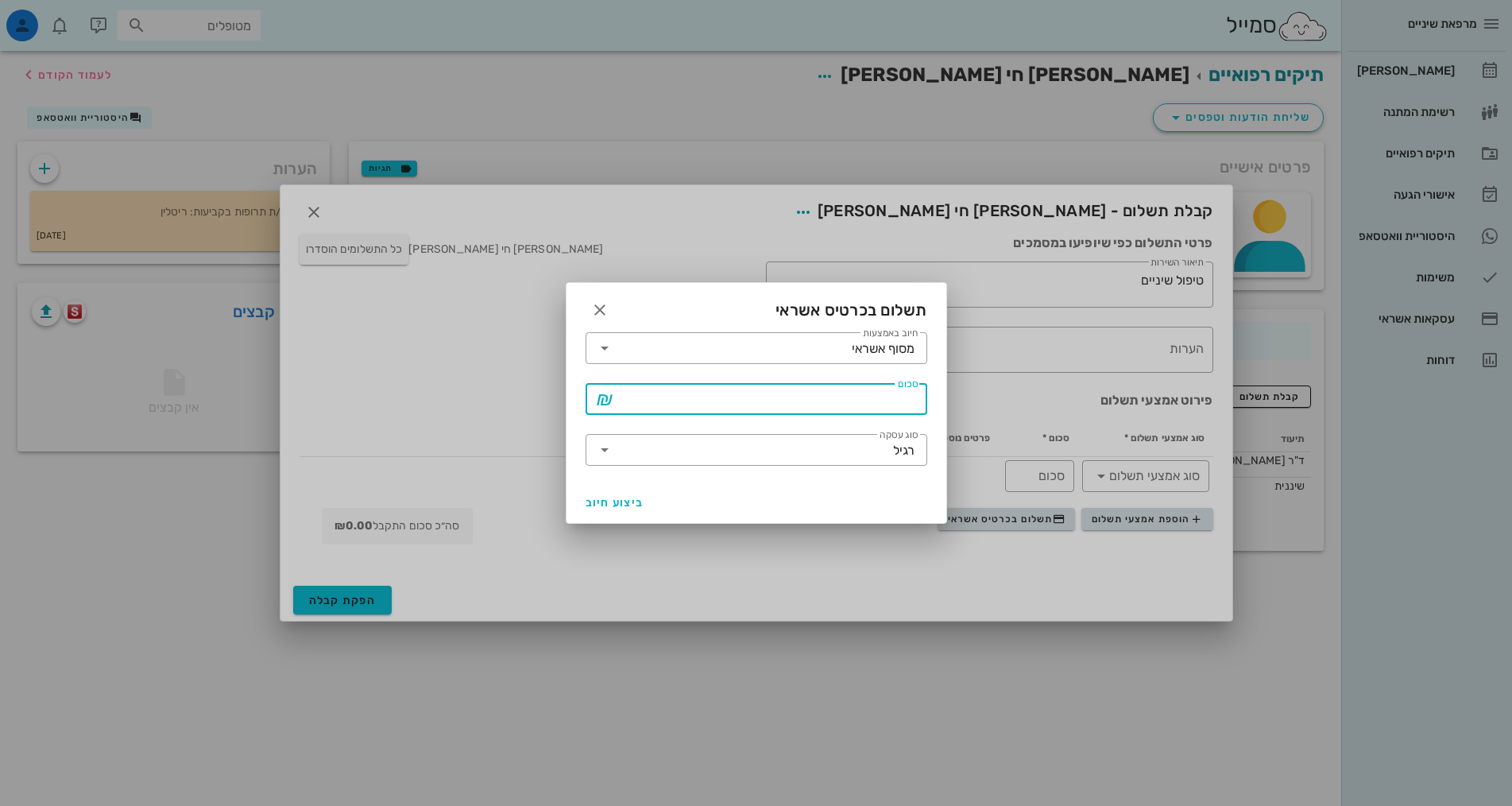
click at [890, 404] on input "סכום" at bounding box center [767, 398] width 300 height 25
type input "250"
click at [595, 500] on span "ביצוע חיוב" at bounding box center [614, 502] width 59 height 14
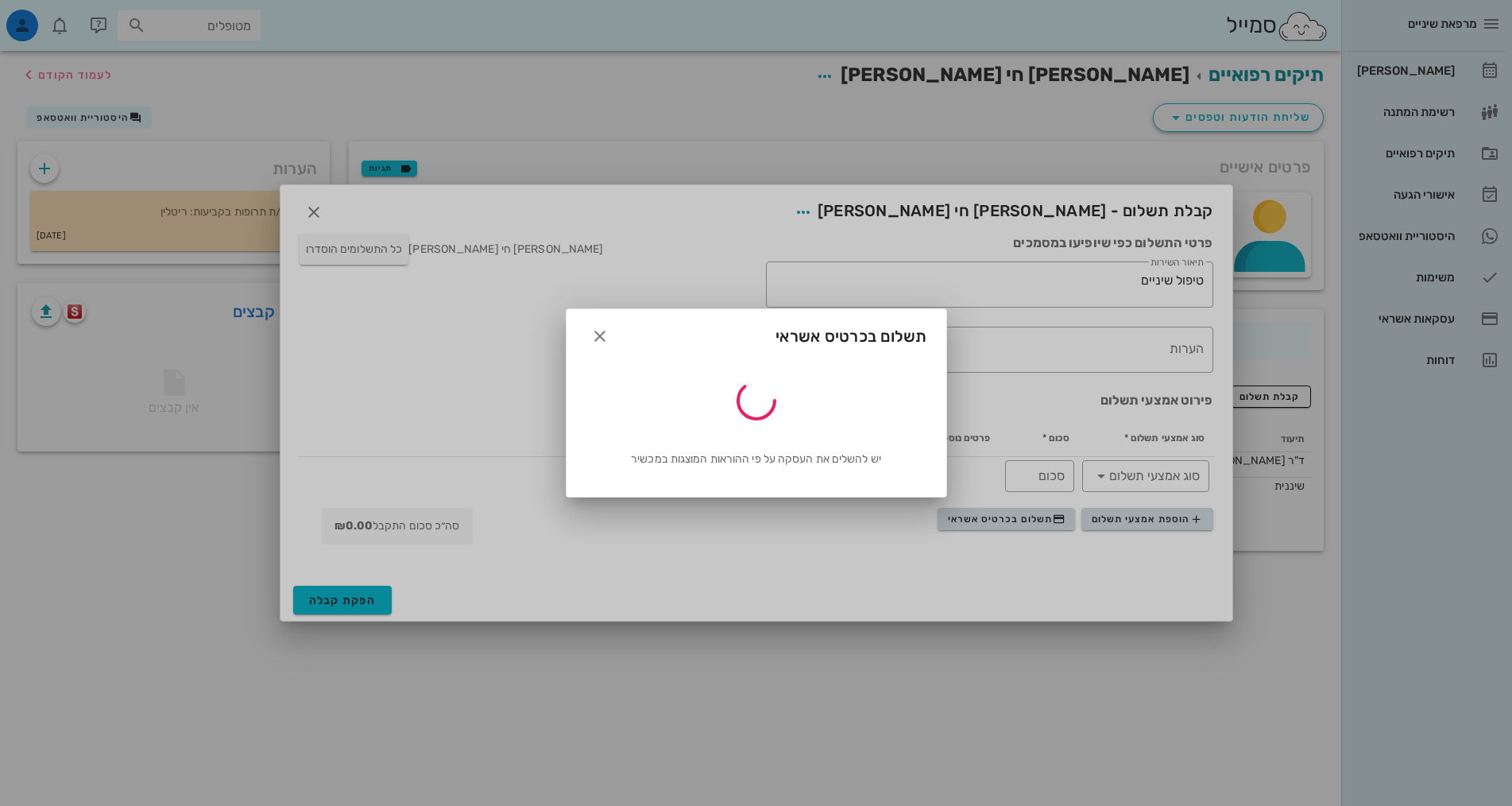
type input "250"
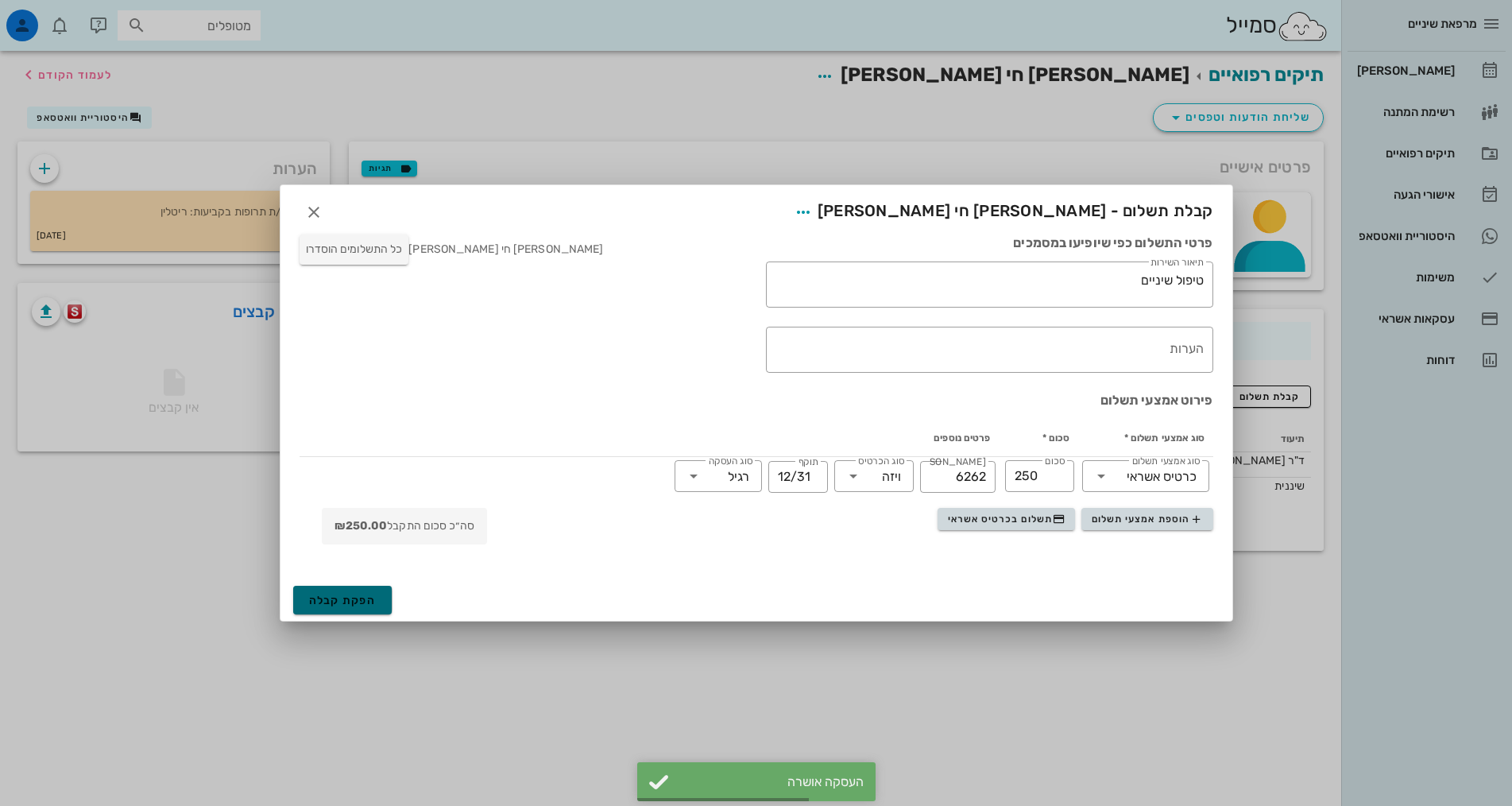
click at [345, 598] on span "הפקת קבלה" at bounding box center [343, 600] width 67 height 14
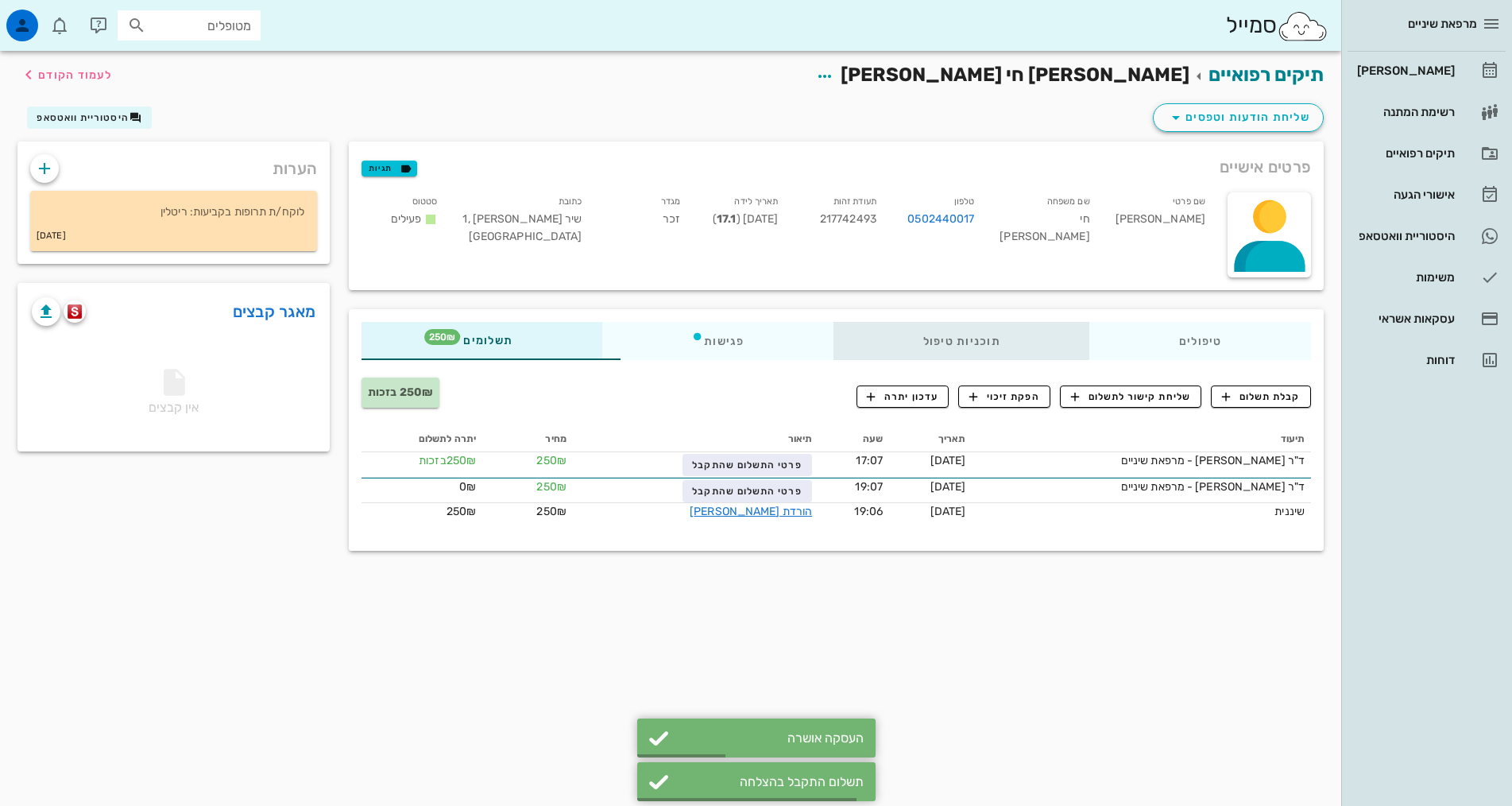
click at [802, 316] on div "טיפולים תוכניות טיפול פגישות תשלומים 250₪" at bounding box center [836, 341] width 975 height 64
